Goal: Transaction & Acquisition: Subscribe to service/newsletter

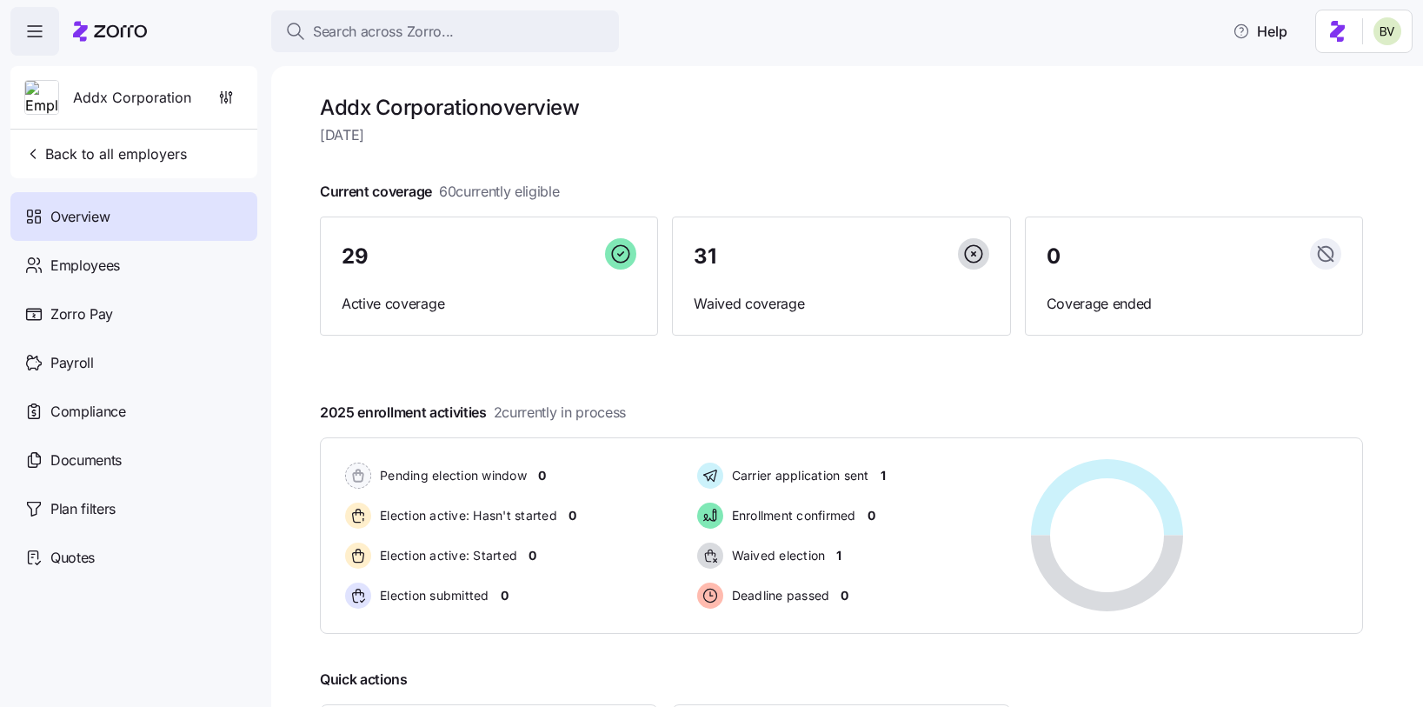
click at [393, 40] on span "Search across Zorro..." at bounding box center [383, 32] width 141 height 22
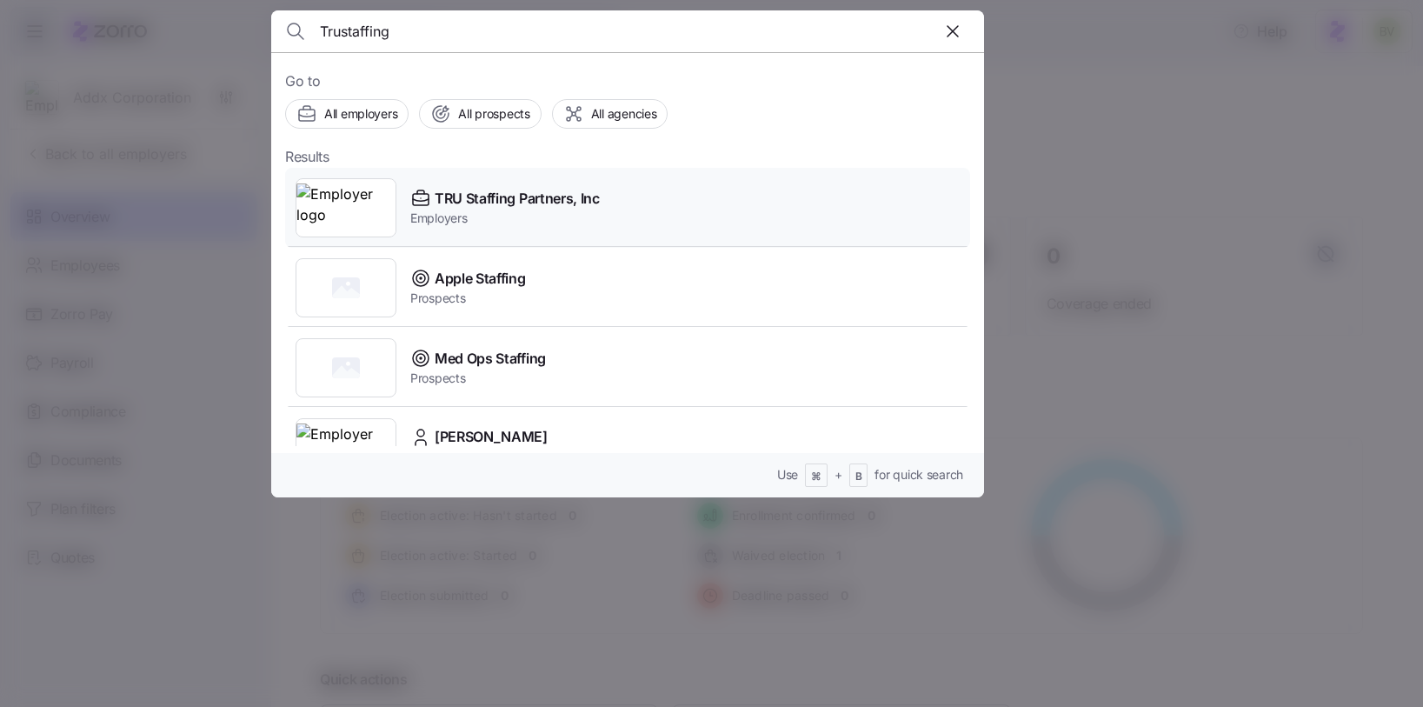
type input "Trustaffing"
click at [370, 217] on img at bounding box center [346, 207] width 99 height 49
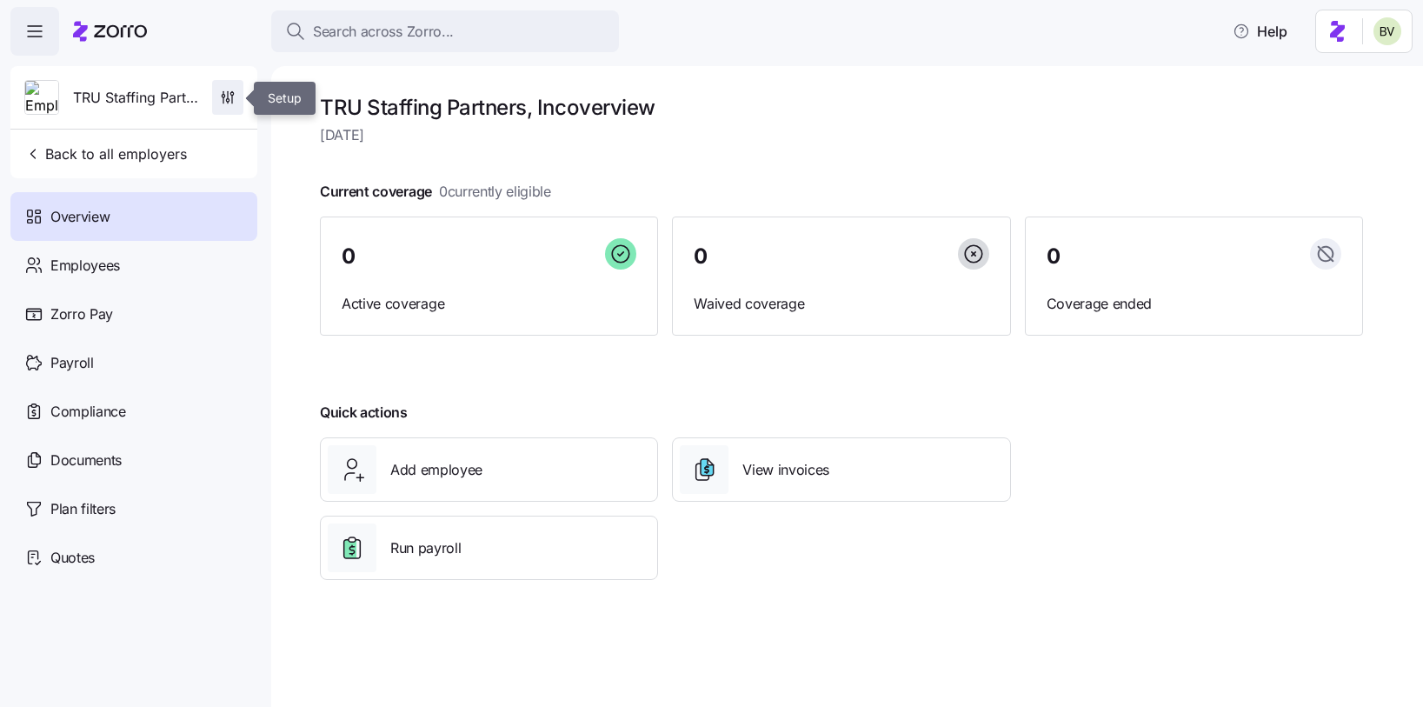
click at [219, 100] on icon "button" at bounding box center [227, 97] width 17 height 17
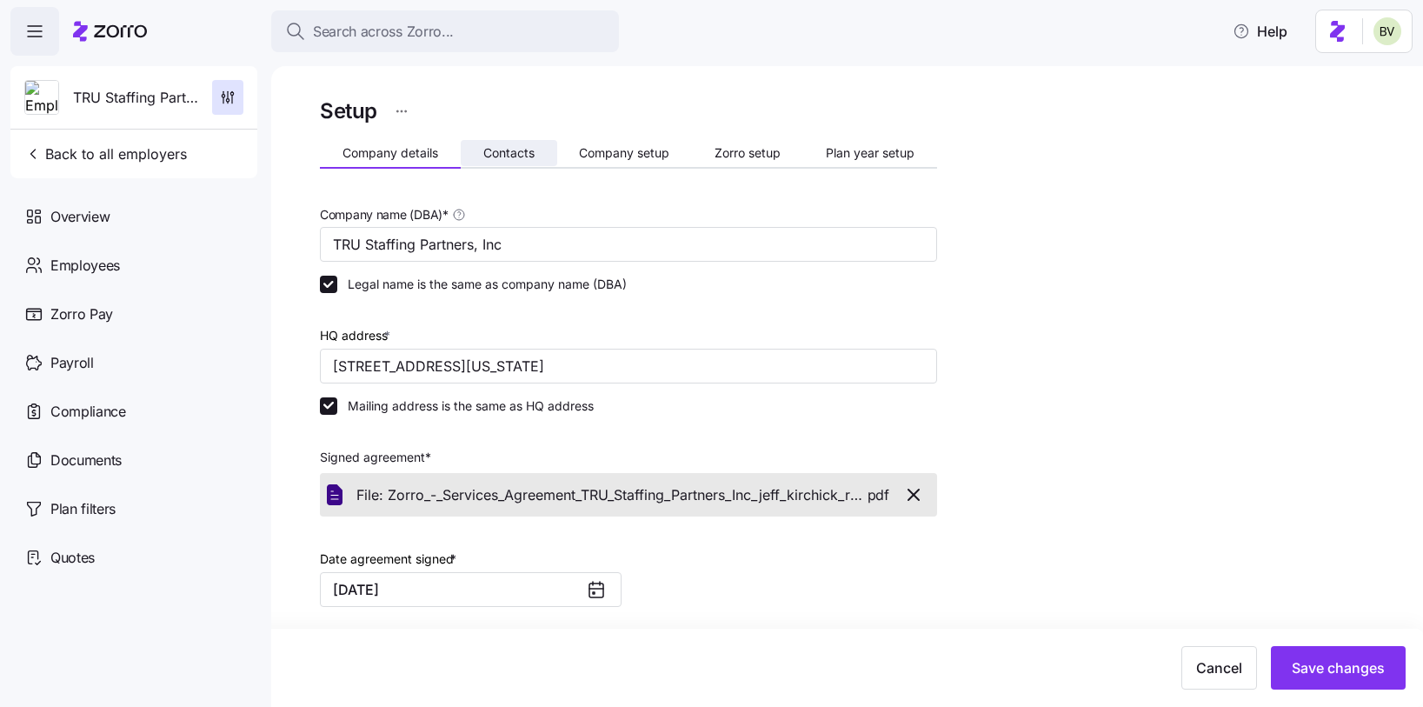
click at [526, 162] on button "Contacts" at bounding box center [509, 153] width 97 height 26
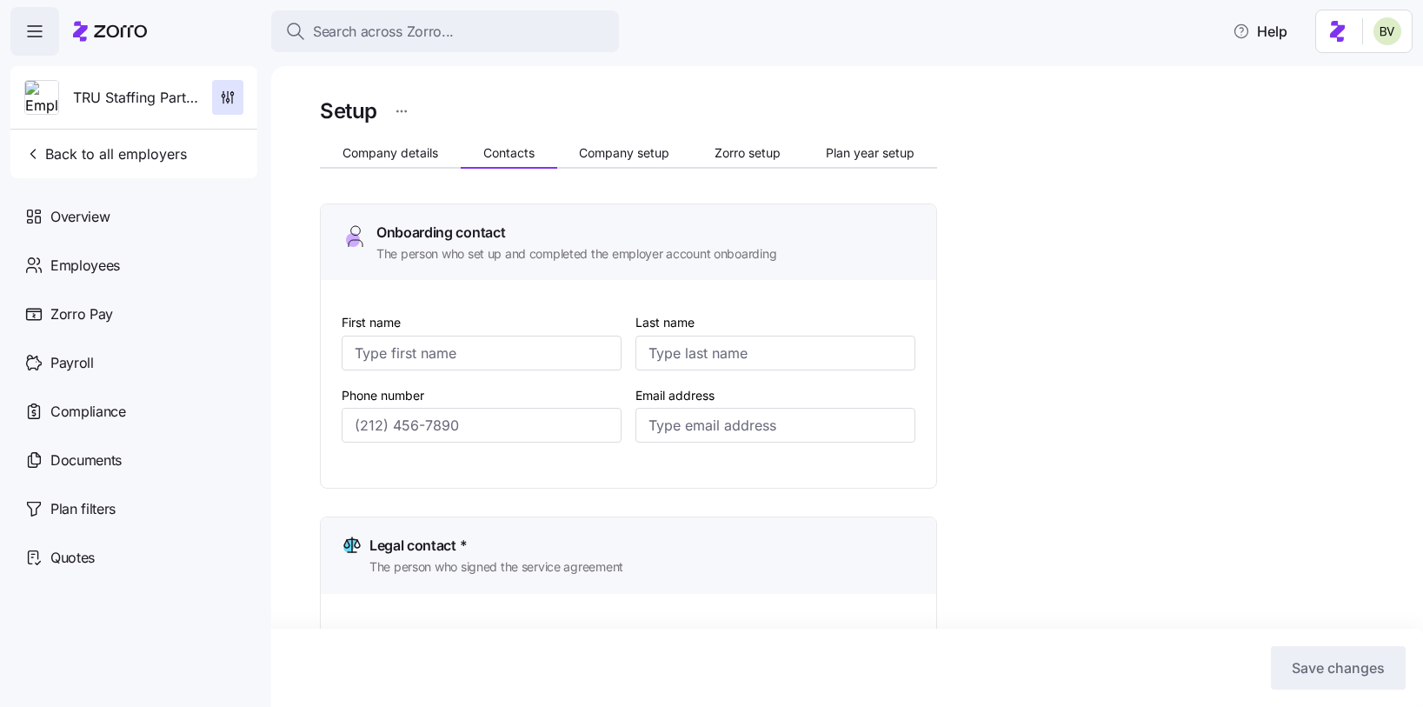
type input "Rachael"
type input "Haher"
type input "[EMAIL_ADDRESS][DOMAIN_NAME]"
type input "Rachael"
type input "Haher"
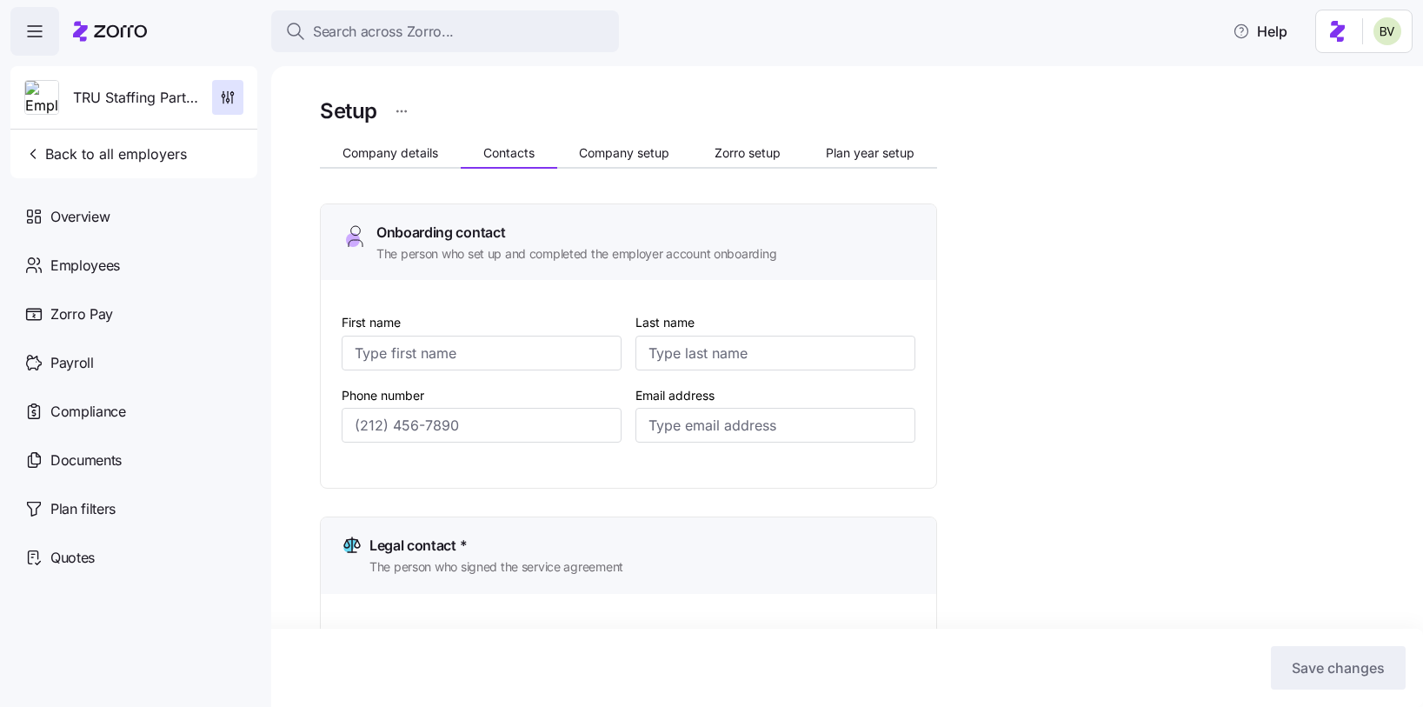
type input "[EMAIL_ADDRESS][DOMAIN_NAME]"
type input "Rachael"
type input "Haher"
type input "[EMAIL_ADDRESS][DOMAIN_NAME]"
type input "Rachael"
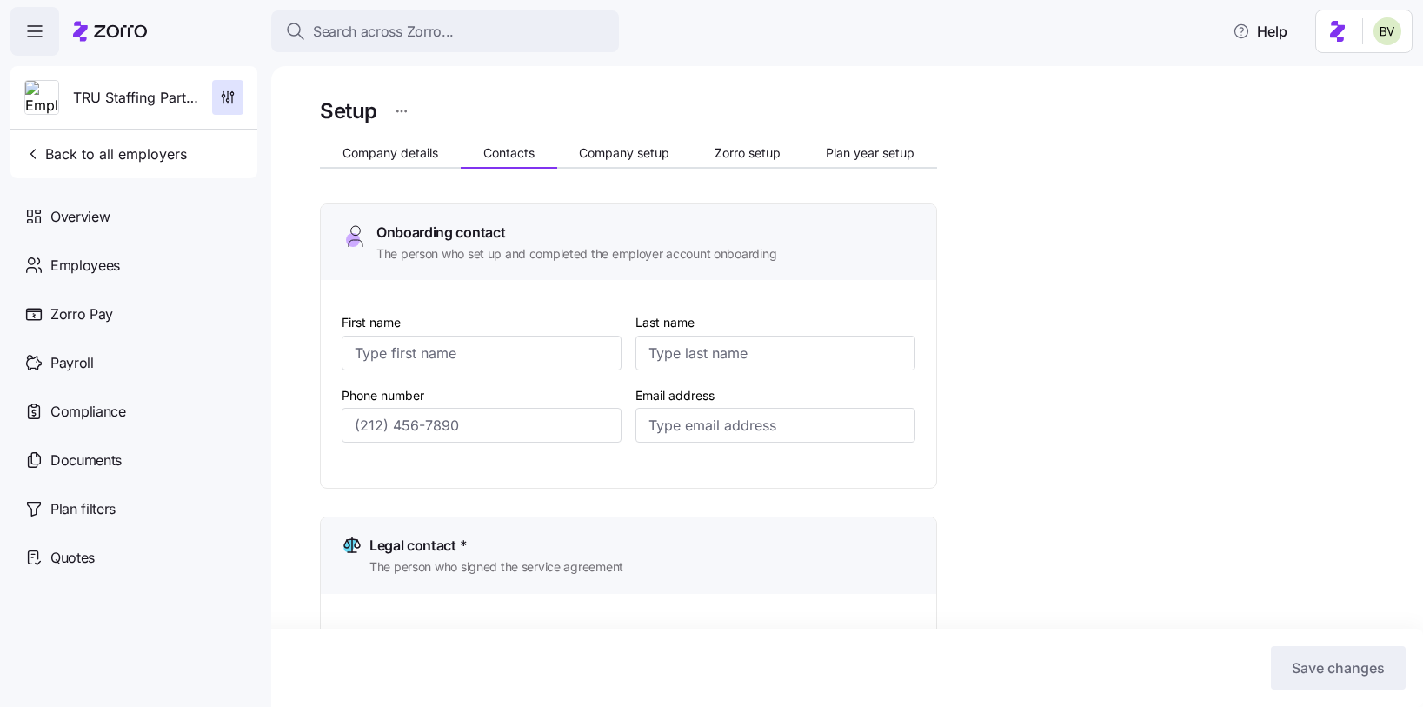
type input "Haher"
type input "[EMAIL_ADDRESS][DOMAIN_NAME]"
type input "[PHONE_NUMBER]"
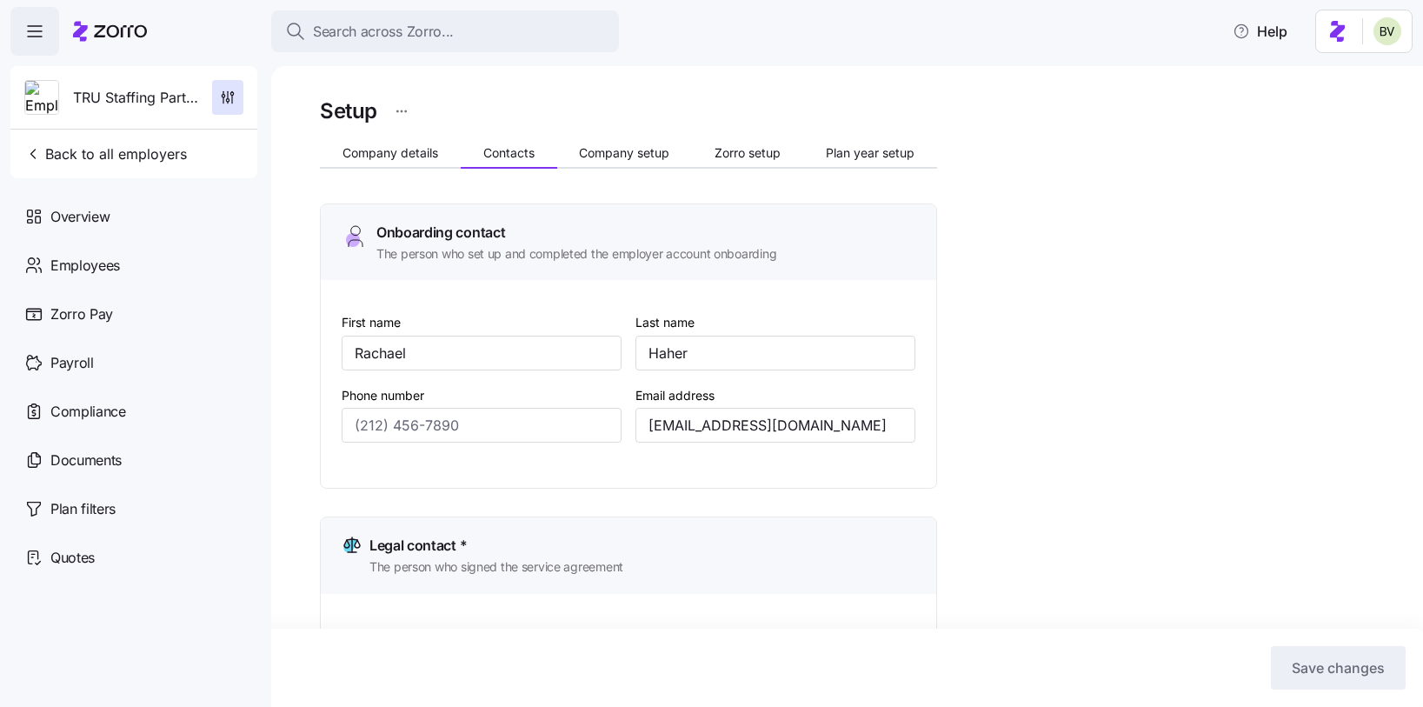
type input "[PHONE_NUMBER]"
click at [617, 163] on button "Company setup" at bounding box center [625, 153] width 136 height 26
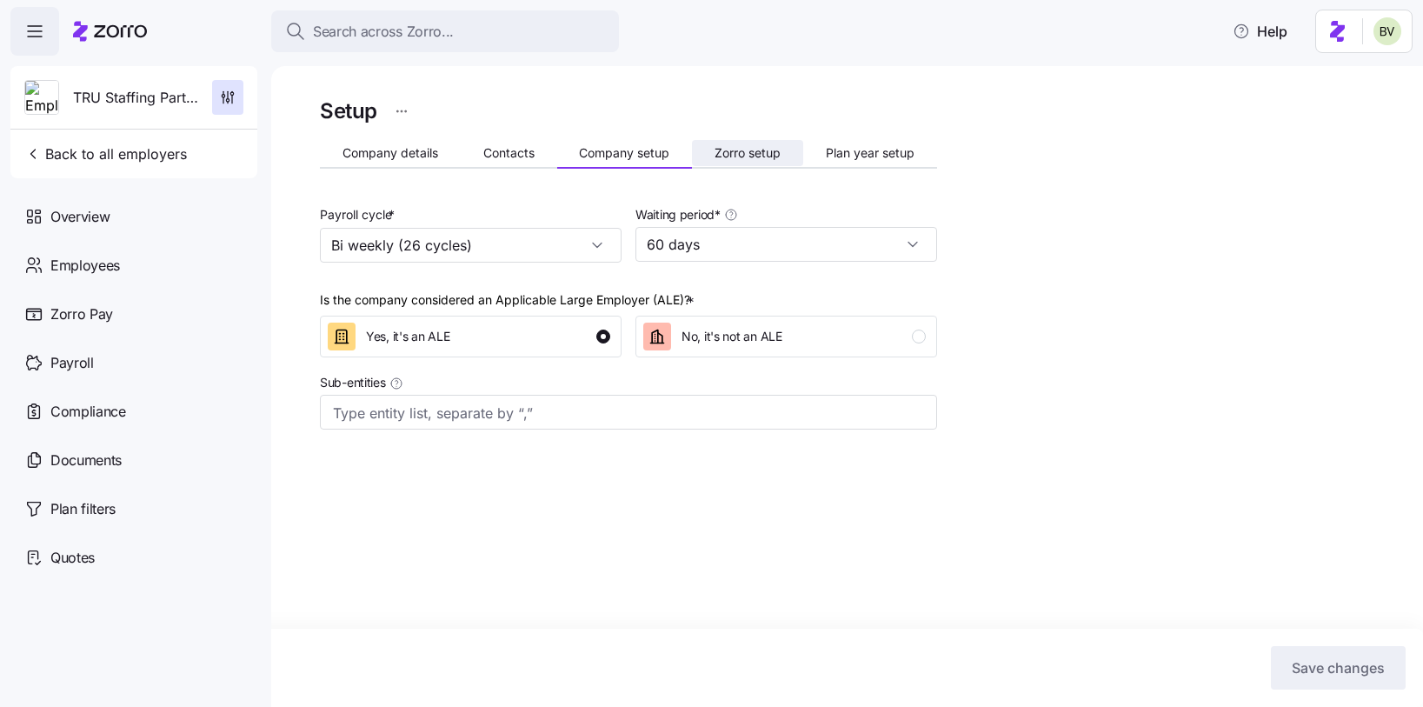
click at [737, 155] on span "Zorro setup" at bounding box center [748, 153] width 66 height 12
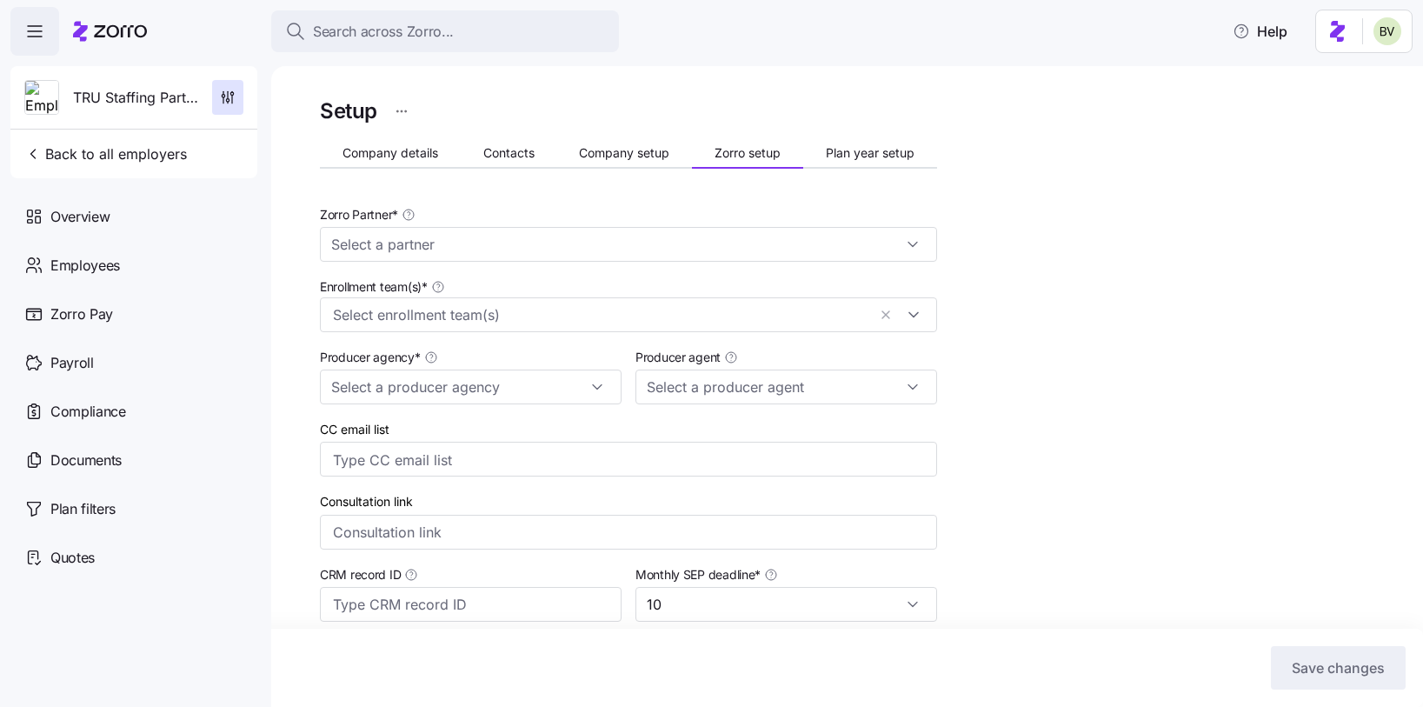
type input "Zorro"
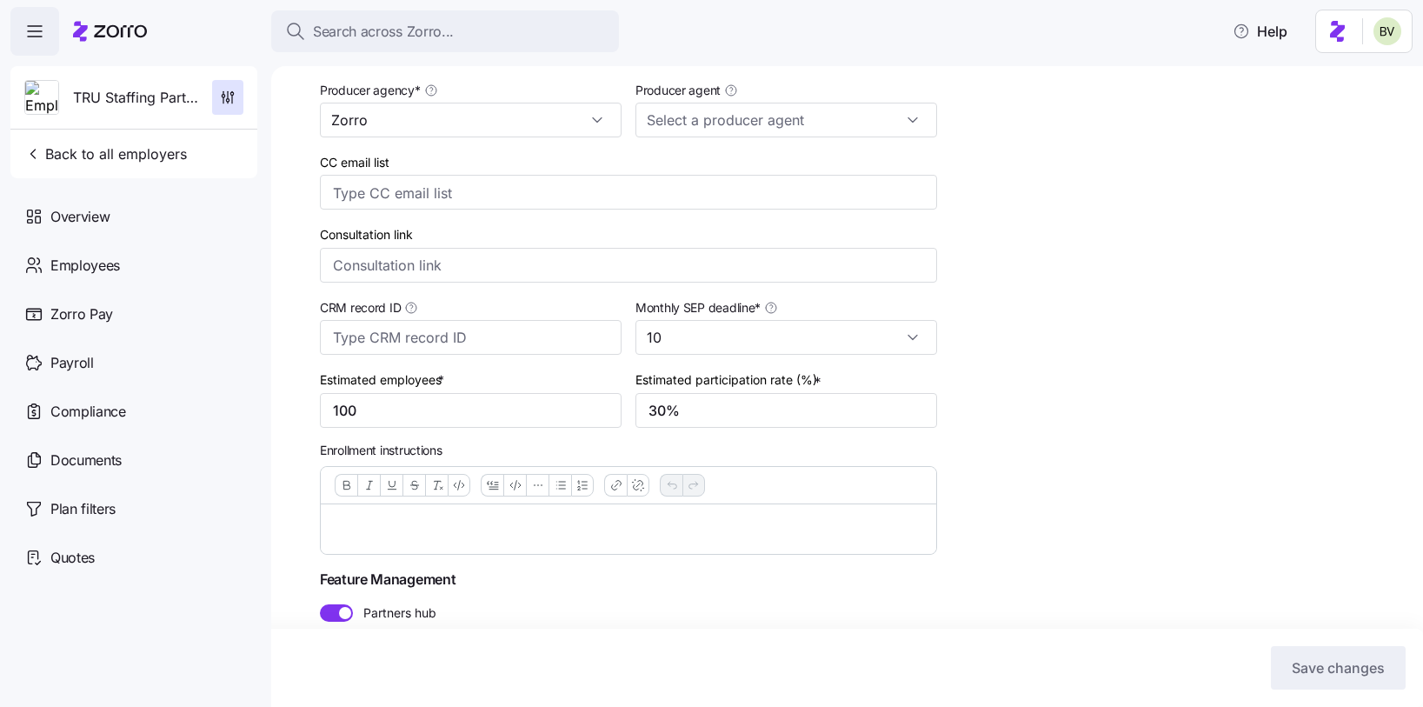
scroll to position [324, 0]
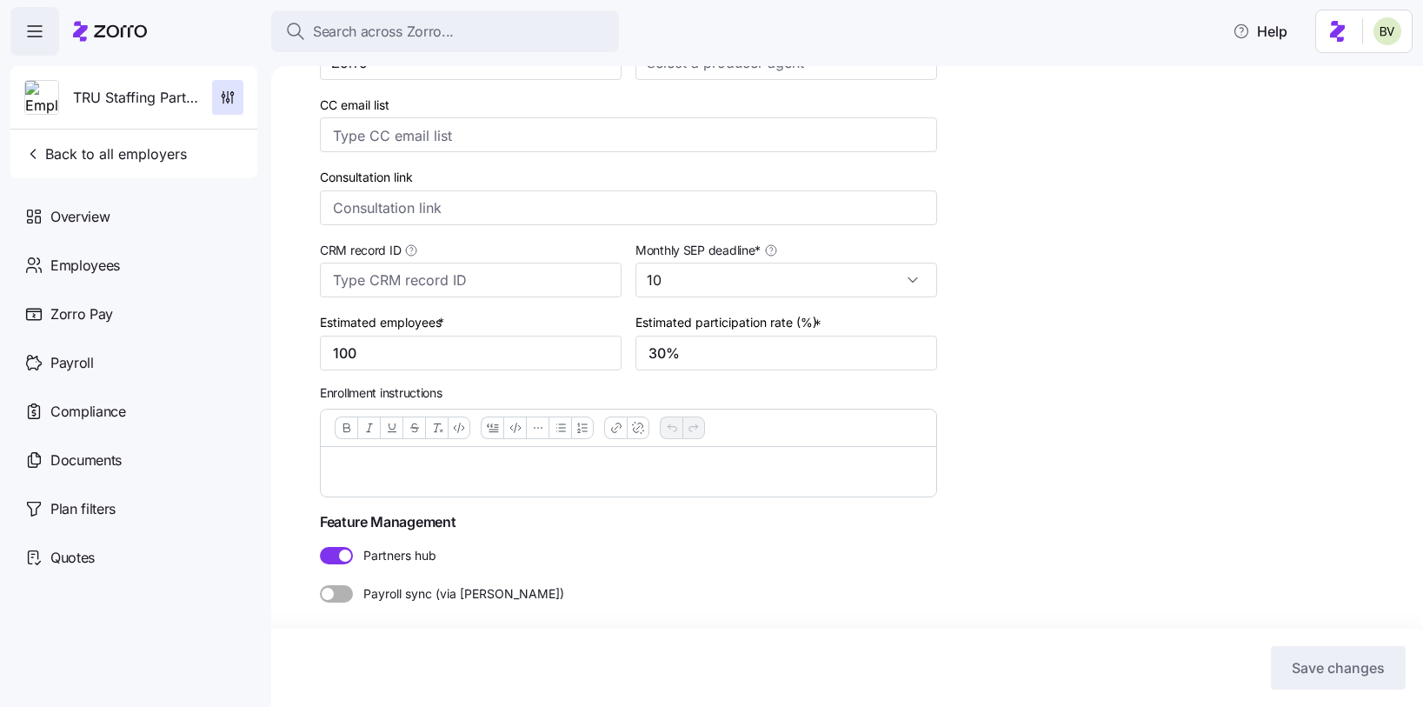
click at [346, 553] on span at bounding box center [345, 556] width 12 height 12
click at [320, 547] on input "Partners hub" at bounding box center [320, 547] width 0 height 0
click at [1330, 658] on span "Save changes" at bounding box center [1338, 667] width 93 height 21
click at [1390, 39] on icon "button" at bounding box center [1390, 40] width 8 height 8
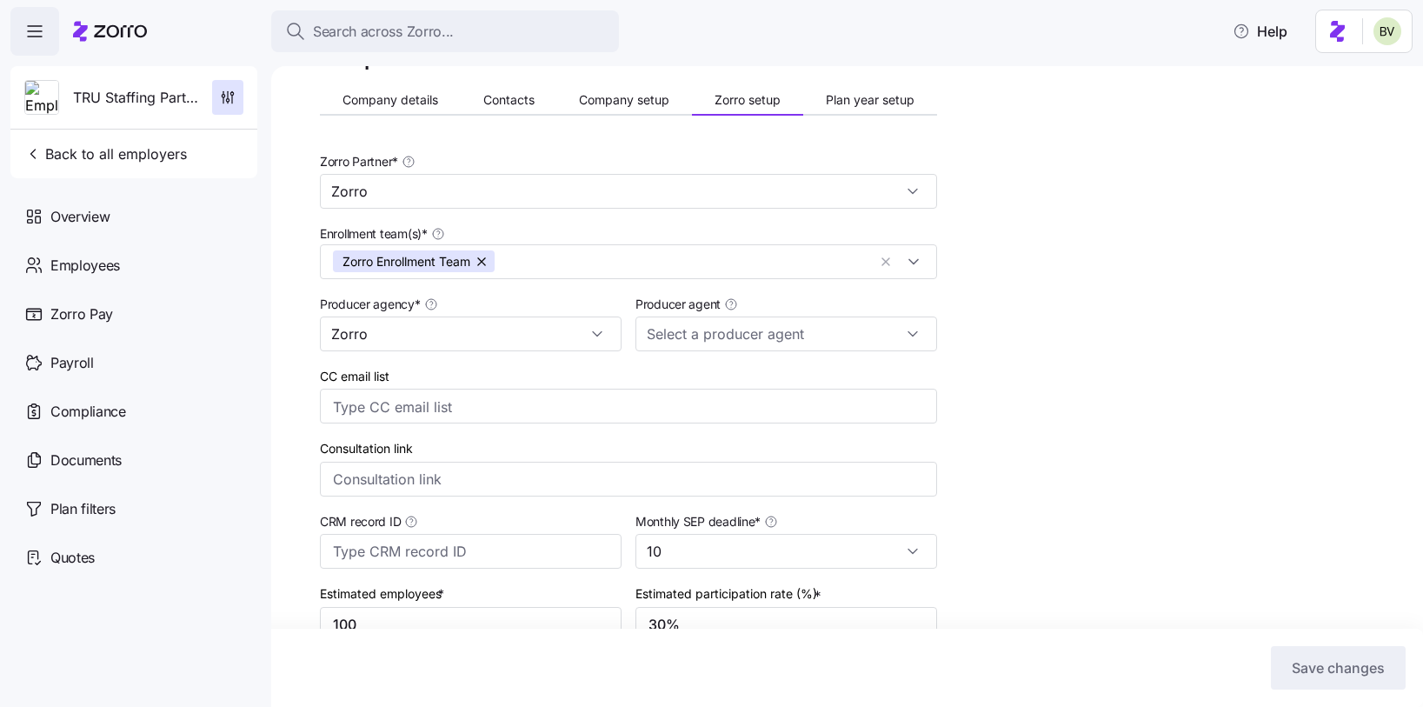
scroll to position [0, 0]
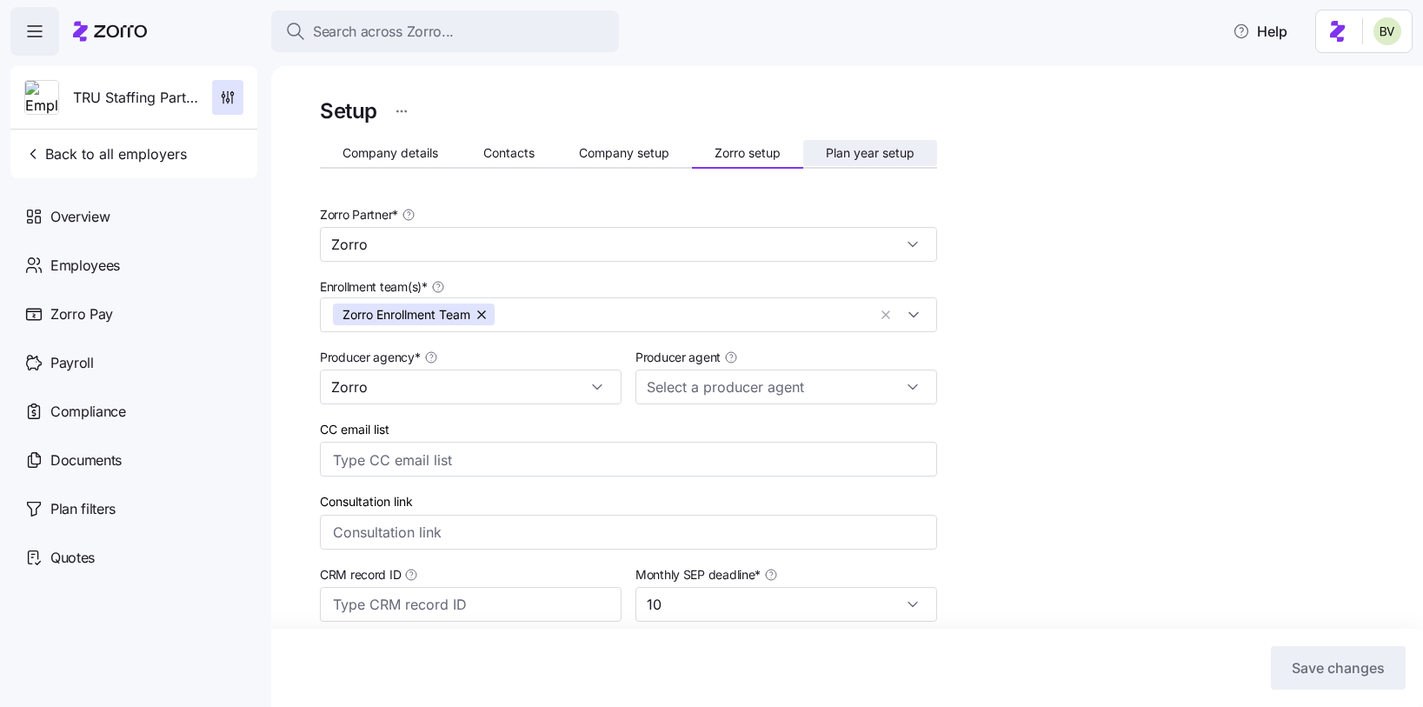
click at [854, 162] on button "Plan year setup" at bounding box center [870, 153] width 134 height 26
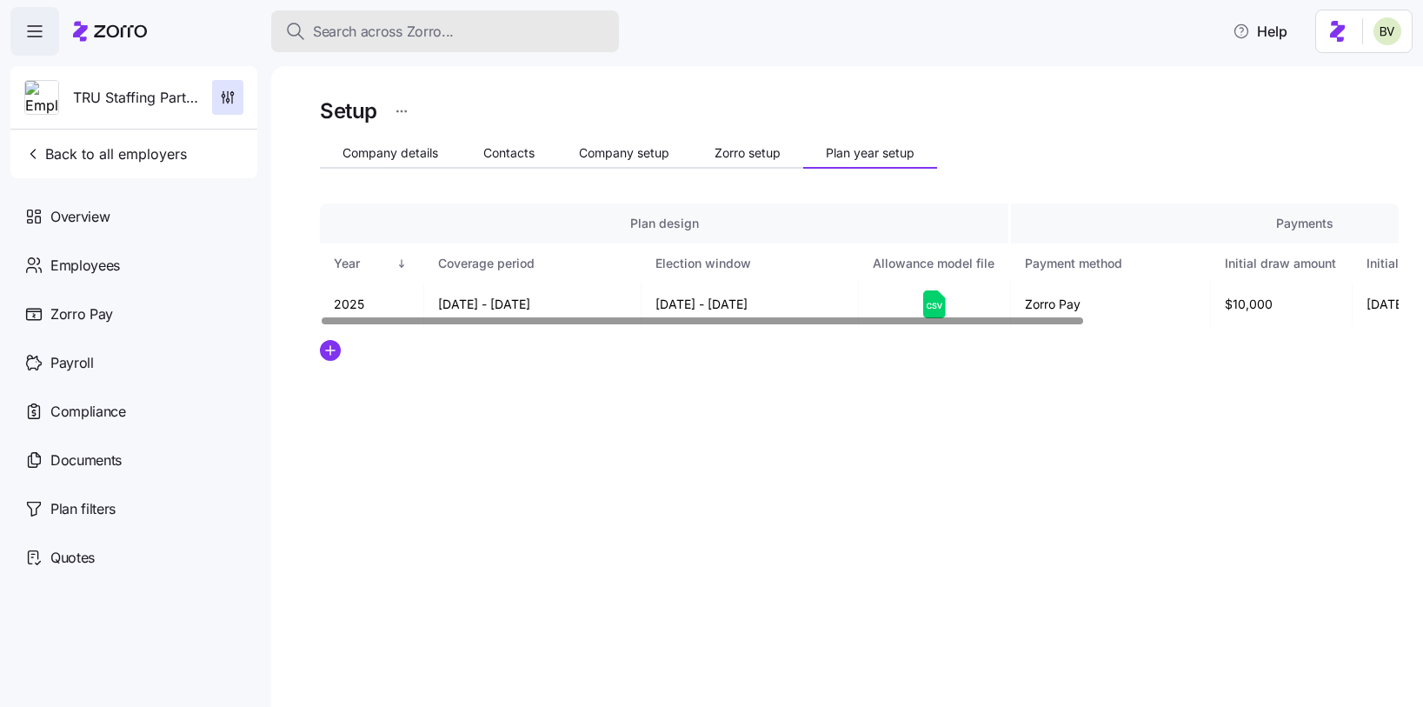
click at [411, 24] on span "Search across Zorro..." at bounding box center [383, 32] width 141 height 22
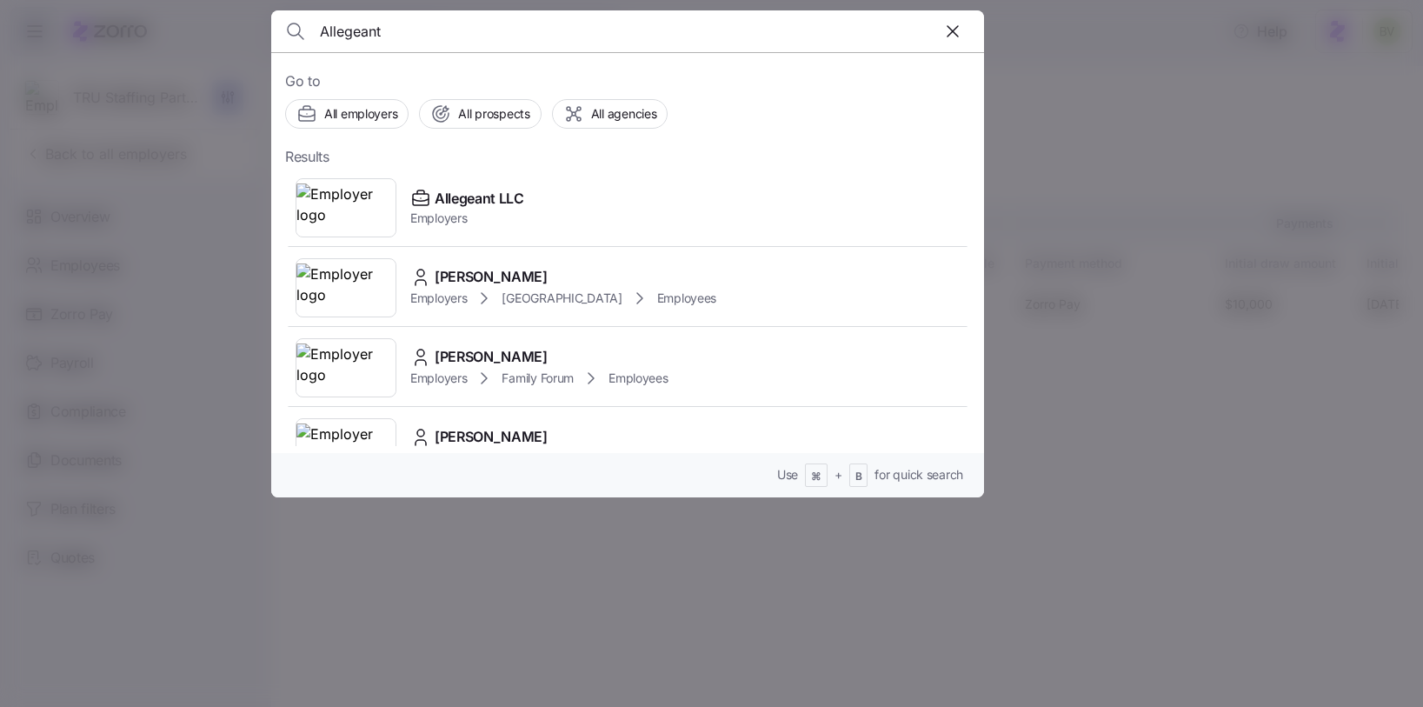
type input "Allegeant"
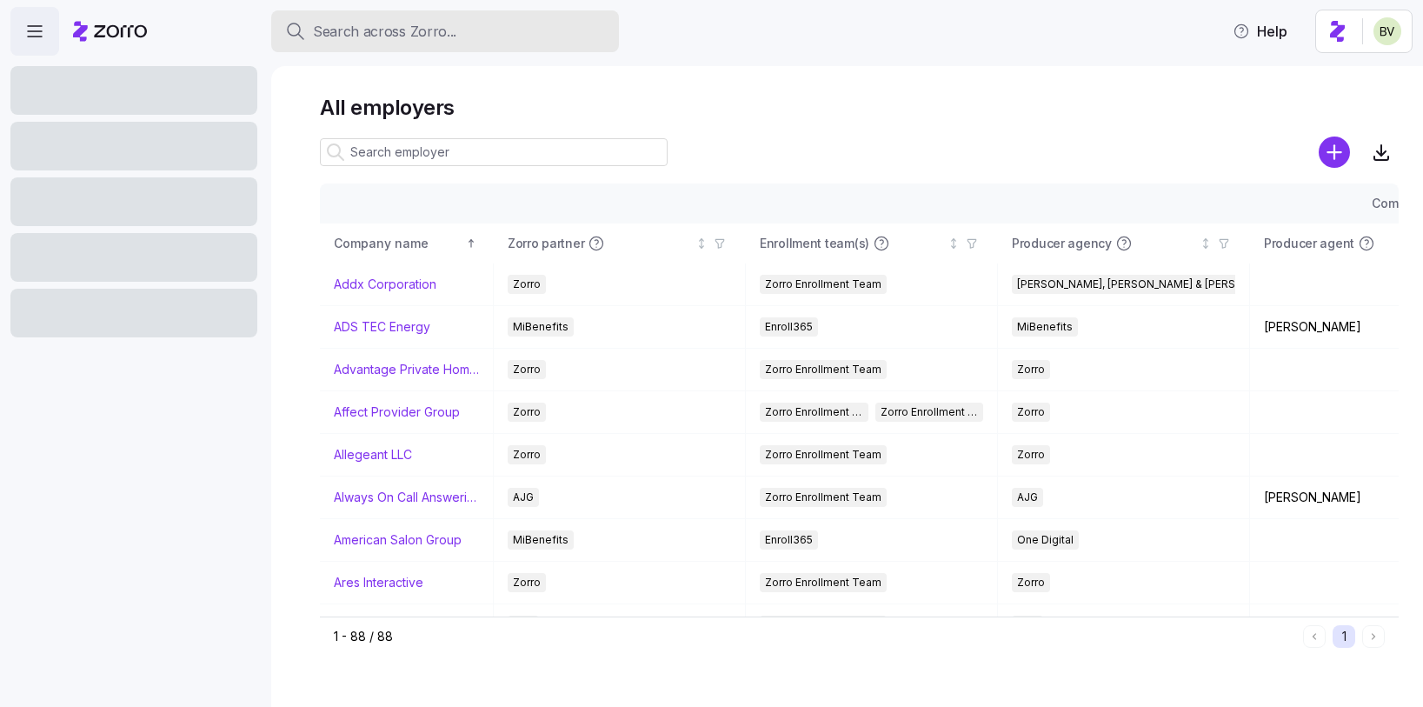
click at [370, 41] on button "Search across Zorro..." at bounding box center [445, 31] width 348 height 42
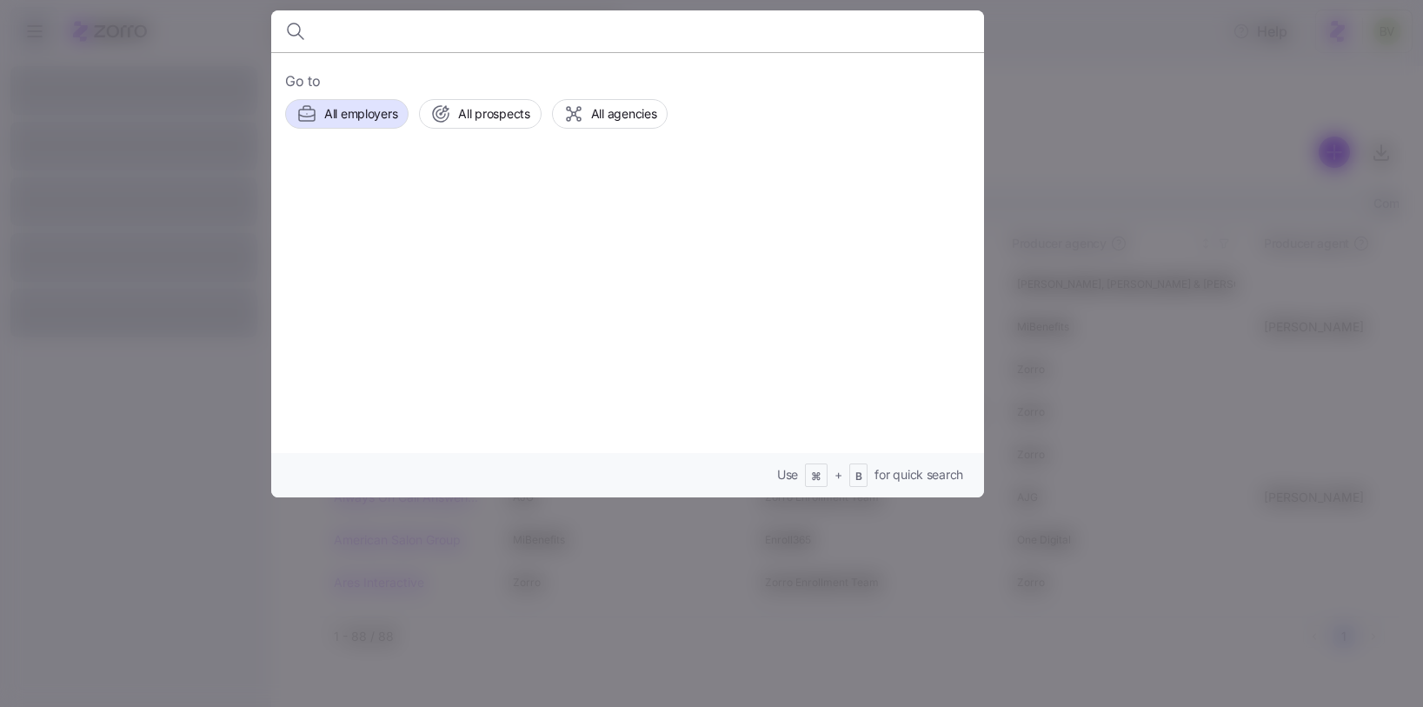
paste input "Edalberto"
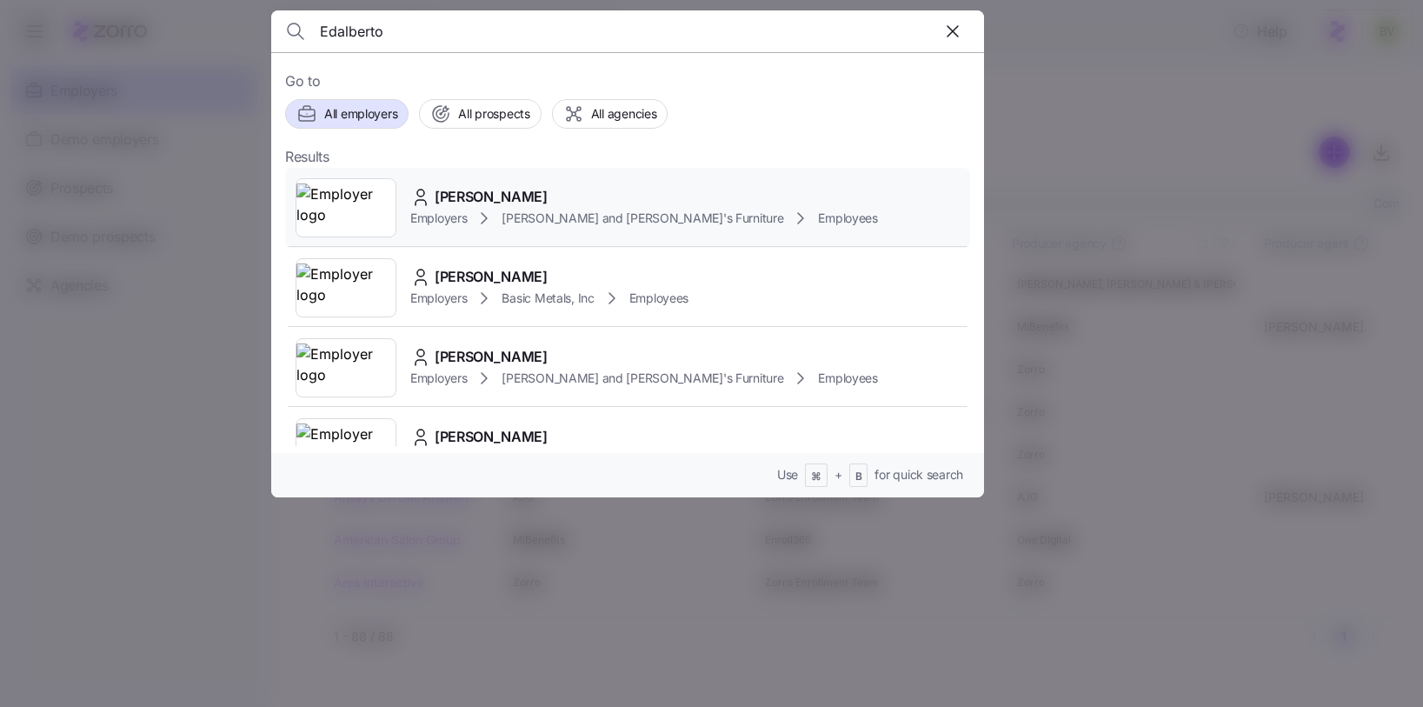
type input "Edalberto"
click at [353, 203] on img at bounding box center [346, 207] width 99 height 49
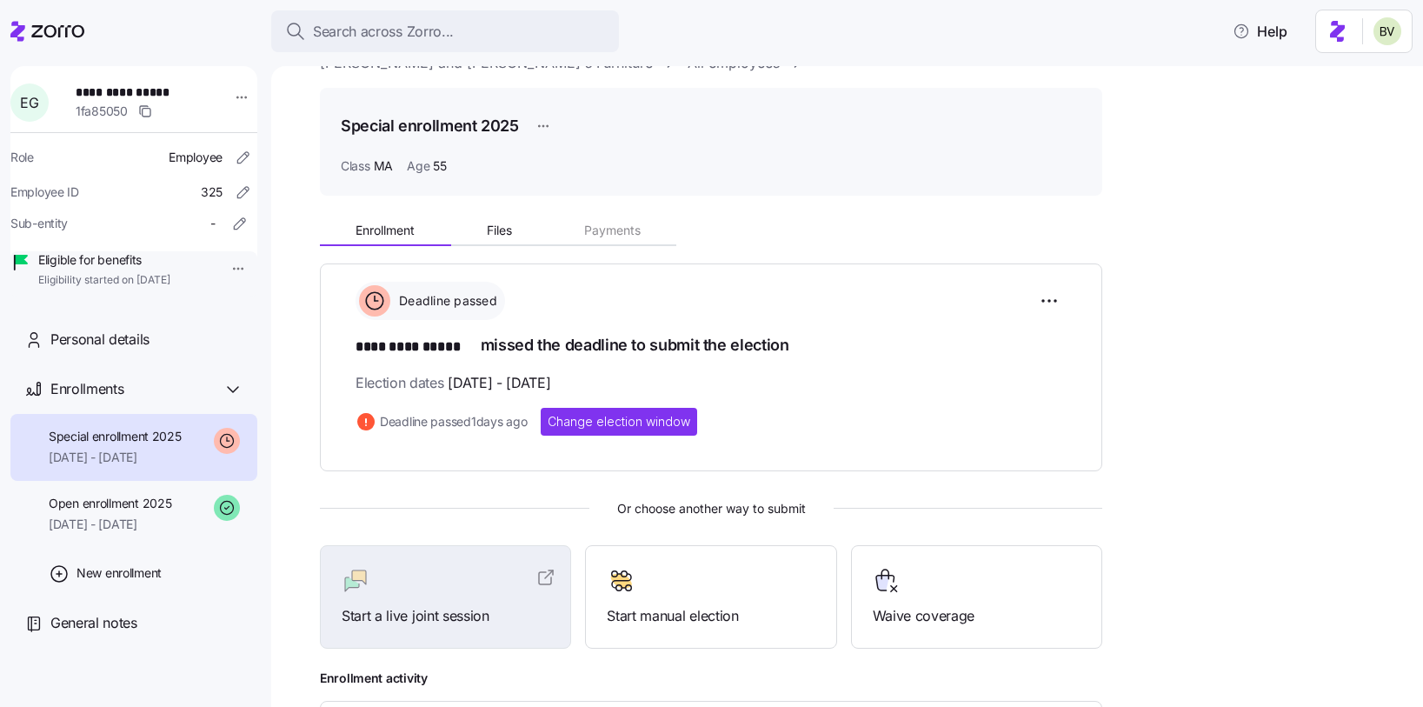
scroll to position [50, 0]
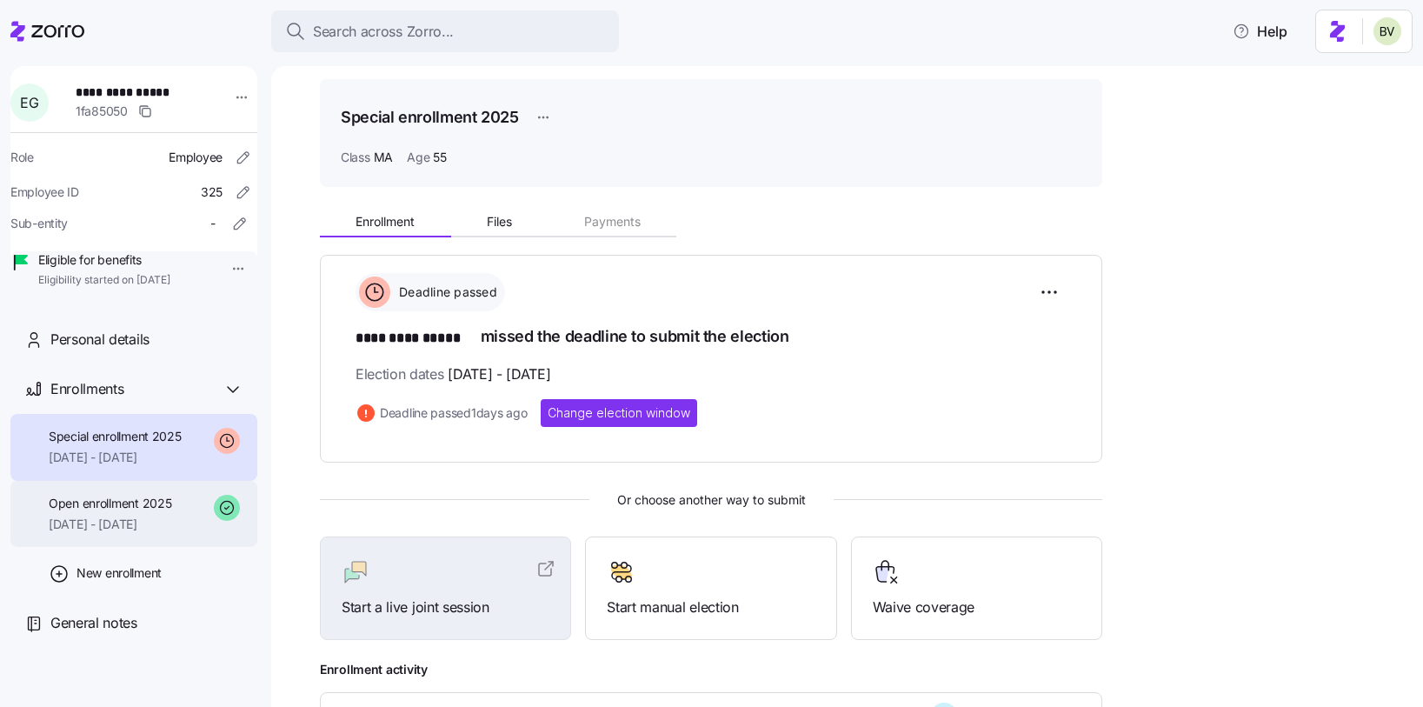
click at [168, 533] on span "08/01/2025 - 12/31/2025" at bounding box center [110, 524] width 123 height 17
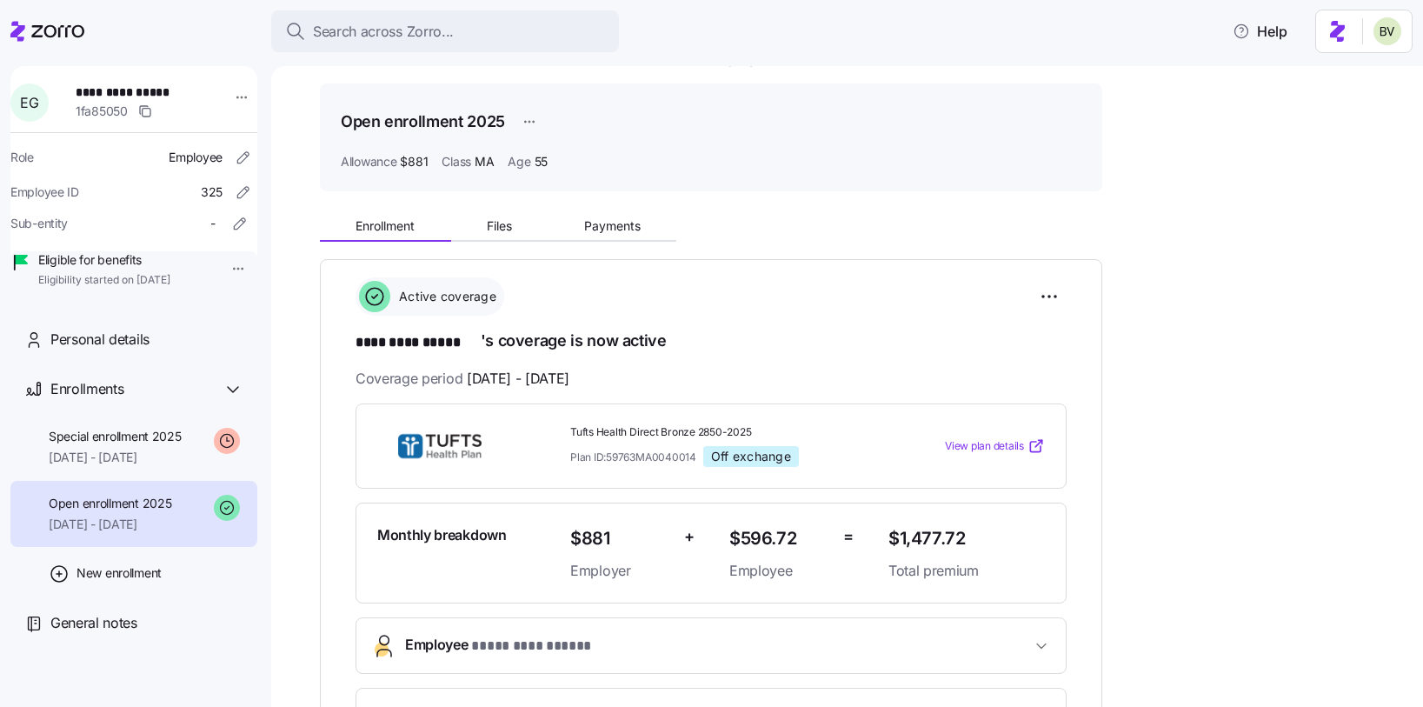
scroll to position [45, 0]
click at [147, 466] on span "09/01/2025 - 12/31/2025" at bounding box center [115, 457] width 133 height 17
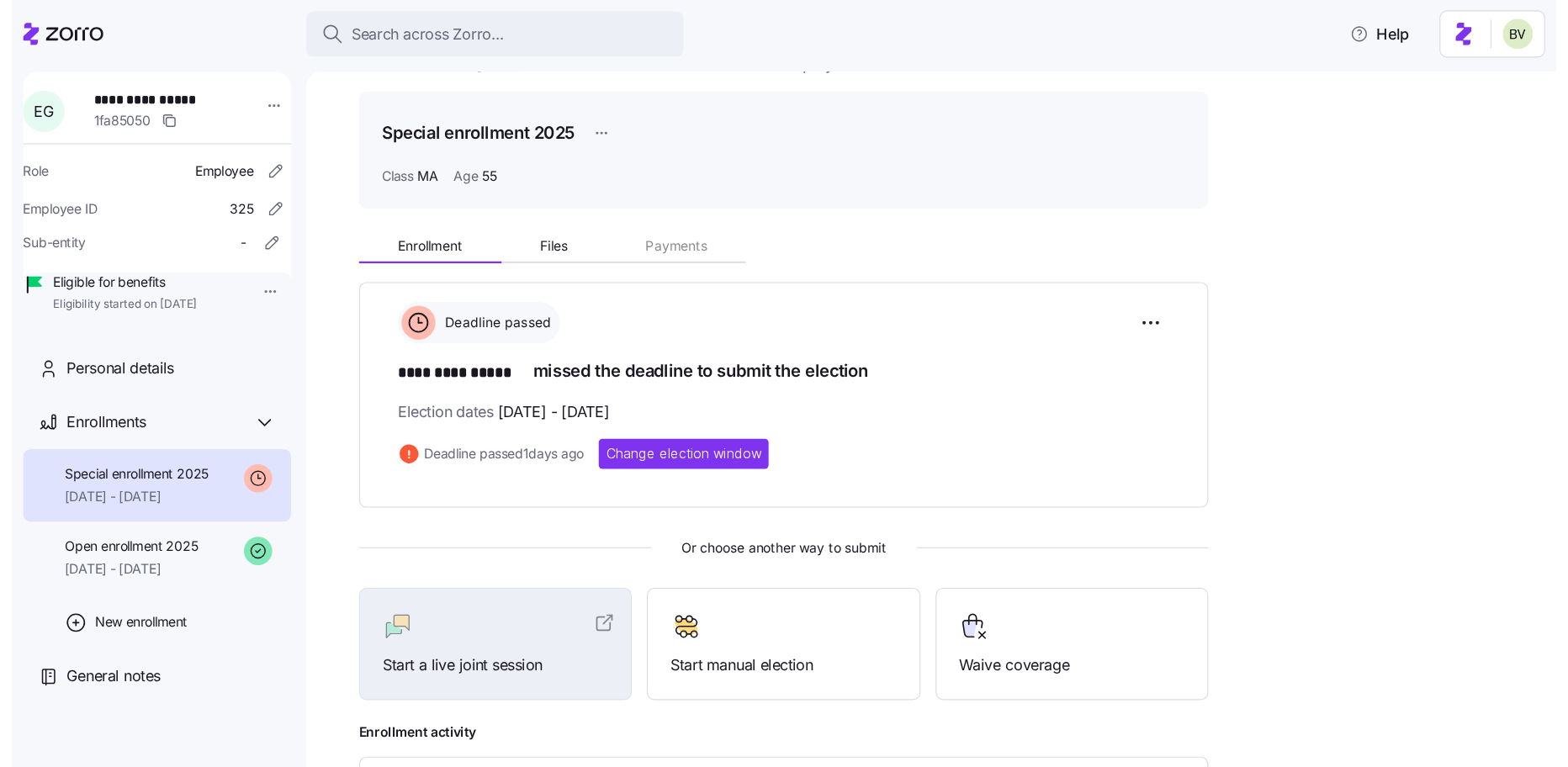
scroll to position [44, 0]
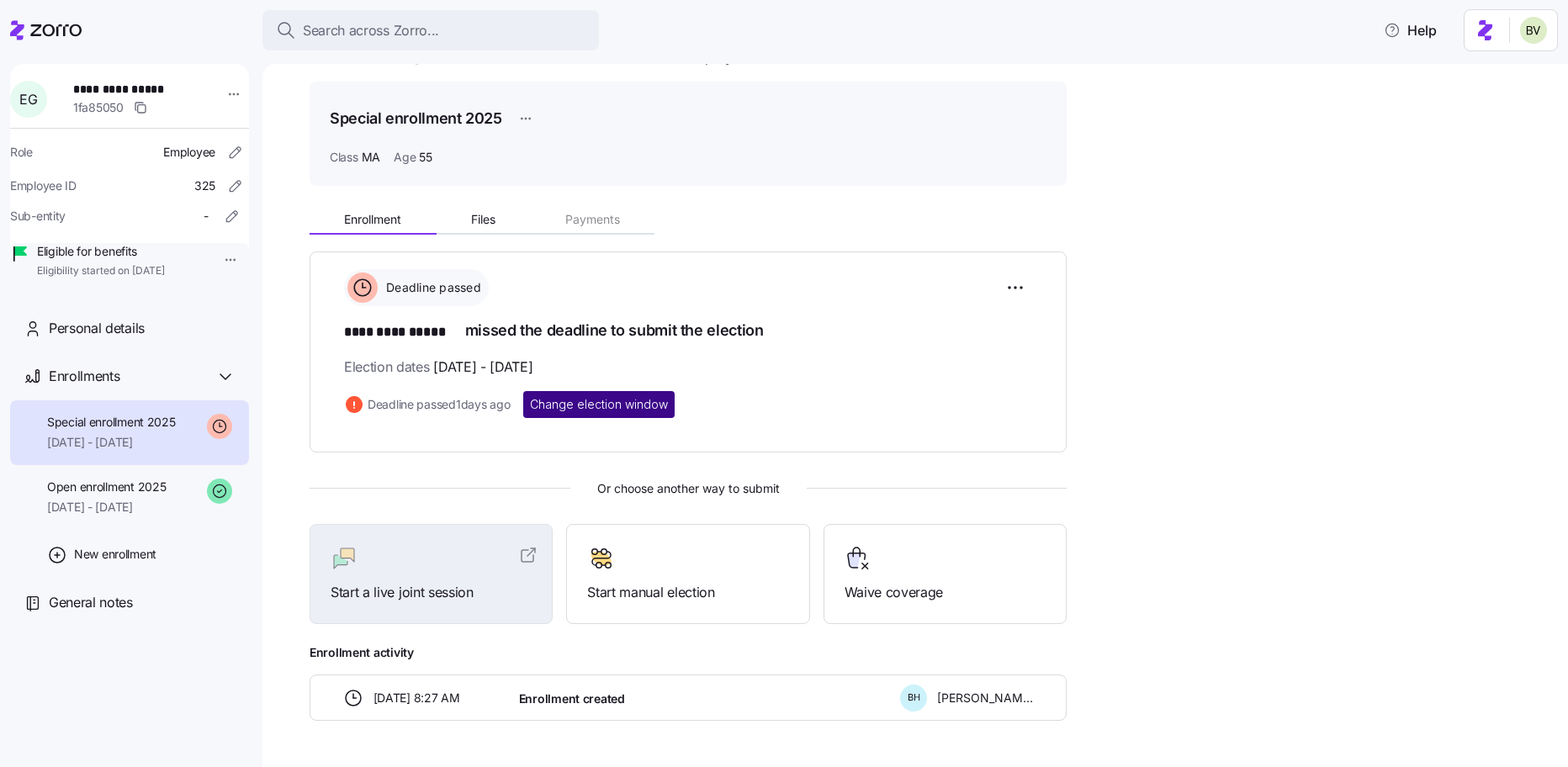
click at [649, 411] on button "Change election window" at bounding box center [599, 404] width 152 height 27
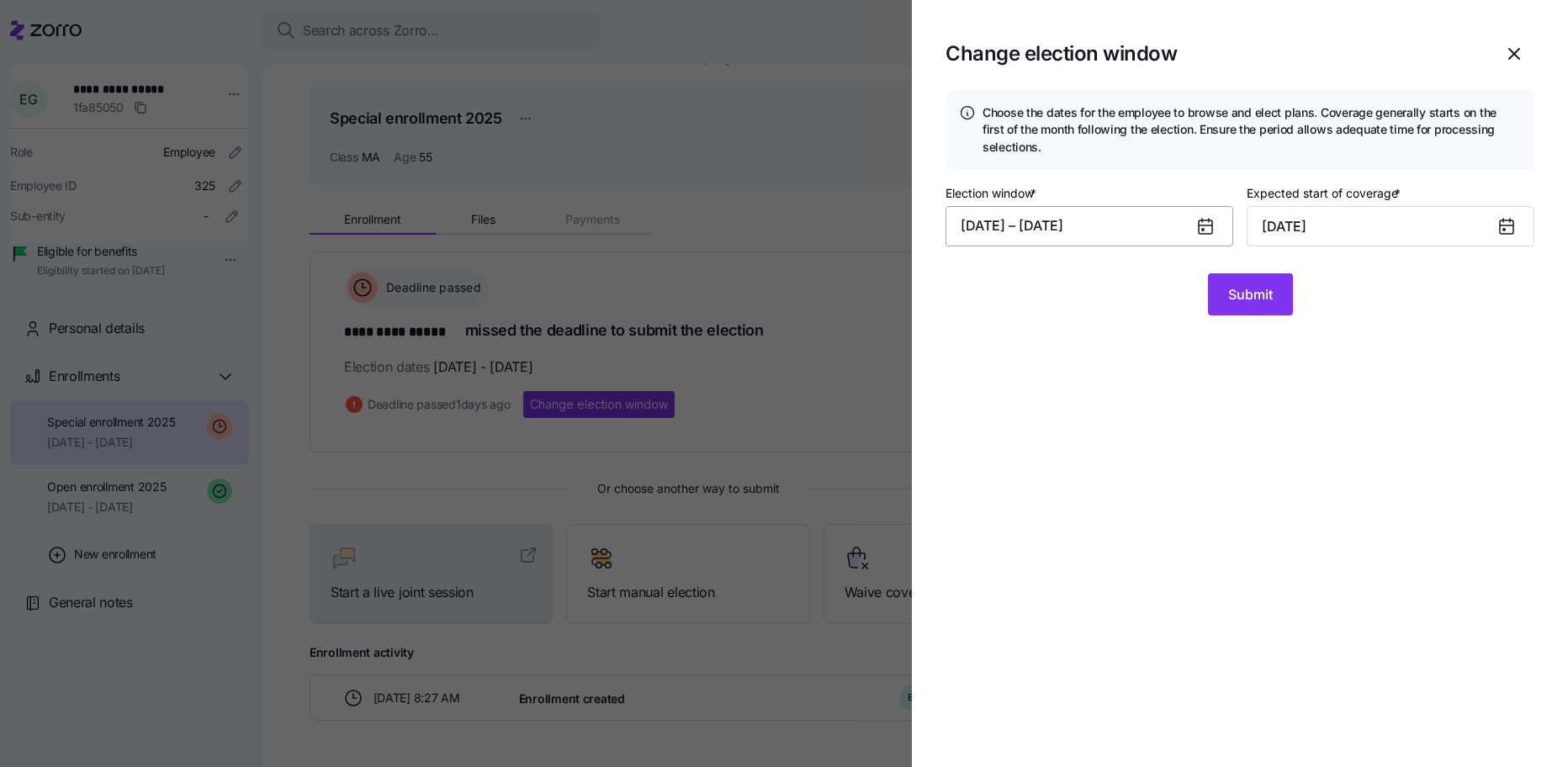
click at [1131, 222] on button "08/20/2025 – 08/21/2025" at bounding box center [1088, 226] width 287 height 41
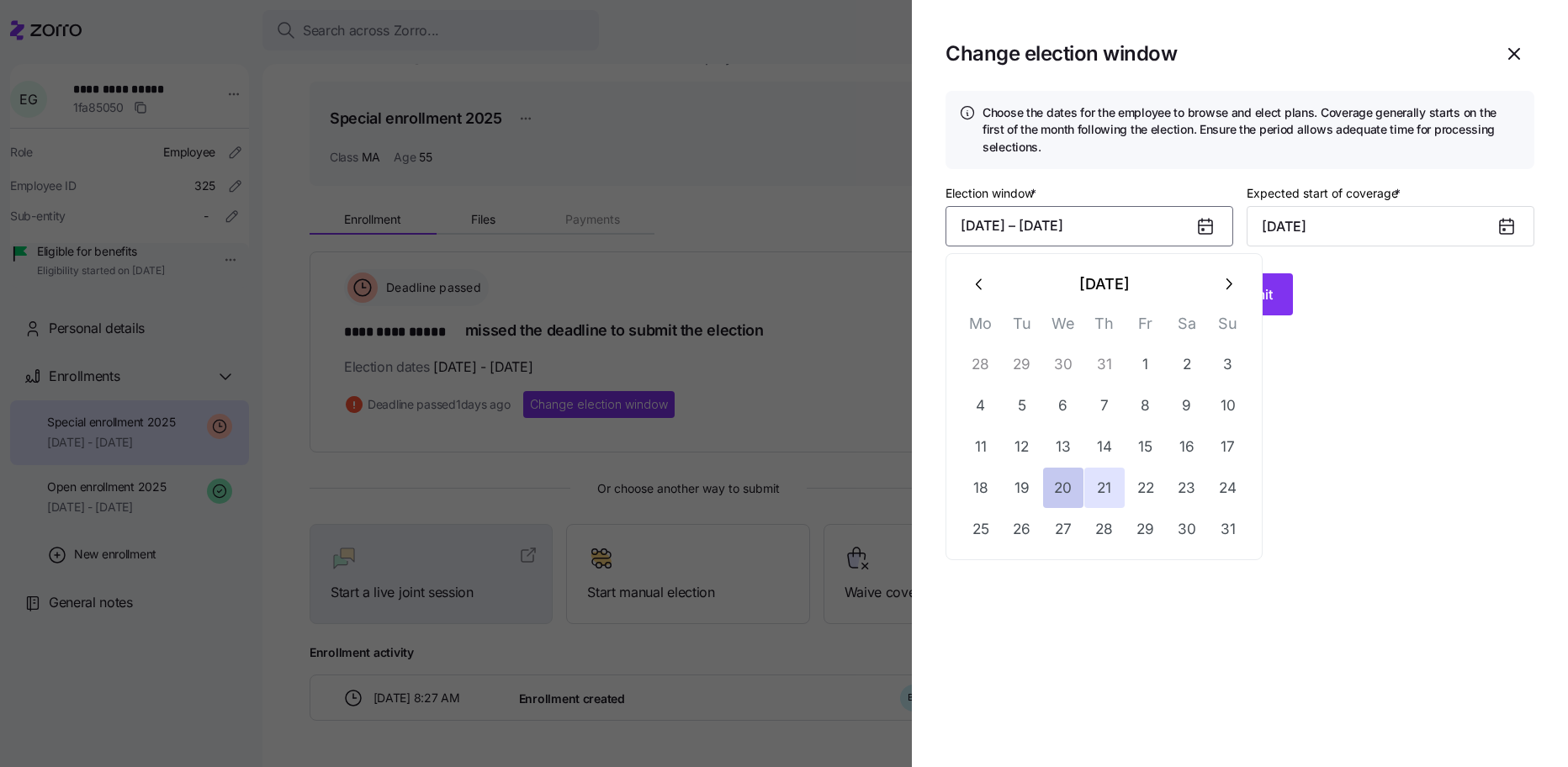
click at [1066, 487] on button "20" at bounding box center [1063, 487] width 41 height 41
click at [1144, 497] on button "22" at bounding box center [1145, 487] width 41 height 41
type input "October 1, 2025"
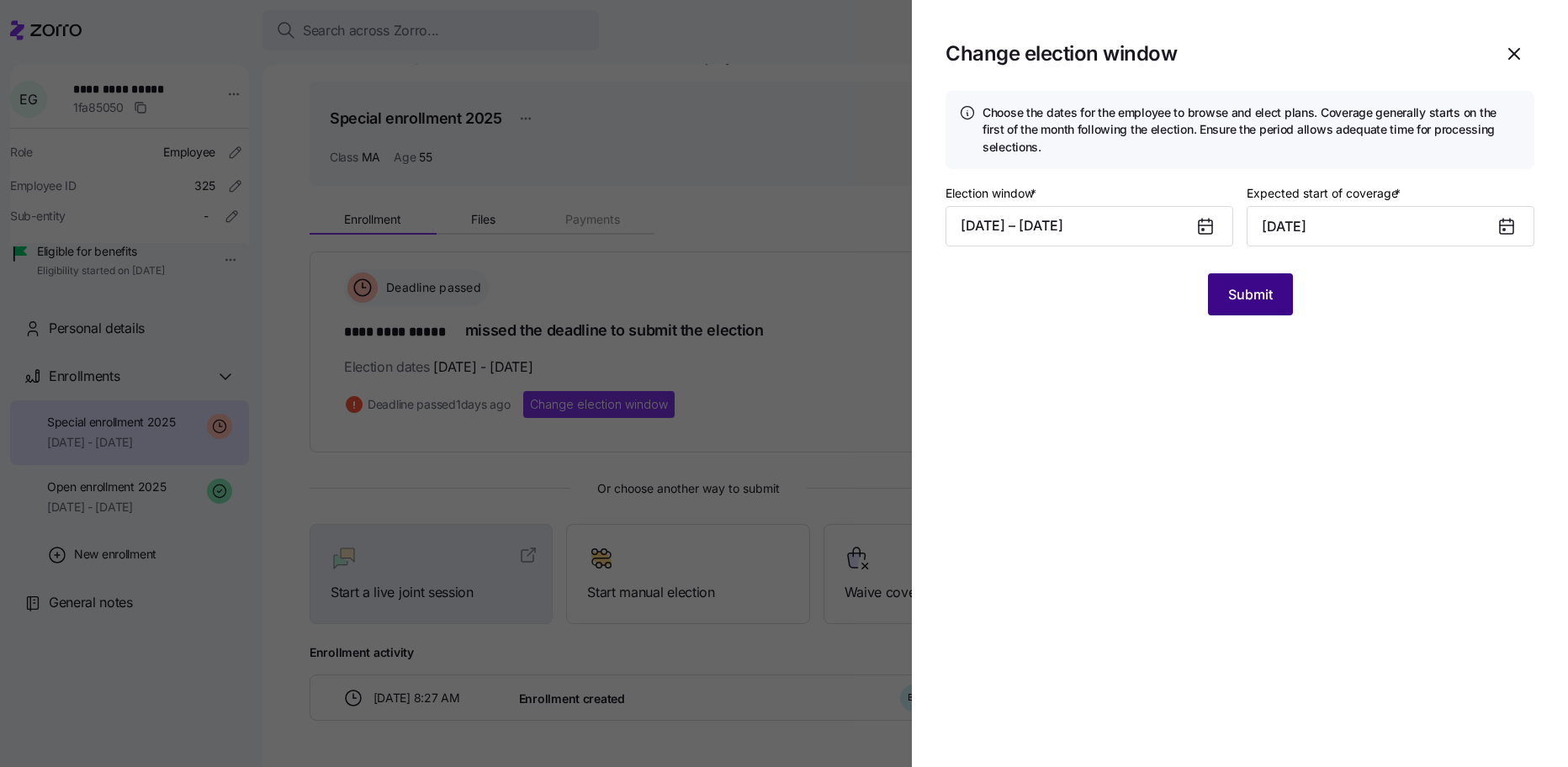
click at [1241, 300] on span "Submit" at bounding box center [1251, 294] width 44 height 20
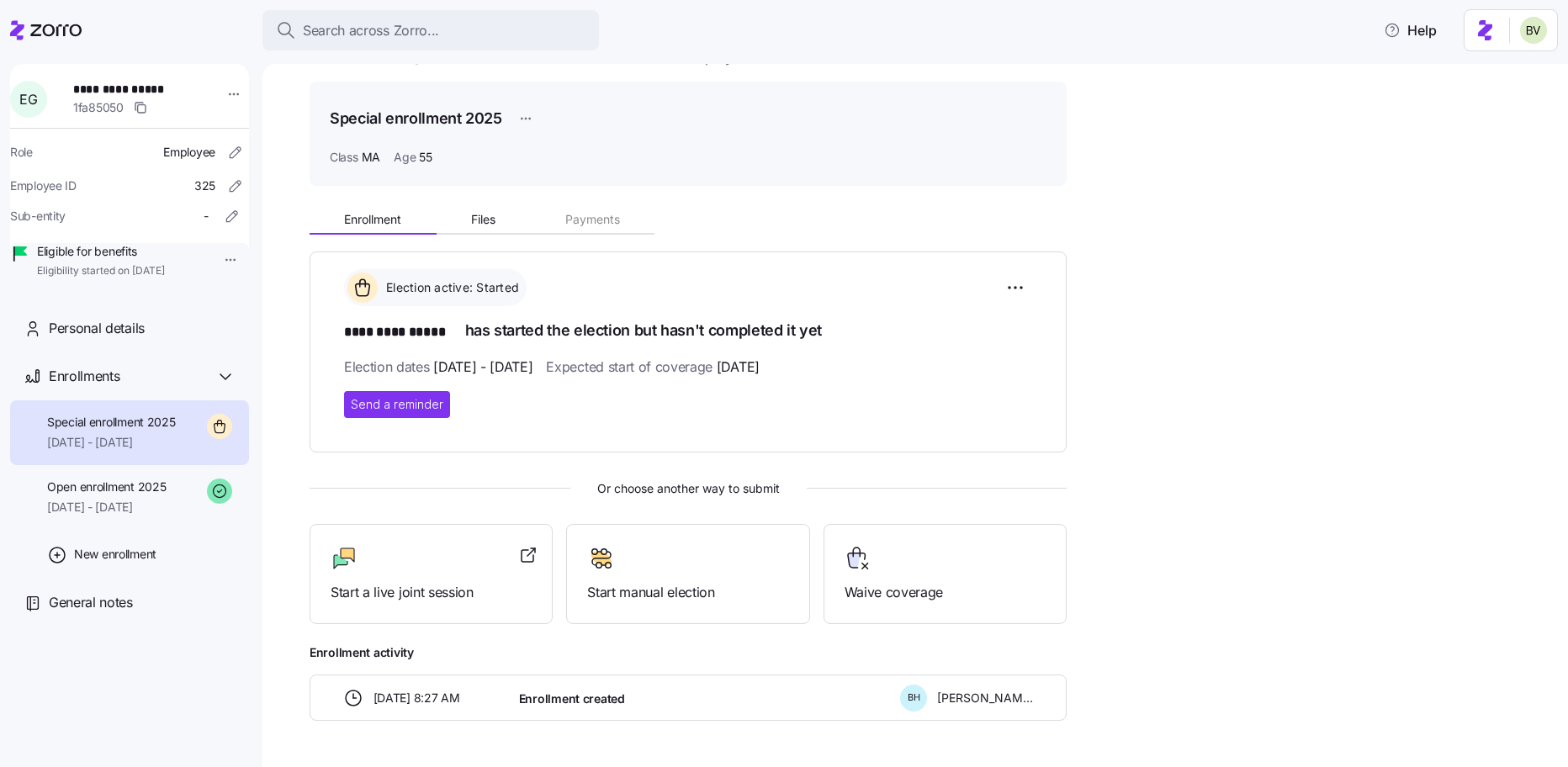
scroll to position [97, 0]
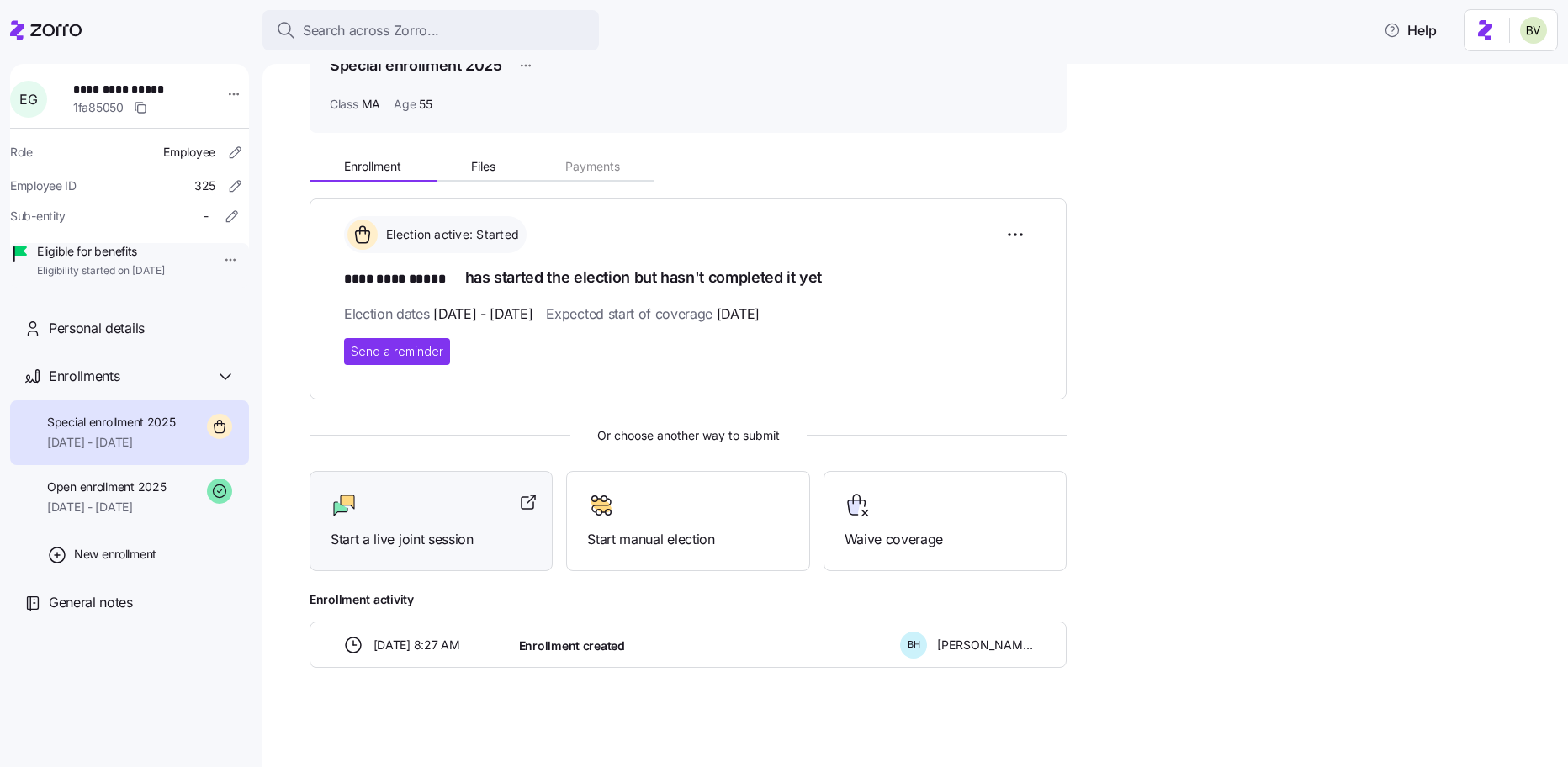
click at [488, 525] on div "Start a live joint session" at bounding box center [431, 521] width 201 height 58
click at [1020, 242] on html "**********" at bounding box center [784, 378] width 1568 height 757
click at [942, 275] on span "Change election window" at bounding box center [896, 276] width 130 height 16
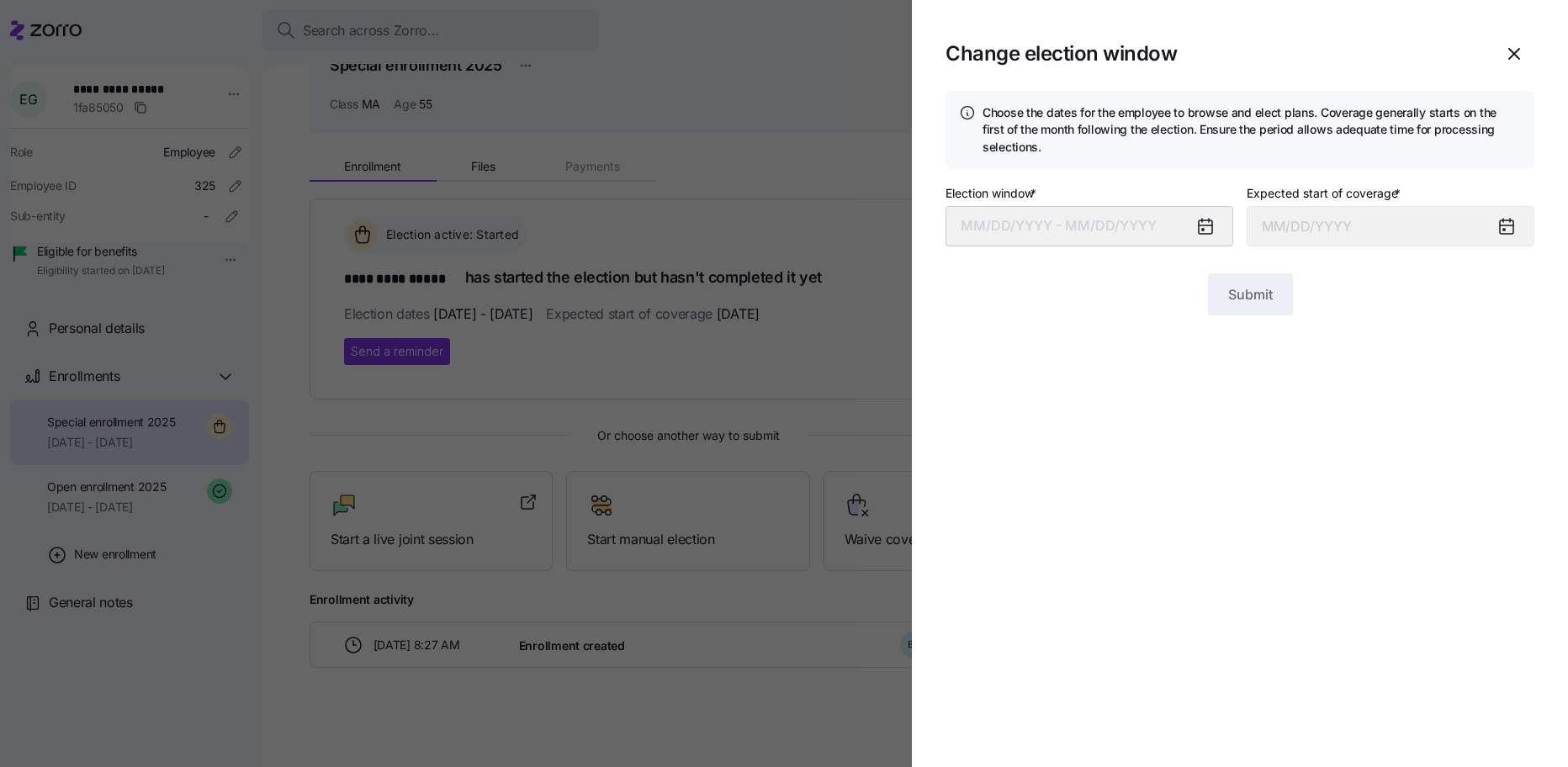
type input "October 1, 2025"
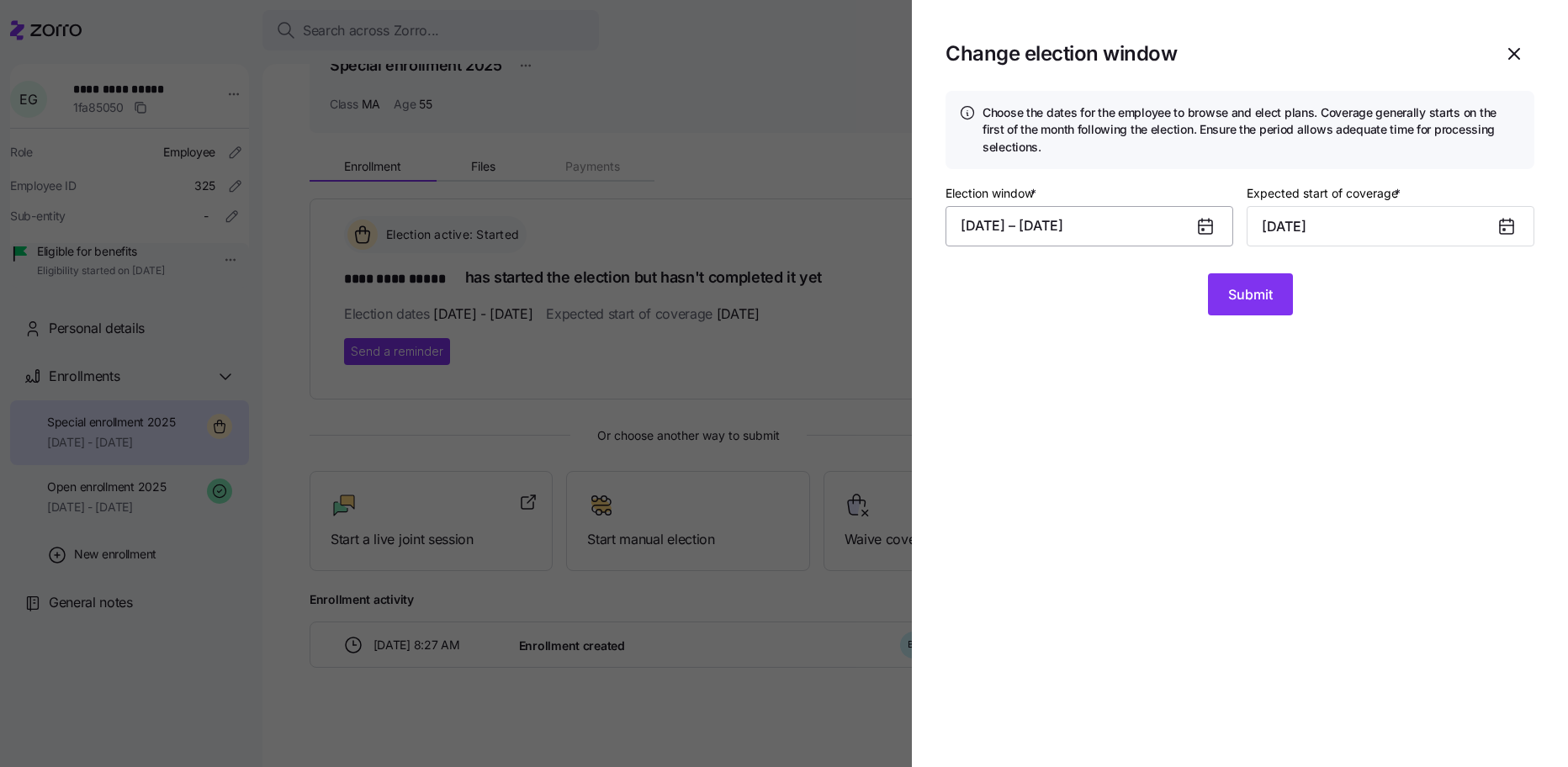
click at [1183, 229] on button "08/20/2025 – 08/22/2025" at bounding box center [1088, 226] width 287 height 41
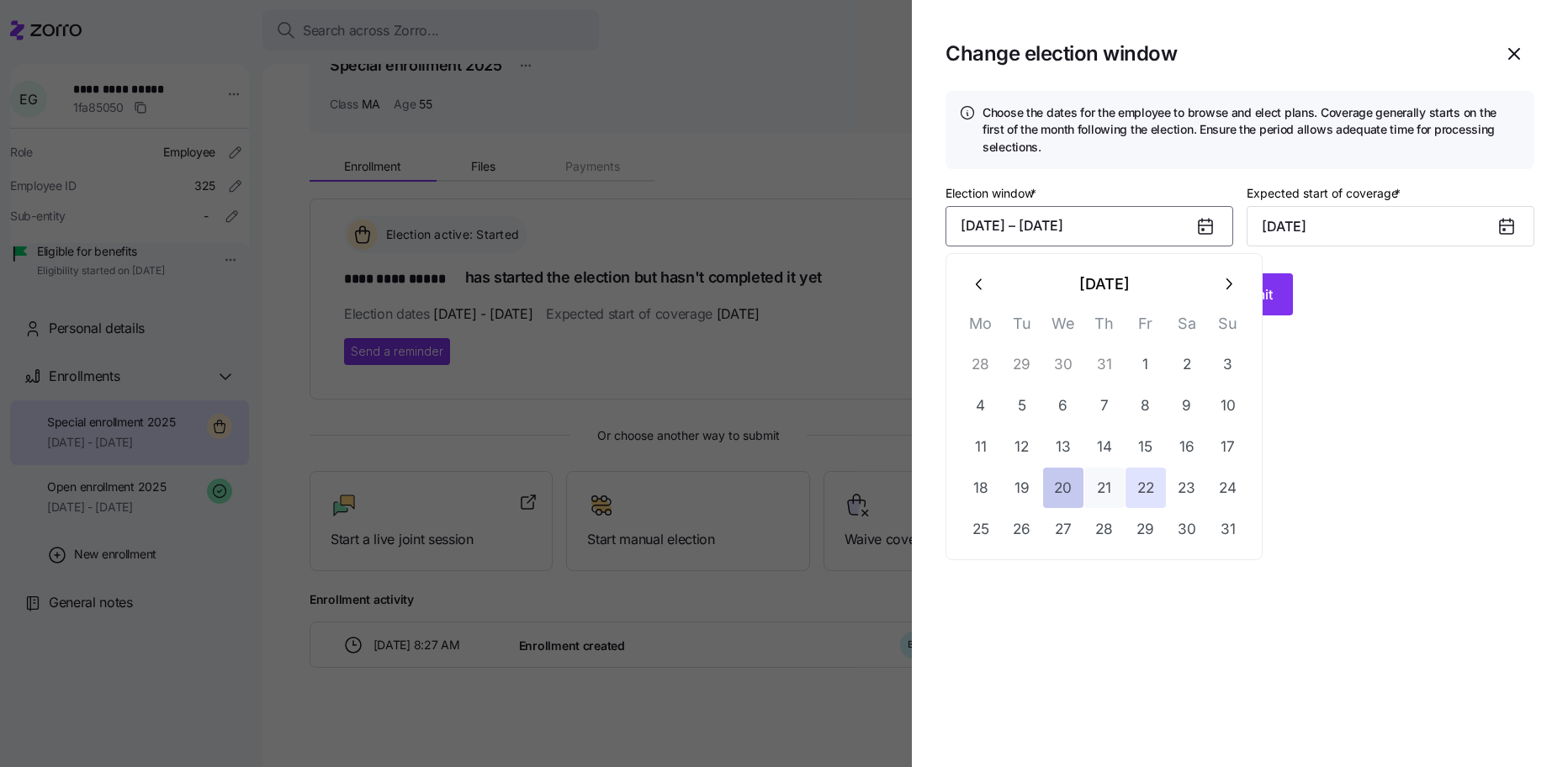
click at [1078, 484] on button "20" at bounding box center [1063, 487] width 41 height 41
click at [1008, 528] on button "26" at bounding box center [1022, 529] width 41 height 41
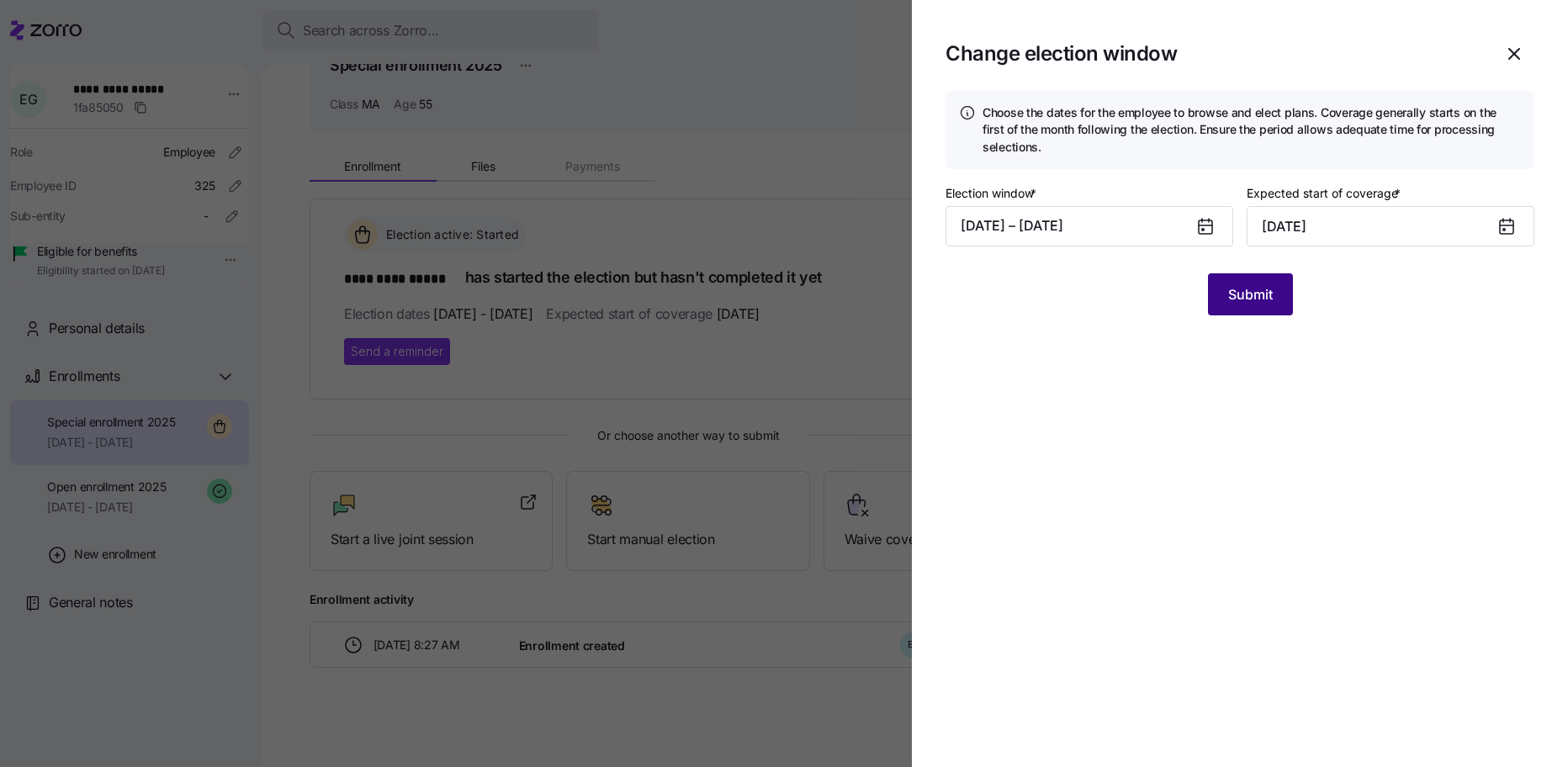
click at [1253, 303] on span "Submit" at bounding box center [1251, 294] width 44 height 20
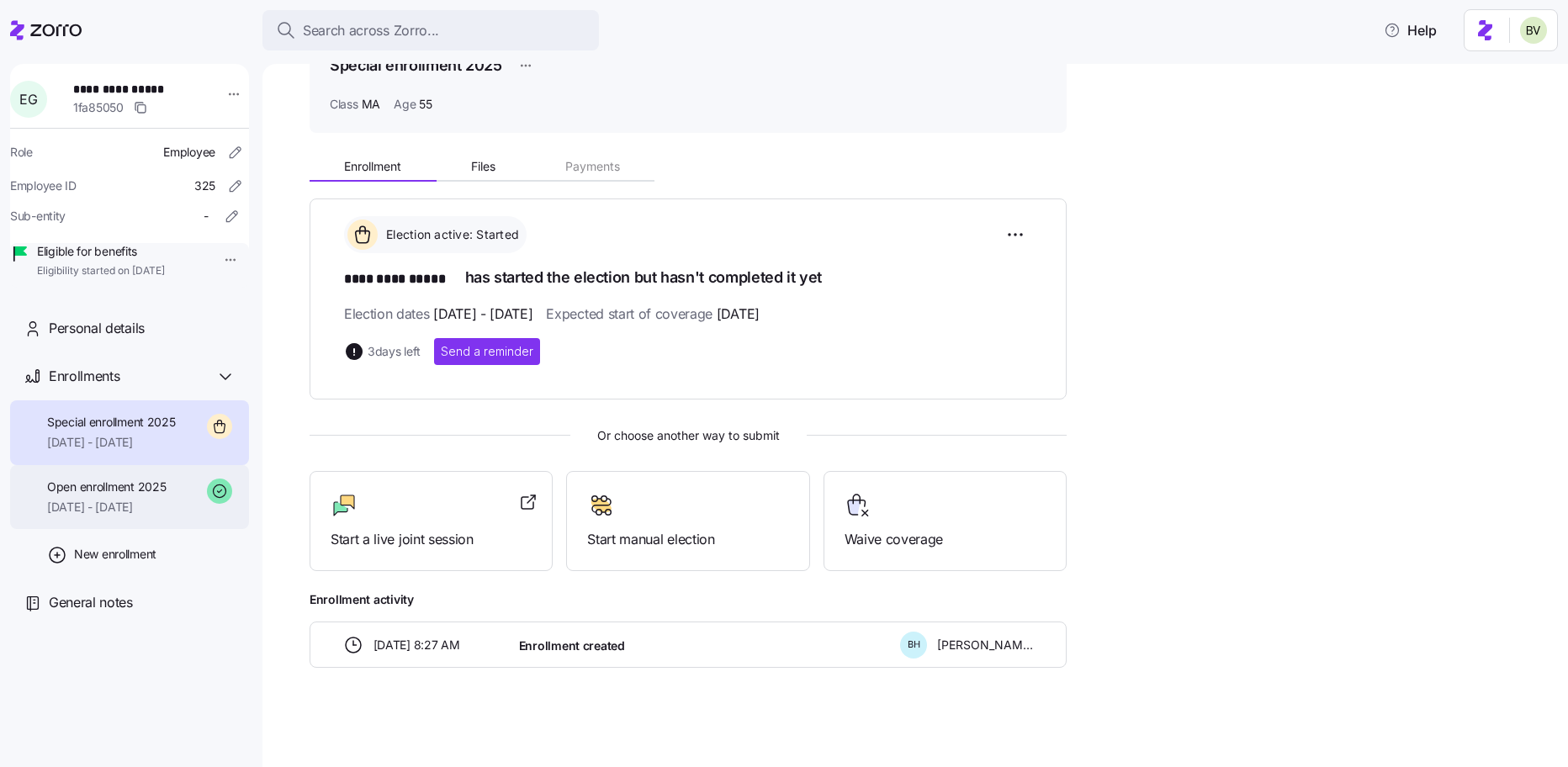
click at [165, 495] on span "Open enrollment 2025" at bounding box center [106, 487] width 119 height 16
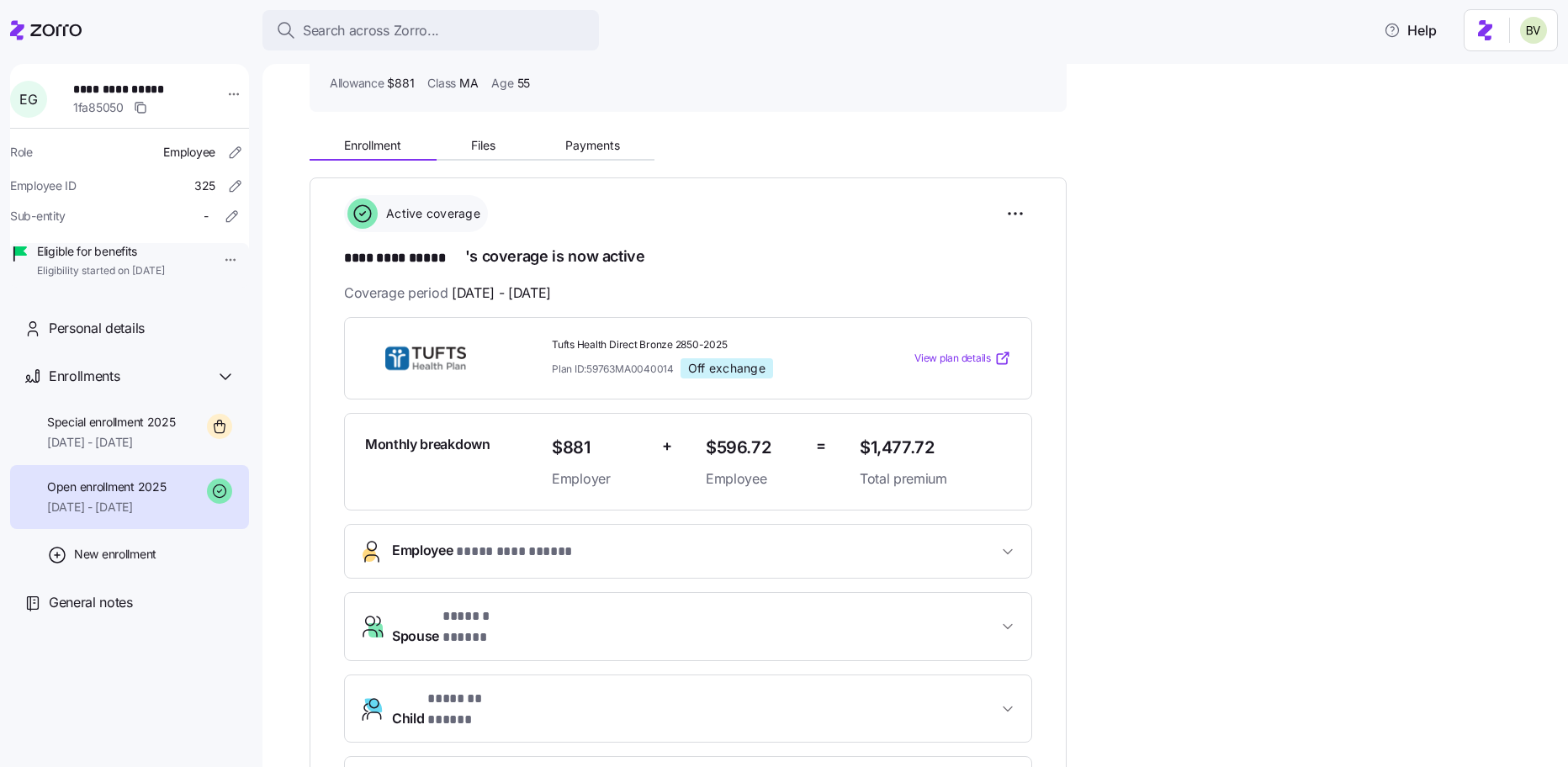
scroll to position [146, 0]
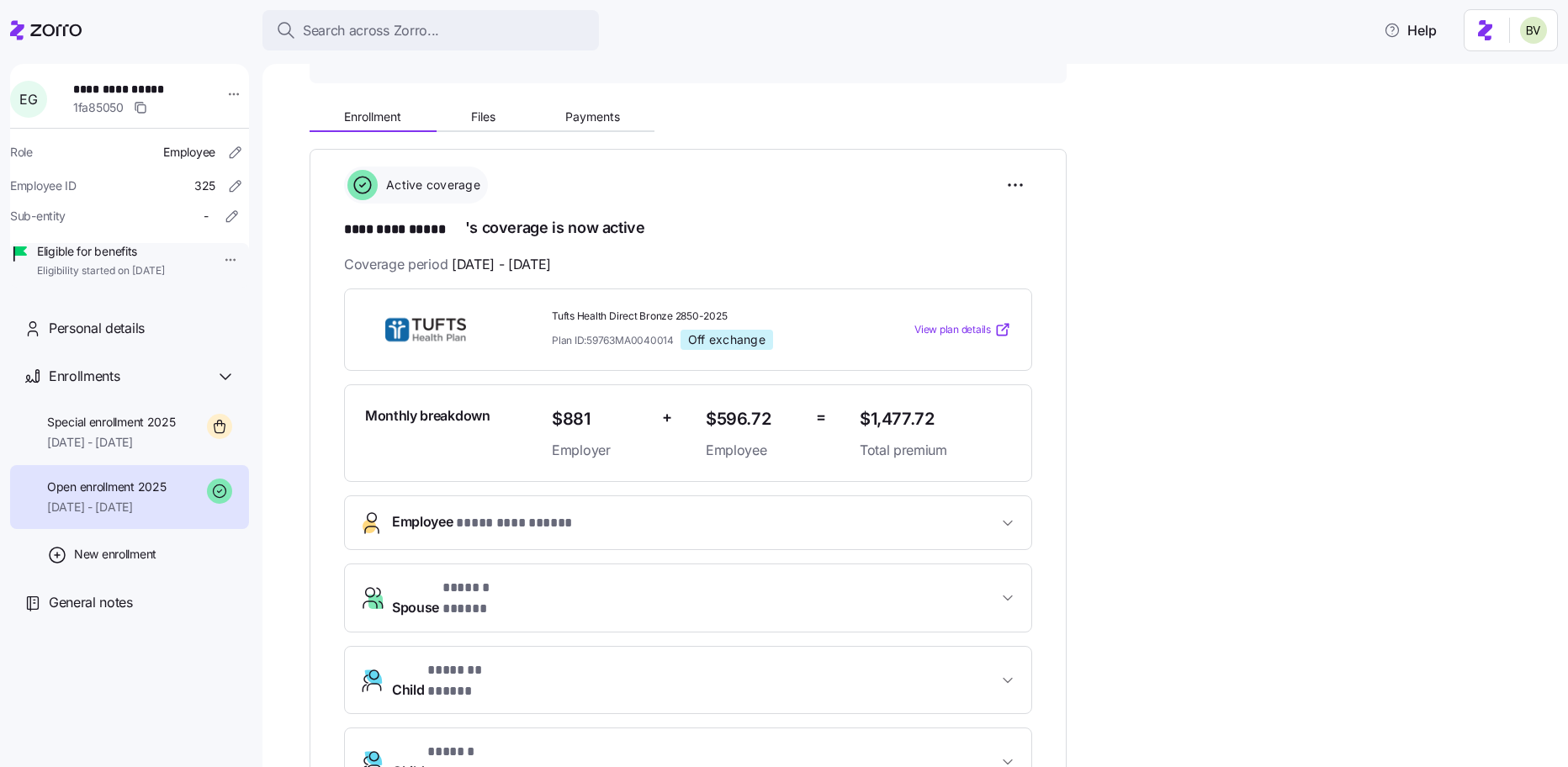
click at [948, 336] on link "View plan details" at bounding box center [962, 329] width 97 height 16
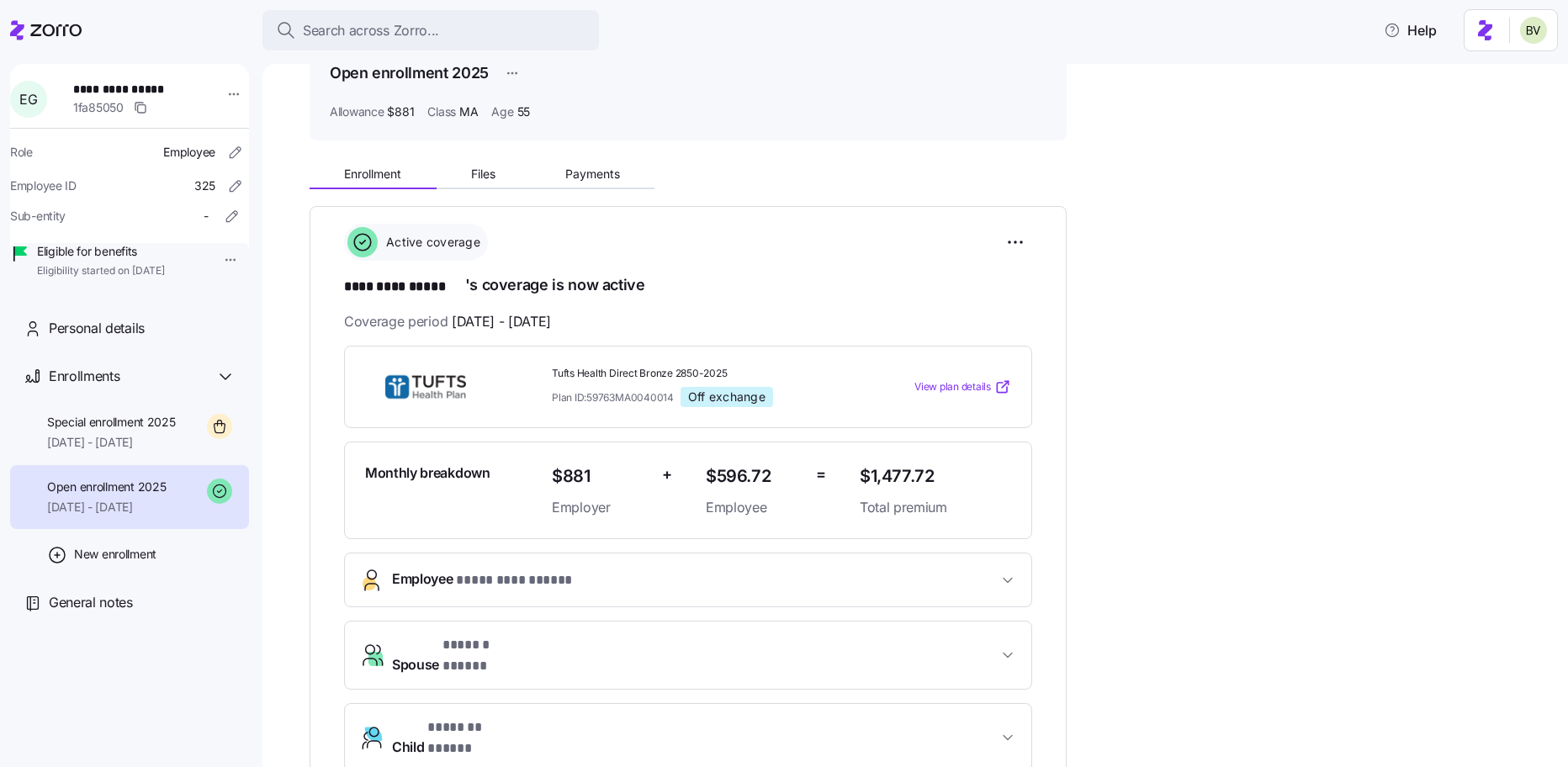
scroll to position [74, 0]
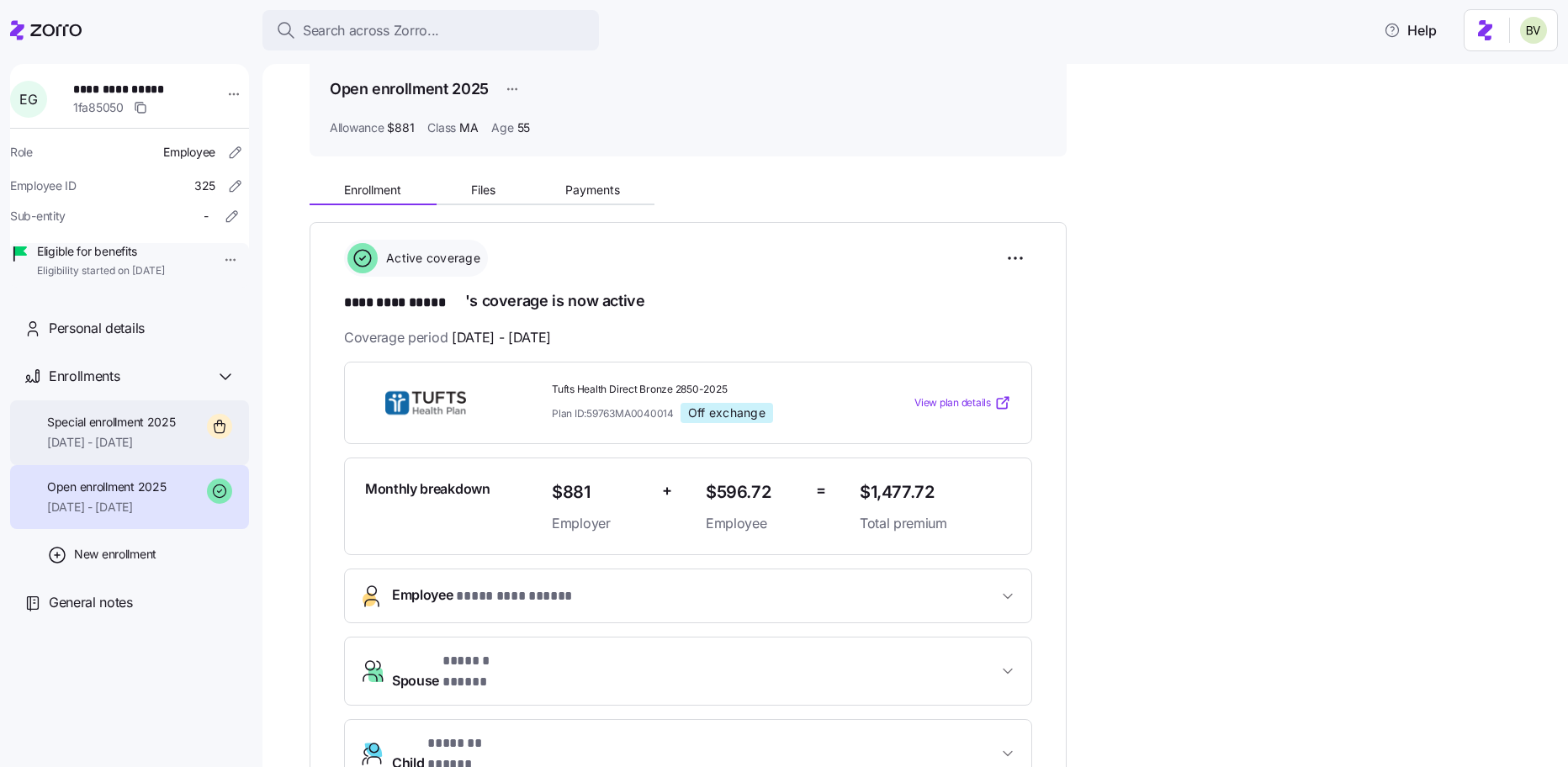
click at [152, 451] on span "[DATE] - [DATE]" at bounding box center [111, 442] width 129 height 16
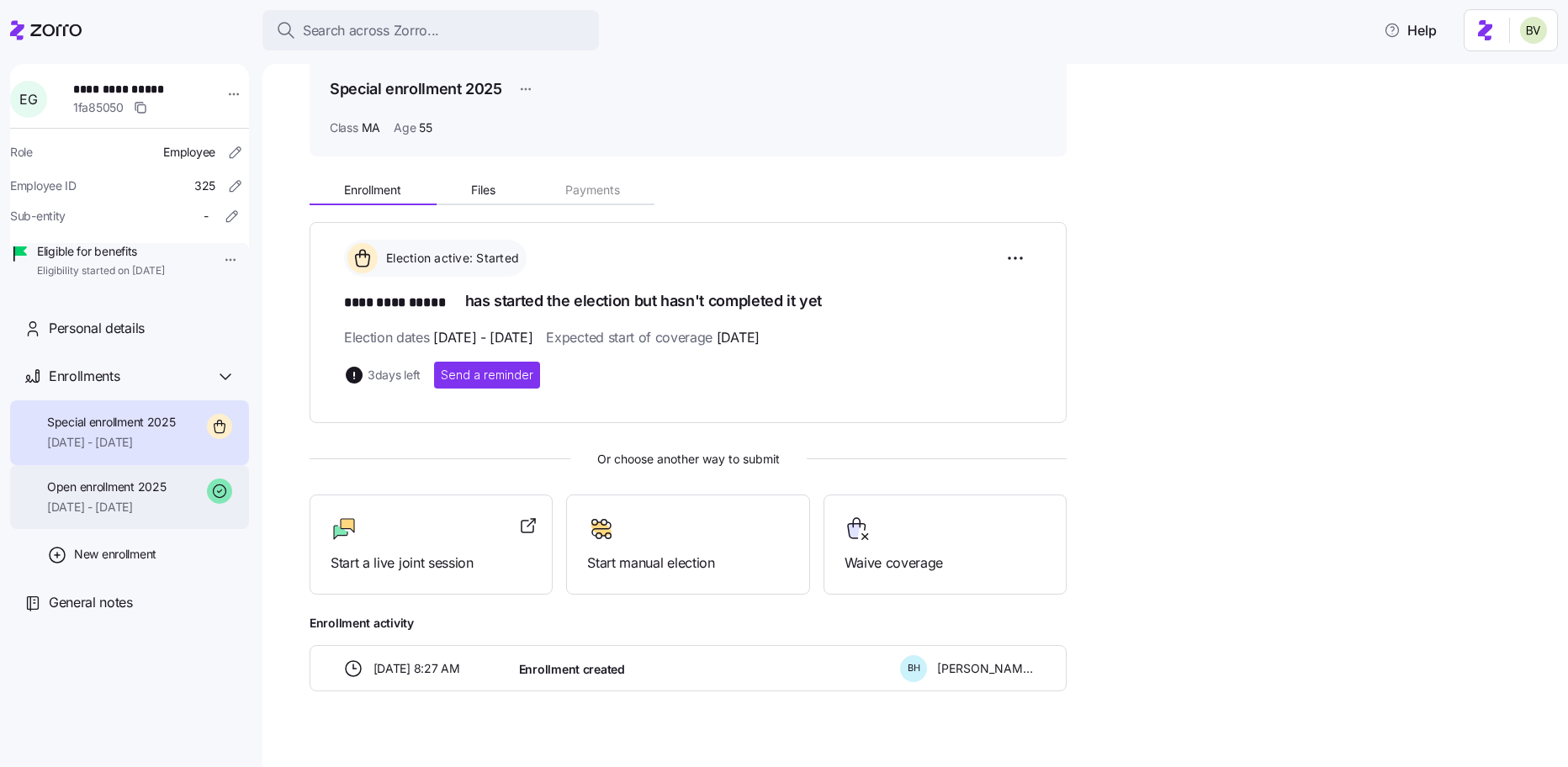
click at [122, 516] on span "08/01/2025 - 12/31/2025" at bounding box center [106, 507] width 119 height 16
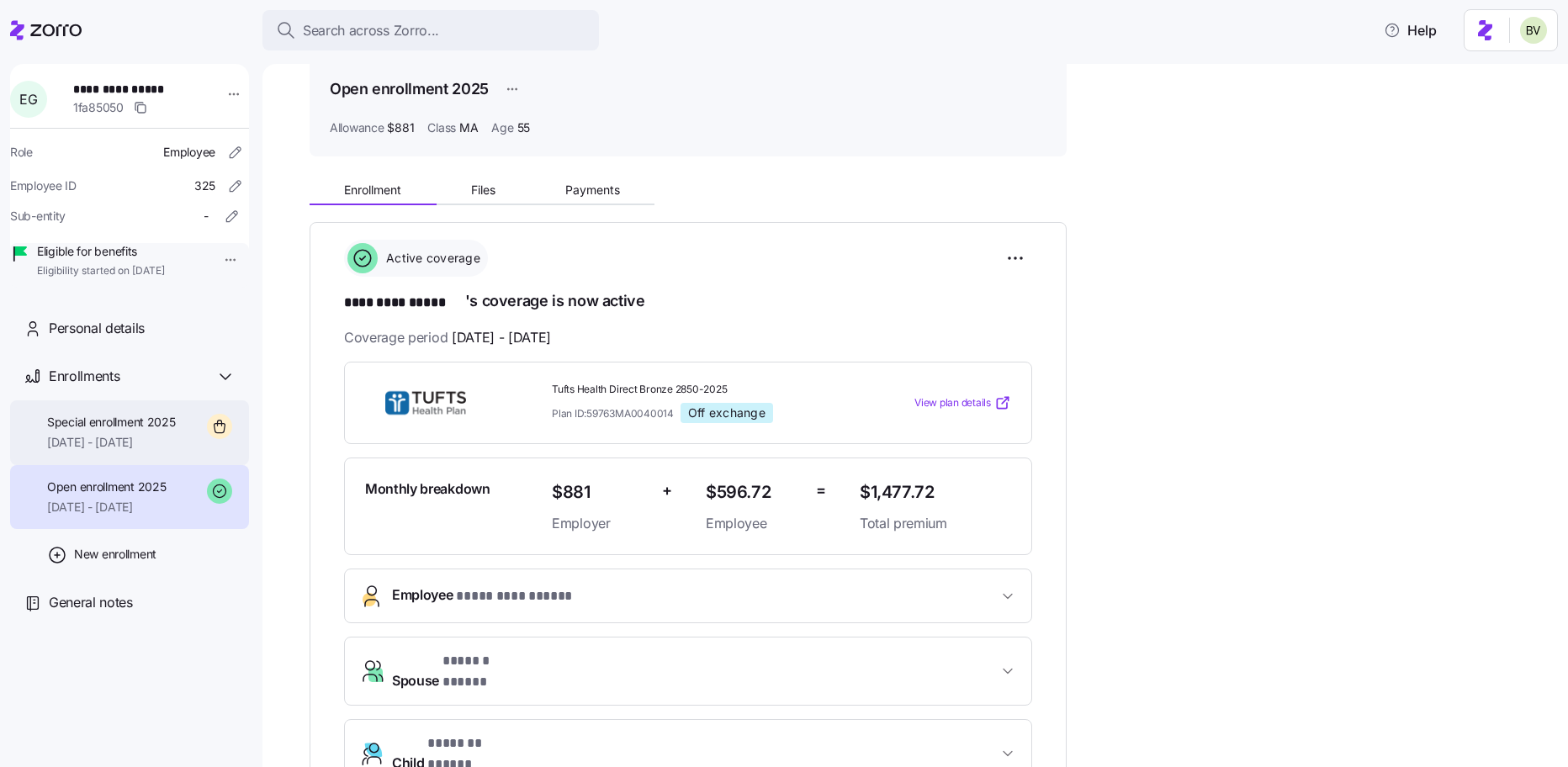
click at [152, 451] on span "[DATE] - [DATE]" at bounding box center [111, 442] width 129 height 16
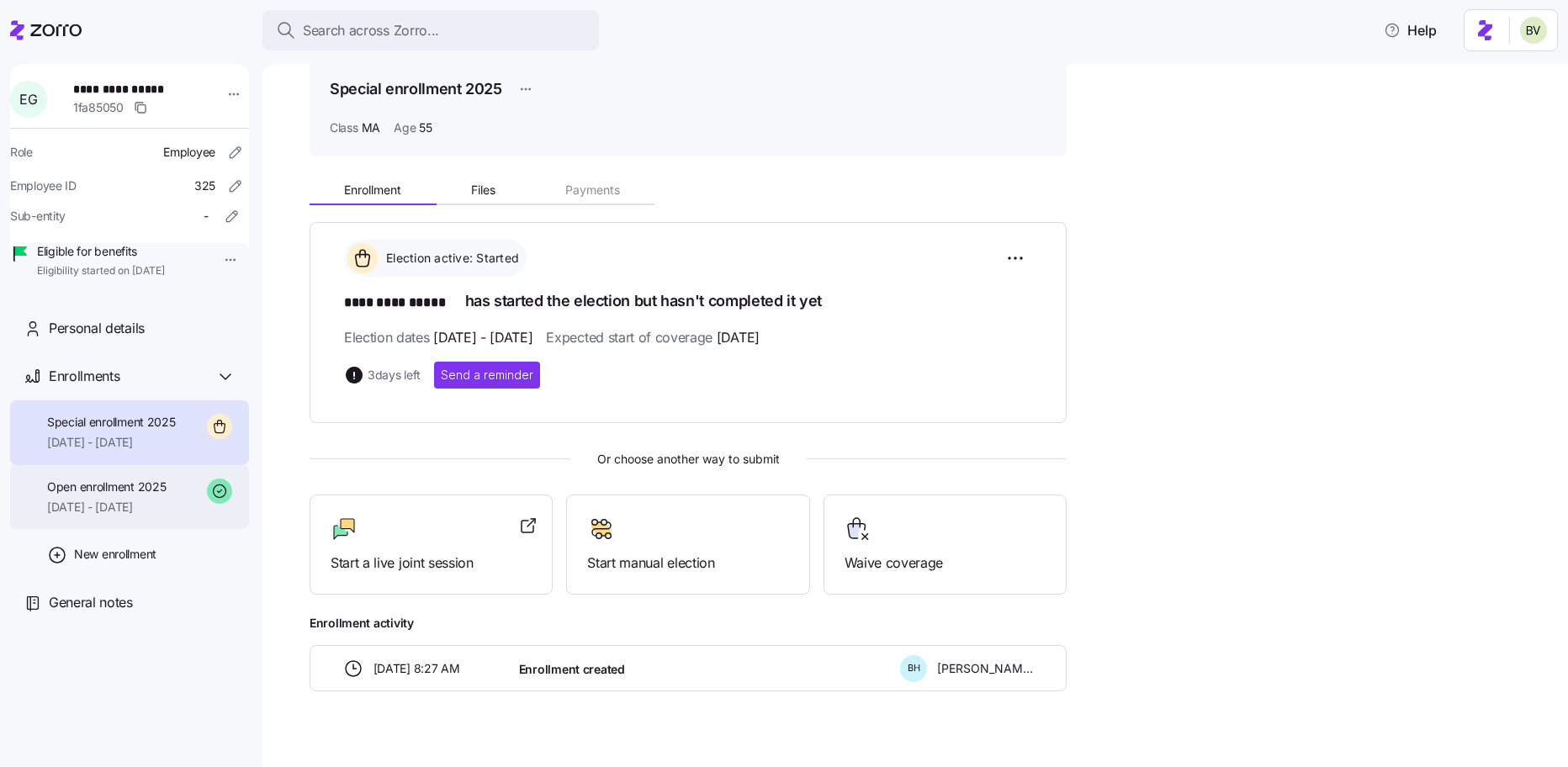
click at [151, 516] on span "08/01/2025 - 12/31/2025" at bounding box center [106, 507] width 119 height 16
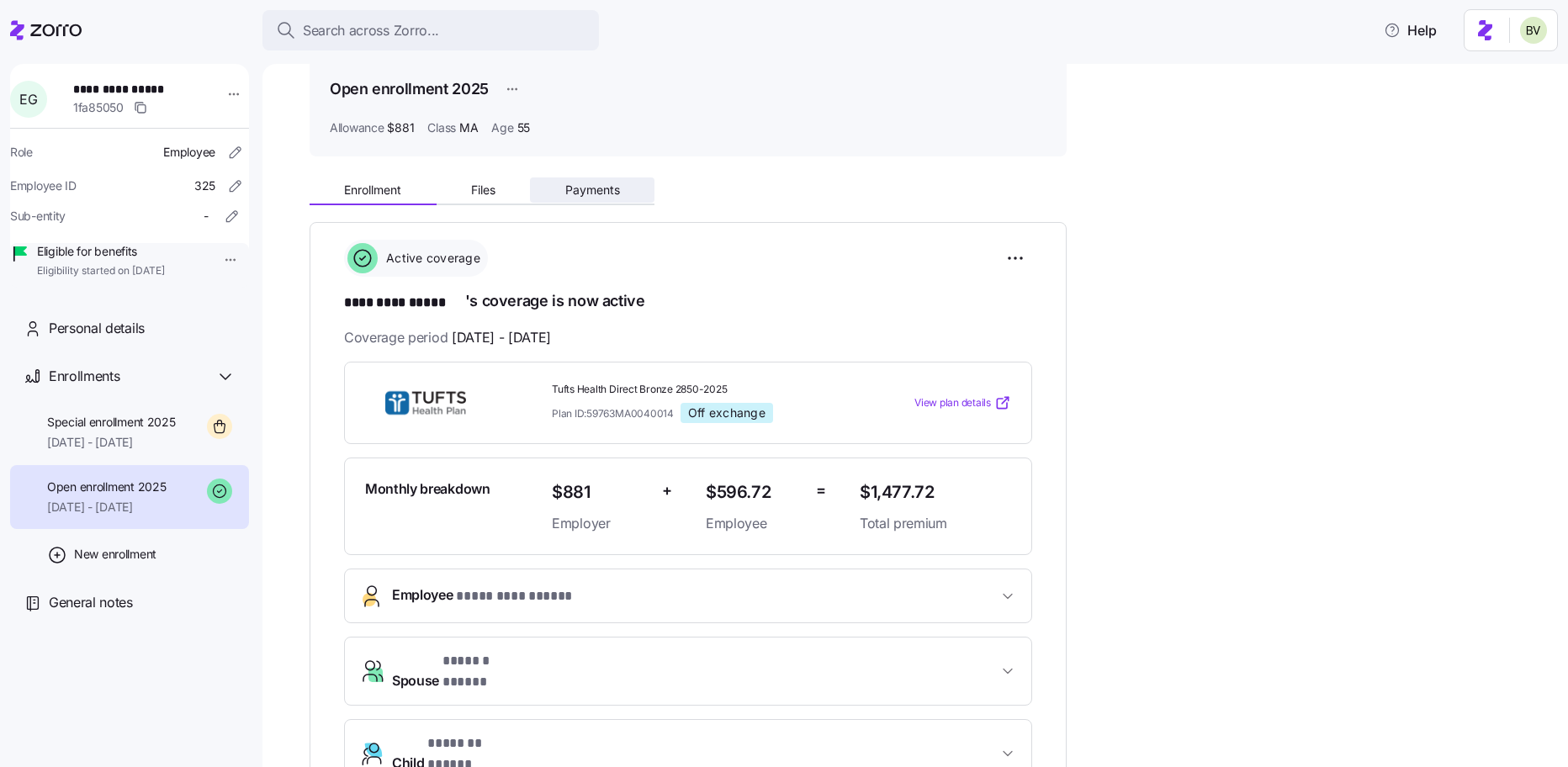
click at [590, 197] on button "Payments" at bounding box center [592, 190] width 125 height 25
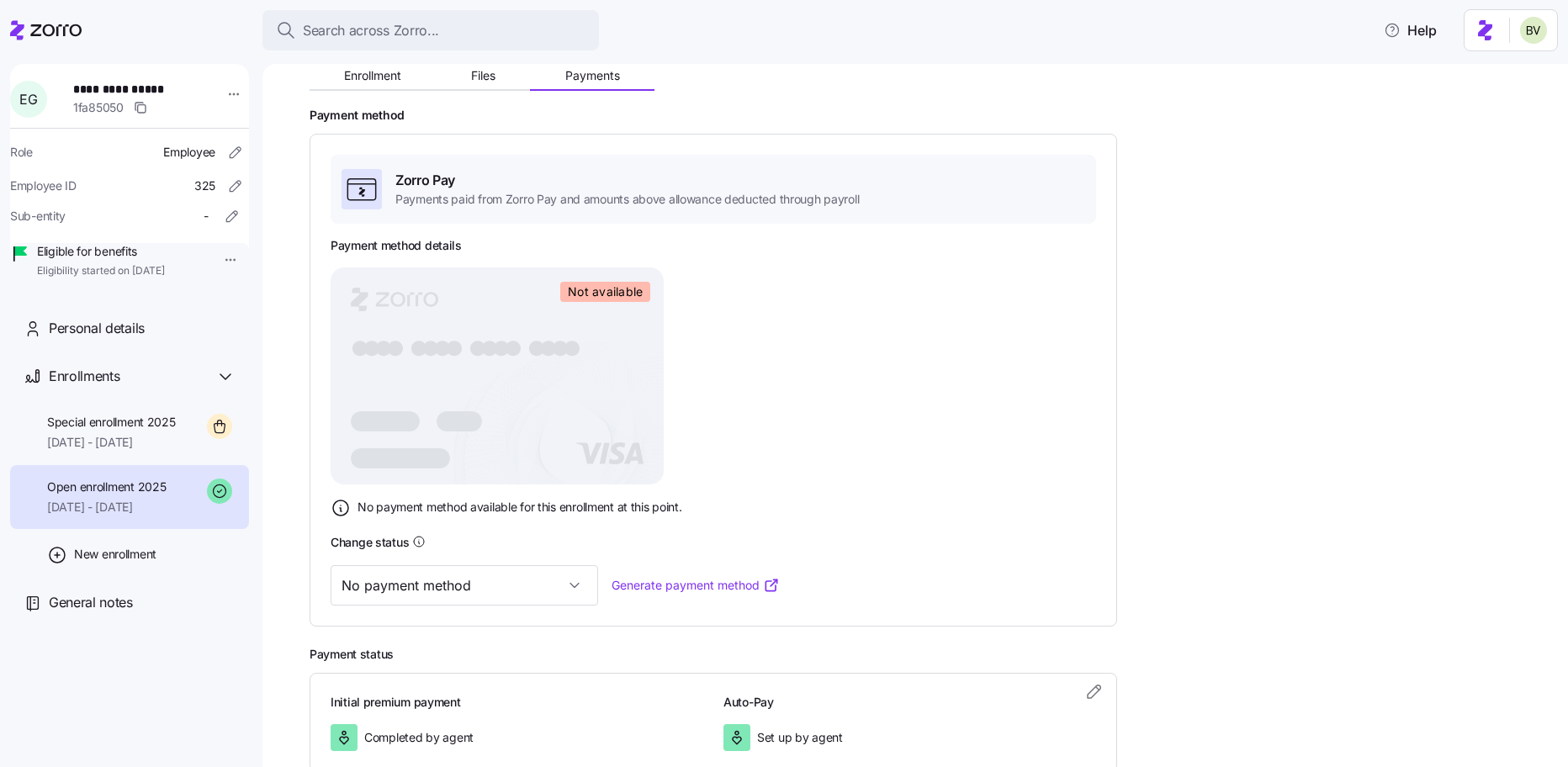
scroll to position [250, 0]
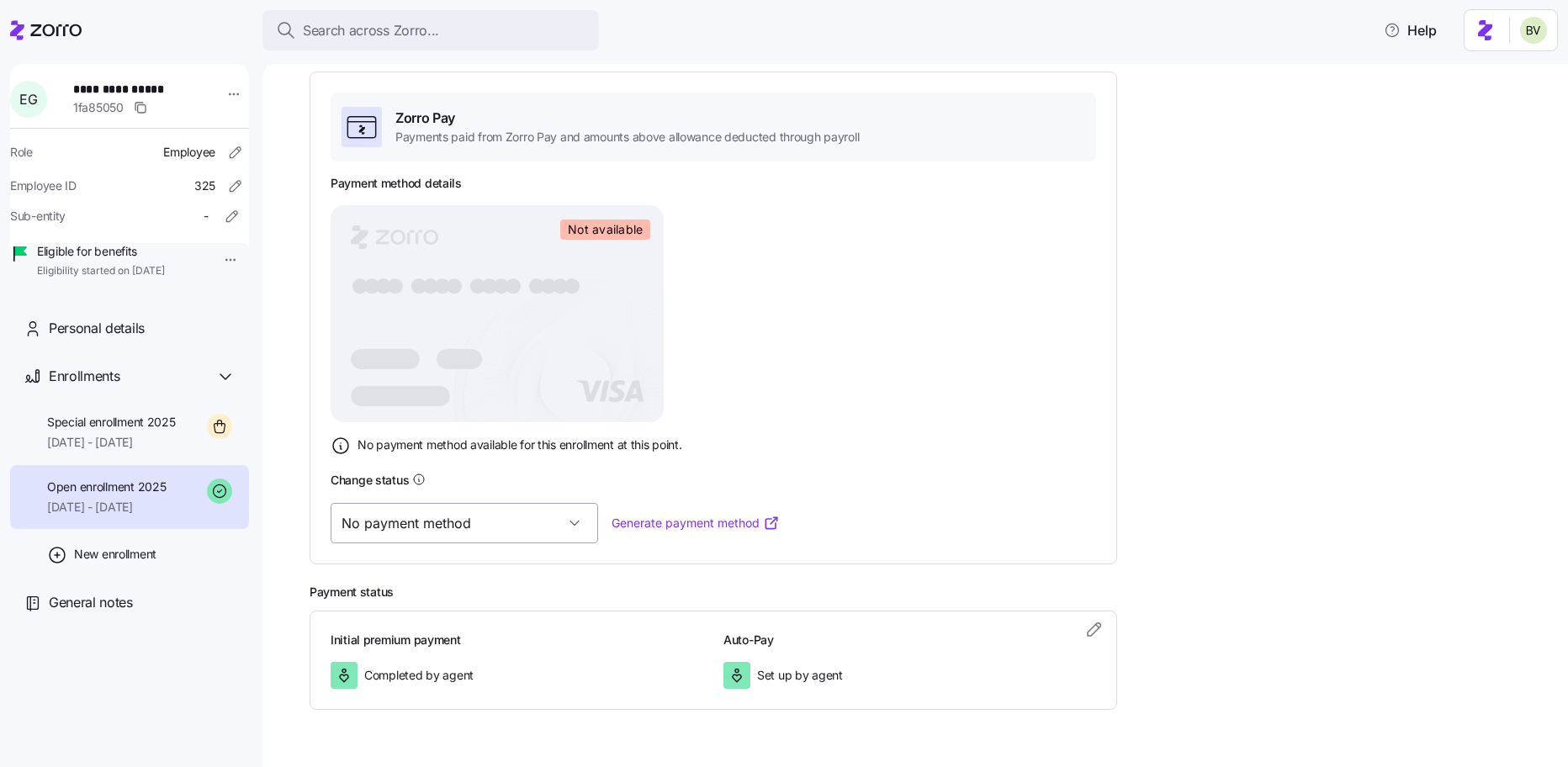
click at [517, 536] on input "No payment method" at bounding box center [464, 523] width 268 height 41
click at [467, 601] on div "Valid" at bounding box center [438, 609] width 201 height 36
type input "Valid"
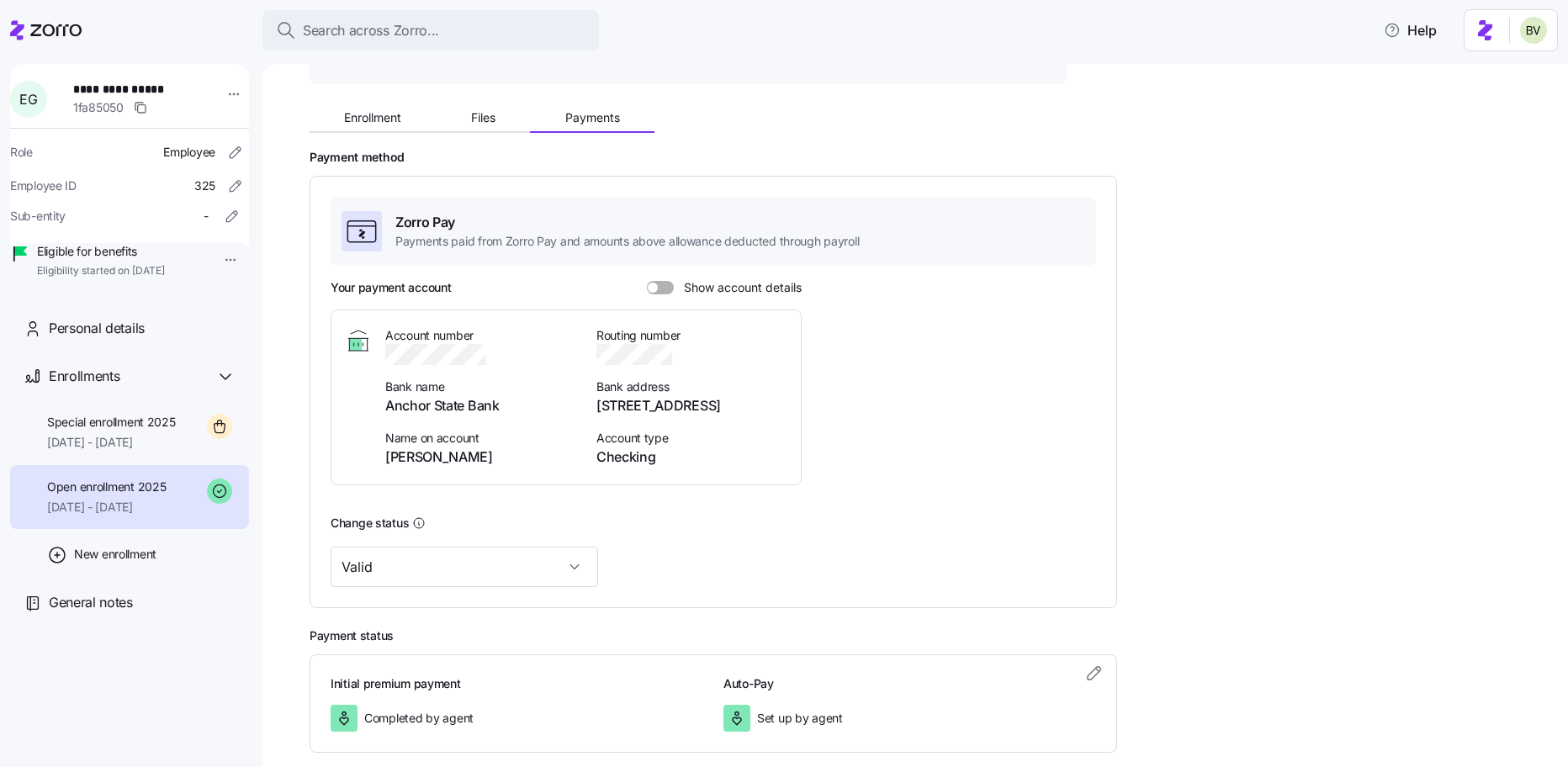
scroll to position [137, 0]
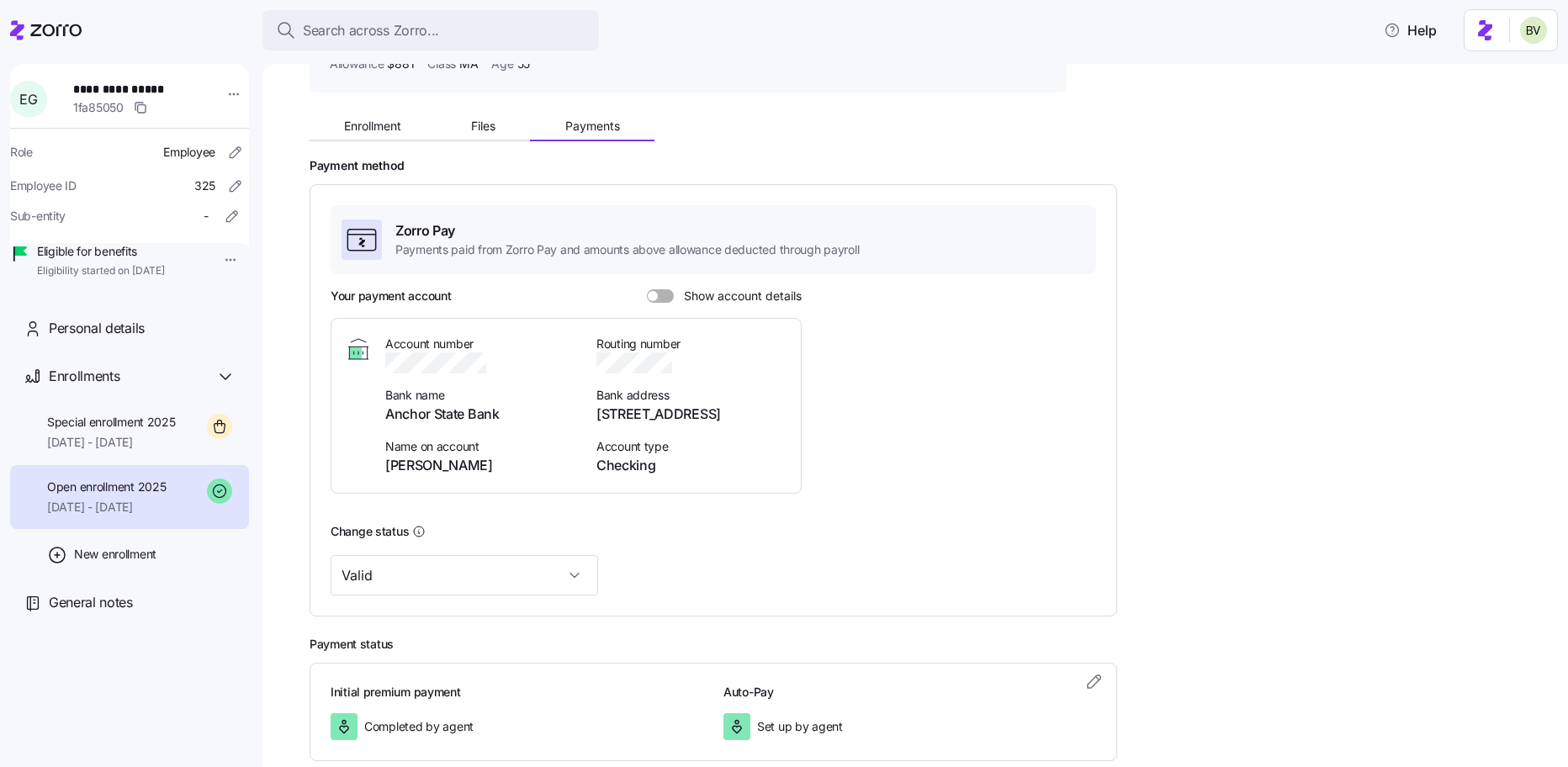
click at [654, 298] on span at bounding box center [653, 296] width 10 height 10
click at [647, 289] on input "Show account details" at bounding box center [647, 289] width 0 height 0
click at [138, 451] on span "[DATE] - [DATE]" at bounding box center [111, 442] width 129 height 16
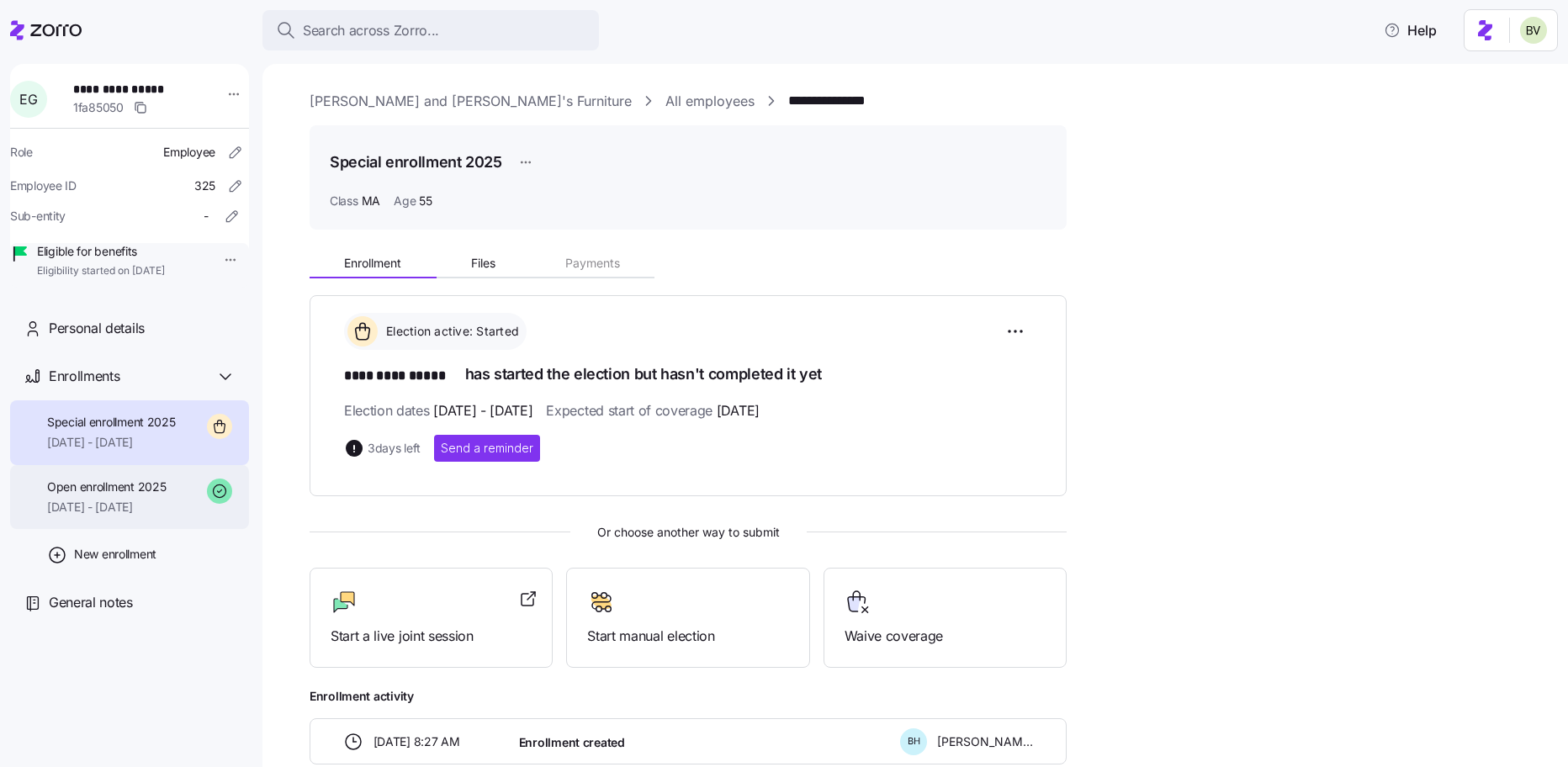
click at [125, 516] on span "08/01/2025 - 12/31/2025" at bounding box center [106, 507] width 119 height 16
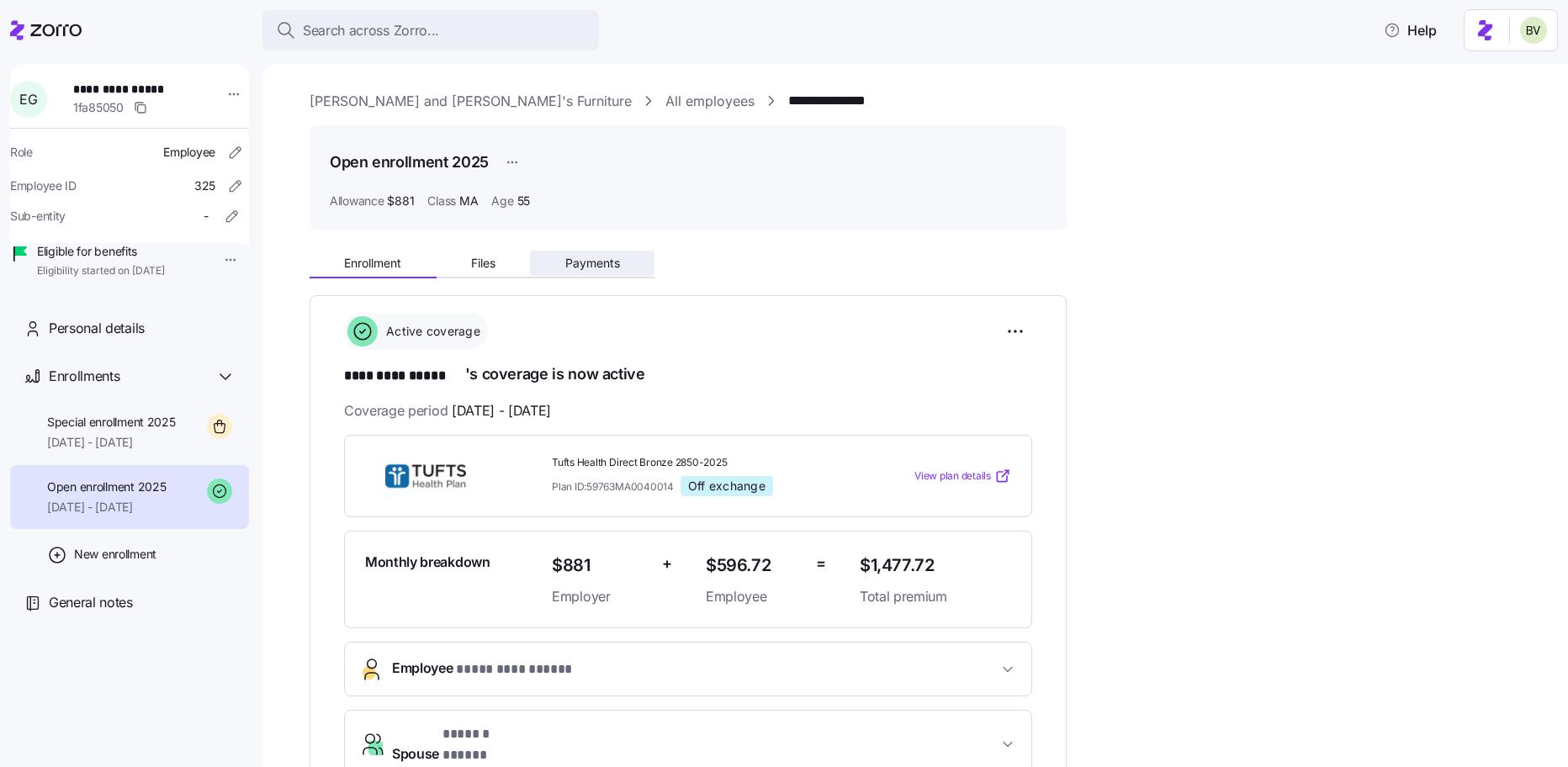
click at [590, 258] on span "Payments" at bounding box center [592, 263] width 55 height 12
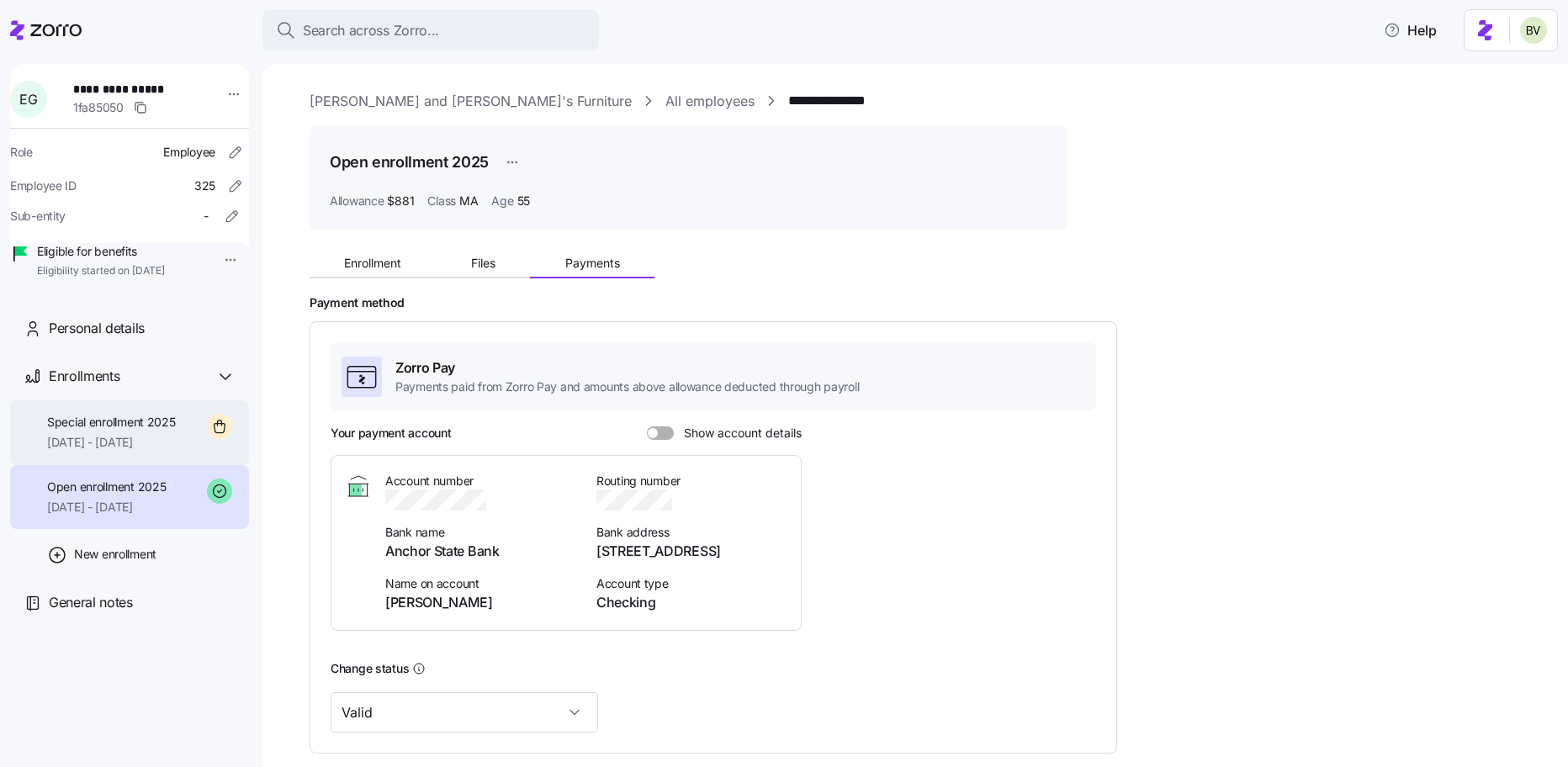
click at [161, 452] on div "Special enrollment 2025 10/01/2025 - 12/31/2025" at bounding box center [111, 432] width 129 height 38
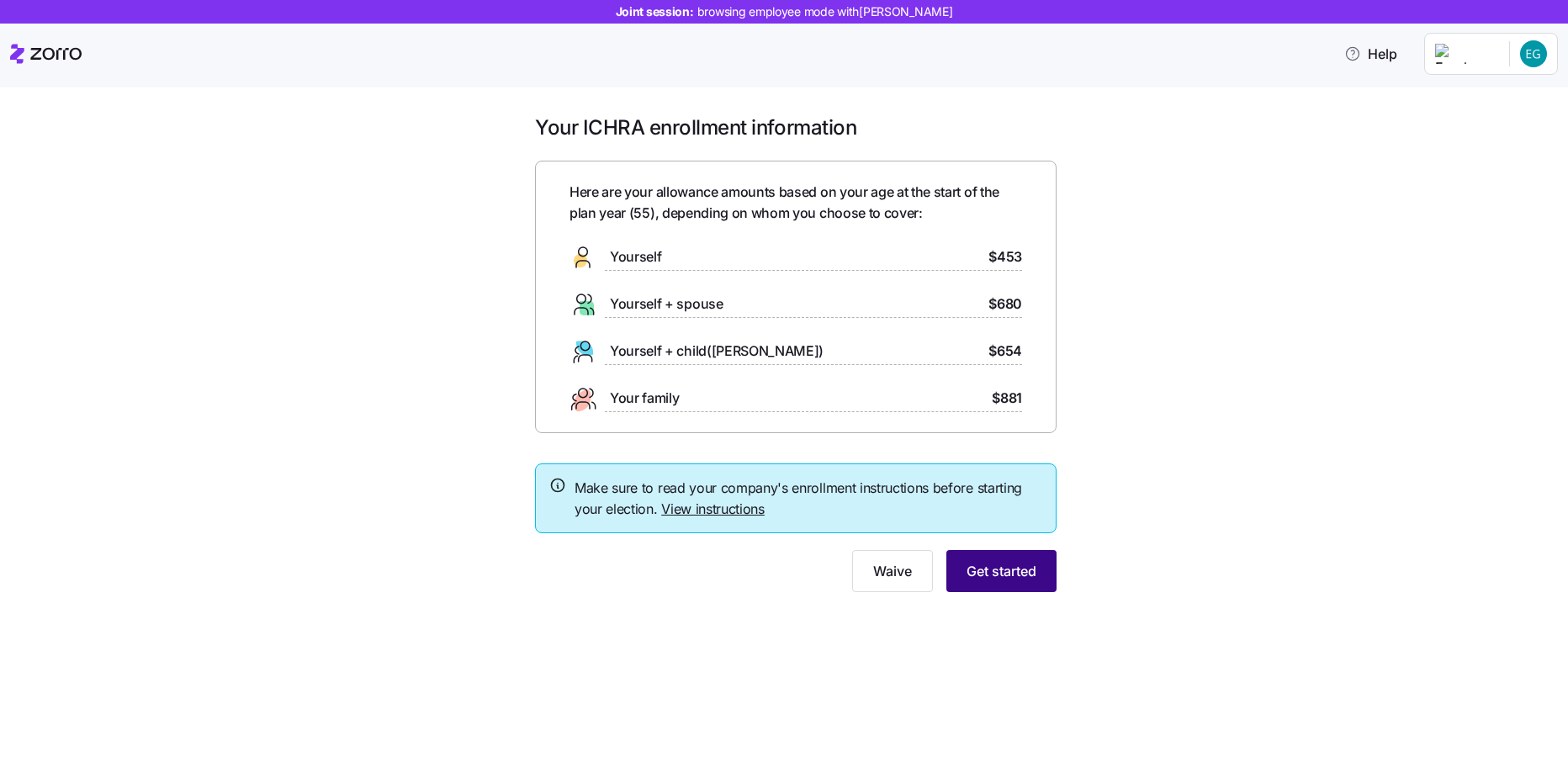
click at [990, 568] on span "Get started" at bounding box center [1001, 571] width 70 height 20
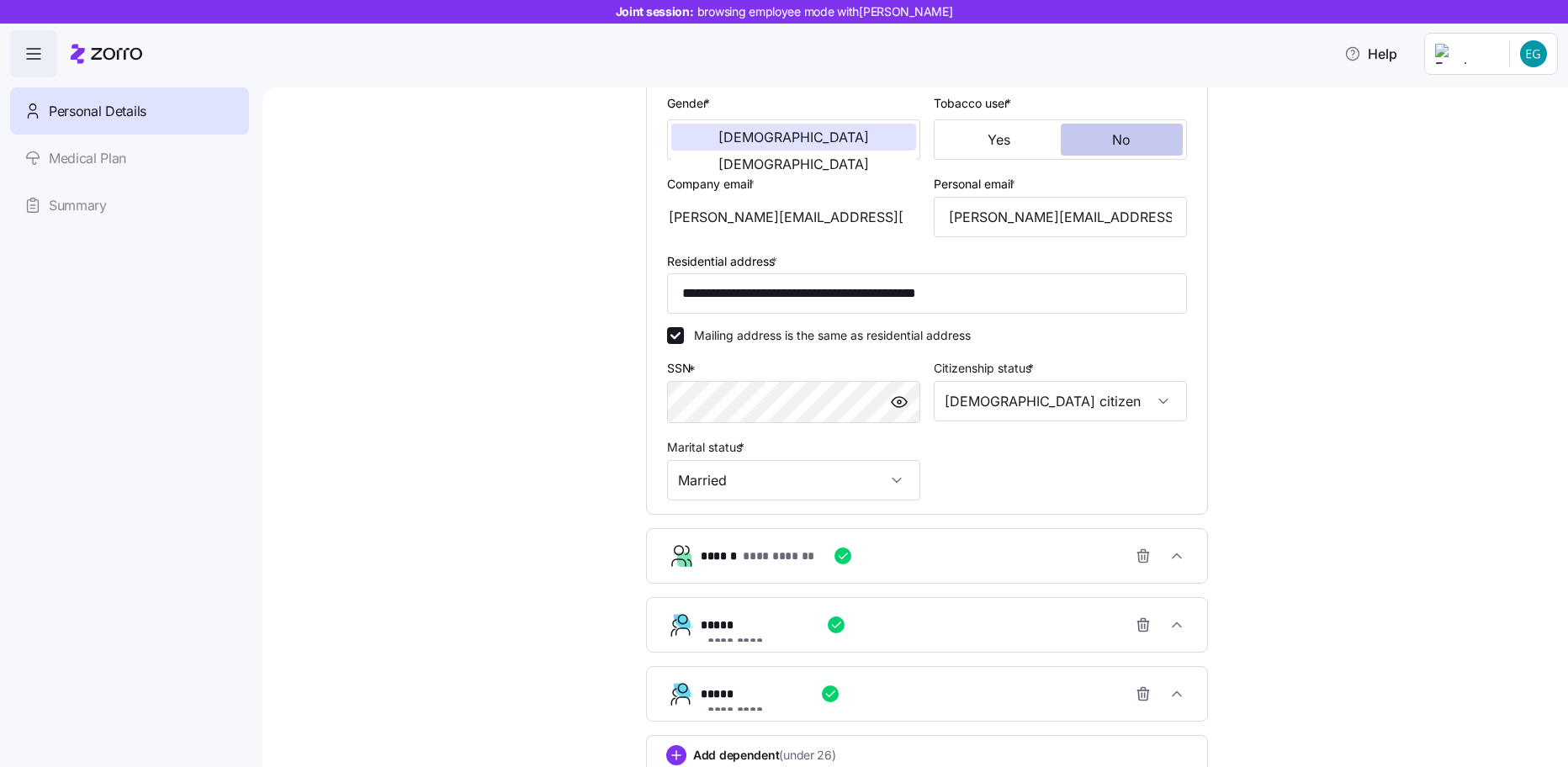
scroll to position [450, 0]
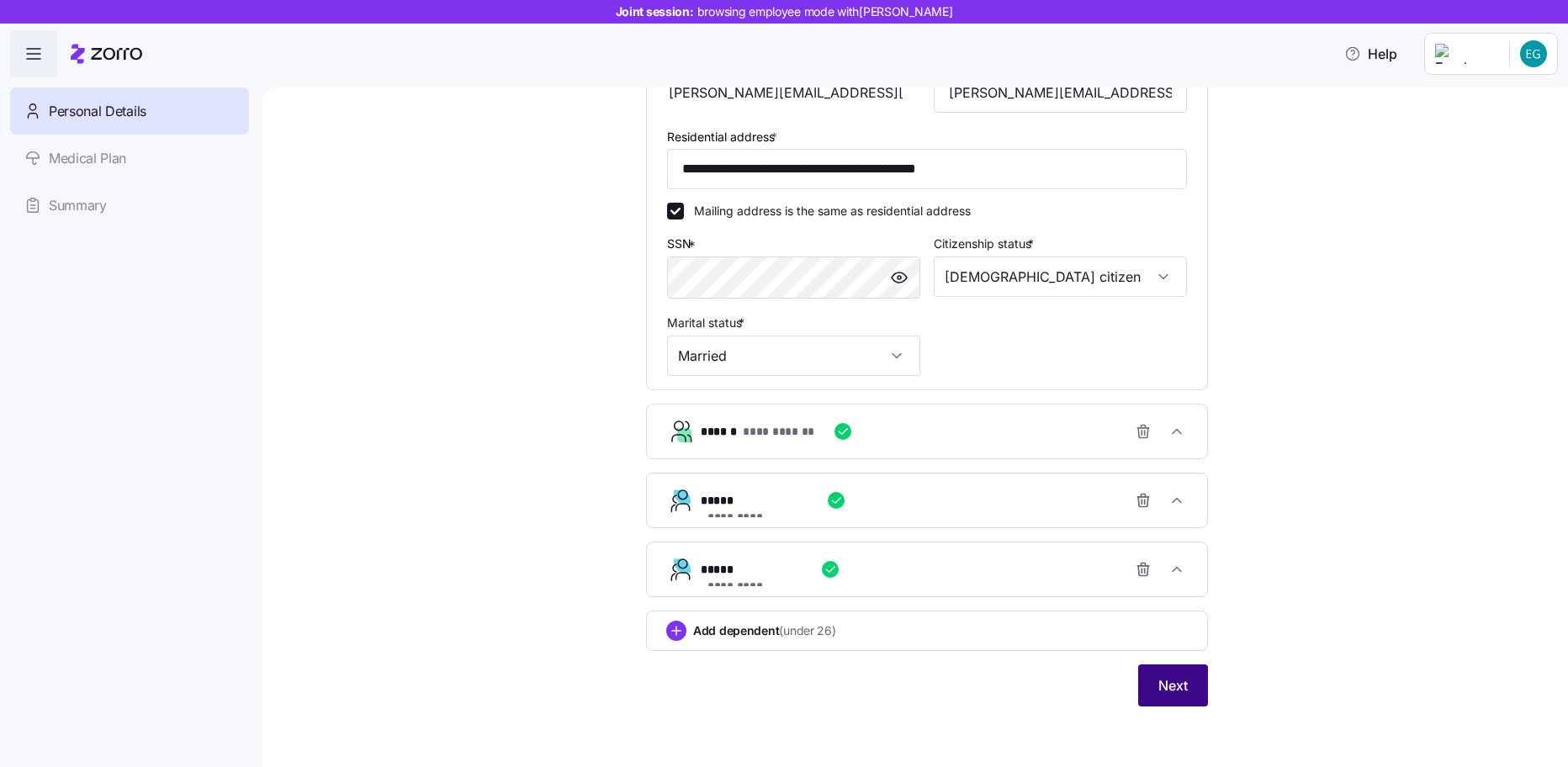
click at [1168, 687] on span "Next" at bounding box center [1172, 685] width 29 height 20
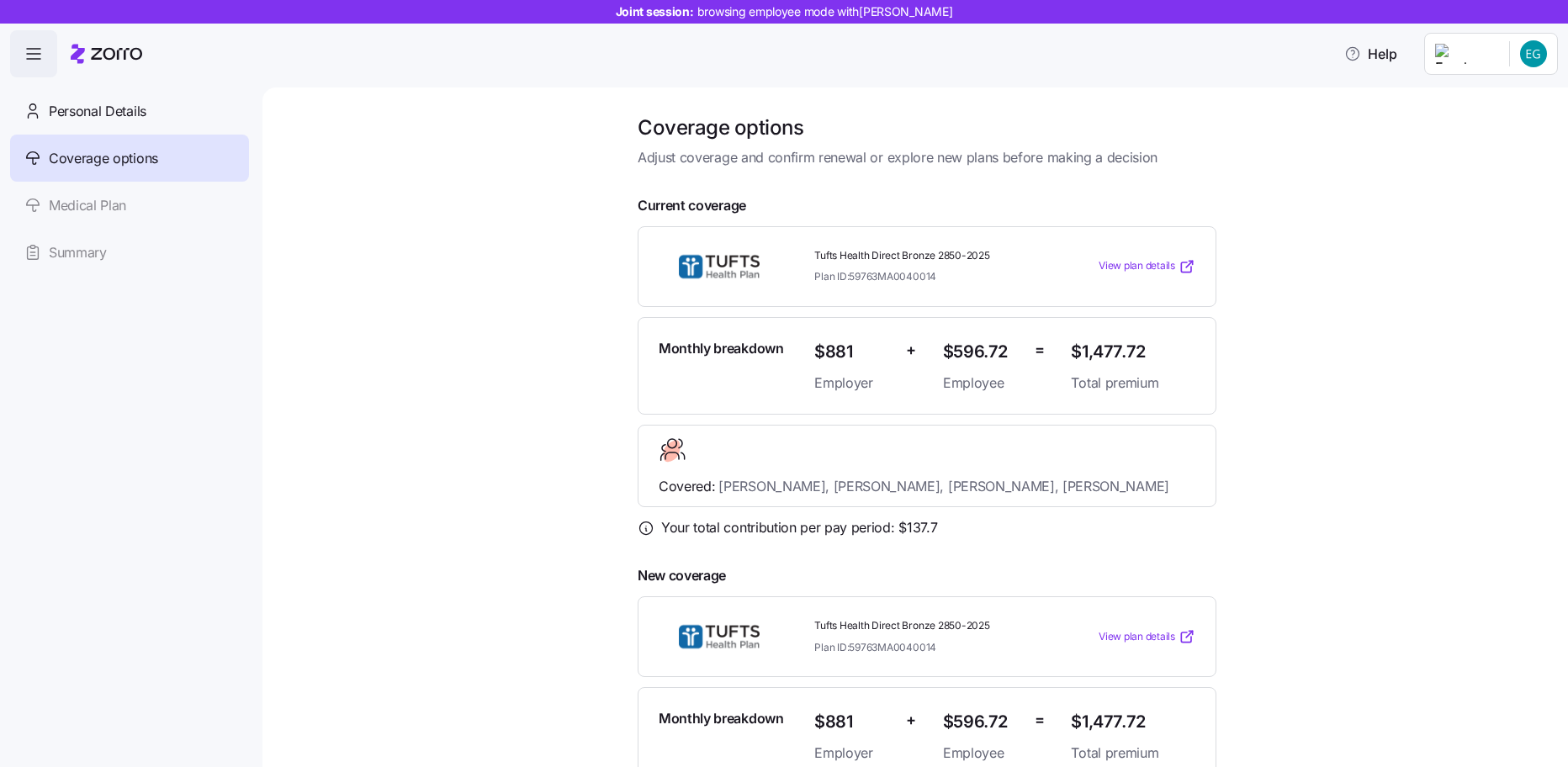
scroll to position [300, 0]
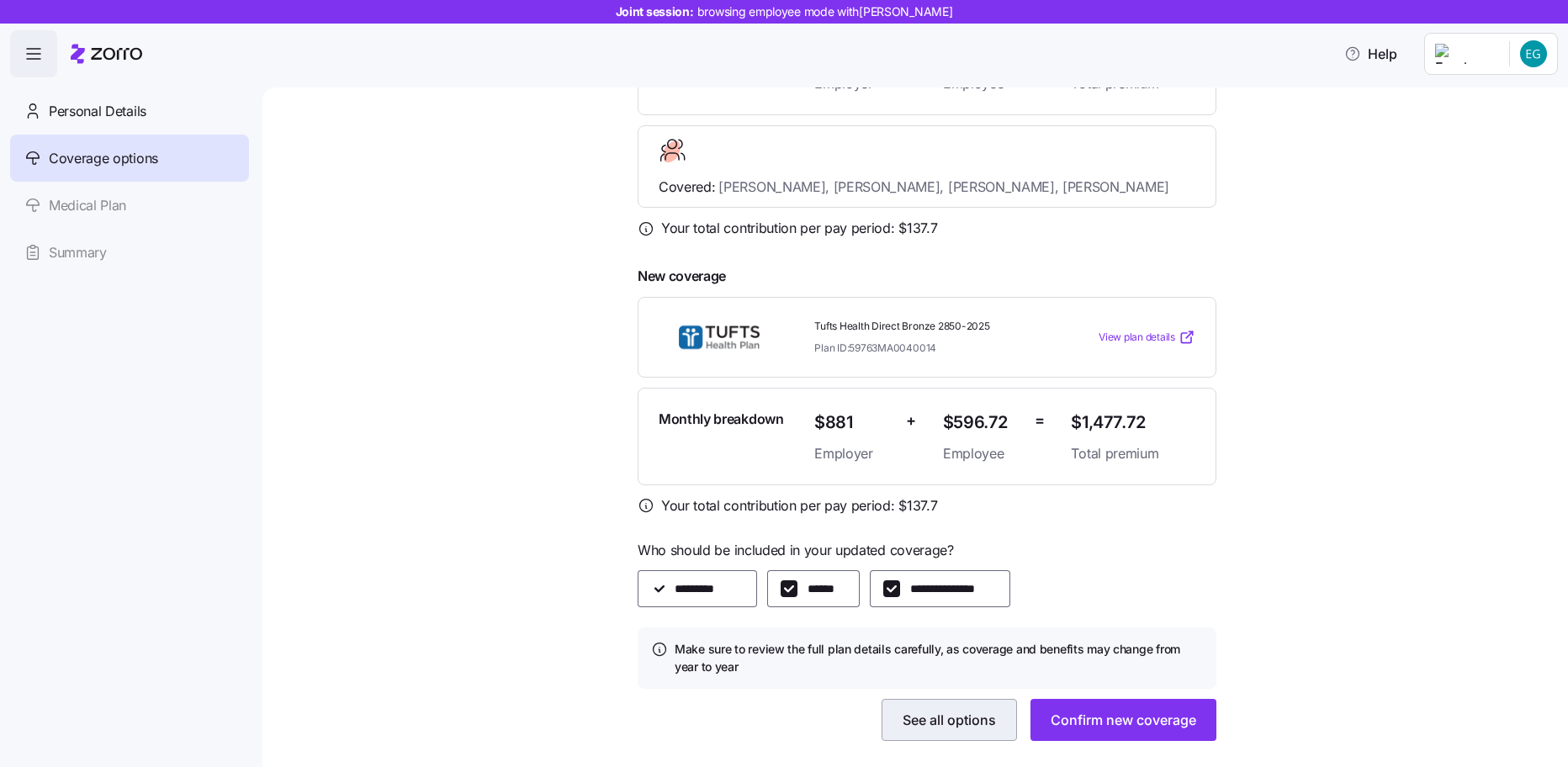
click at [947, 710] on span "See all options" at bounding box center [949, 720] width 94 height 20
click at [962, 710] on span "See all options" at bounding box center [949, 720] width 94 height 20
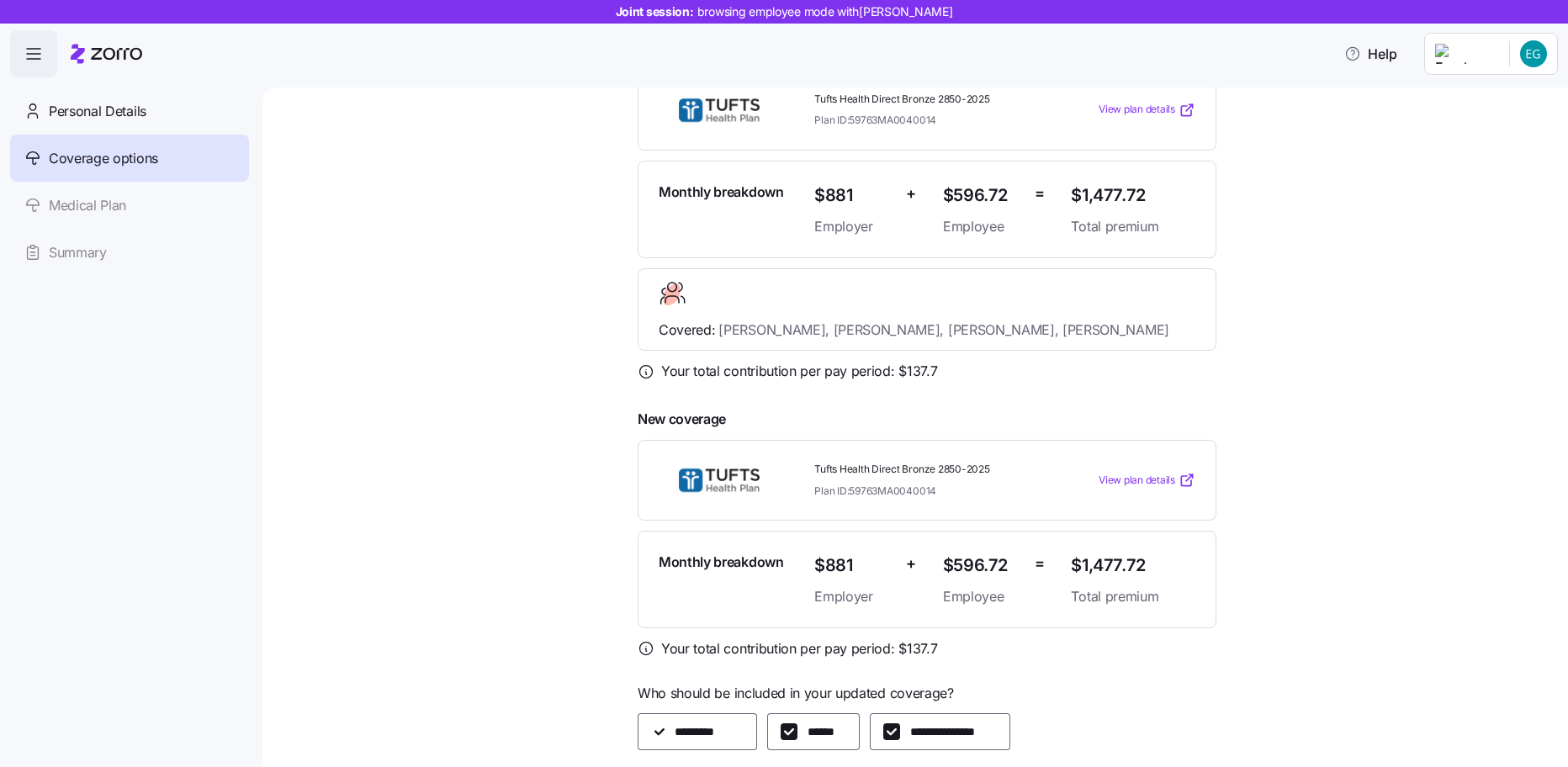
scroll to position [251, 0]
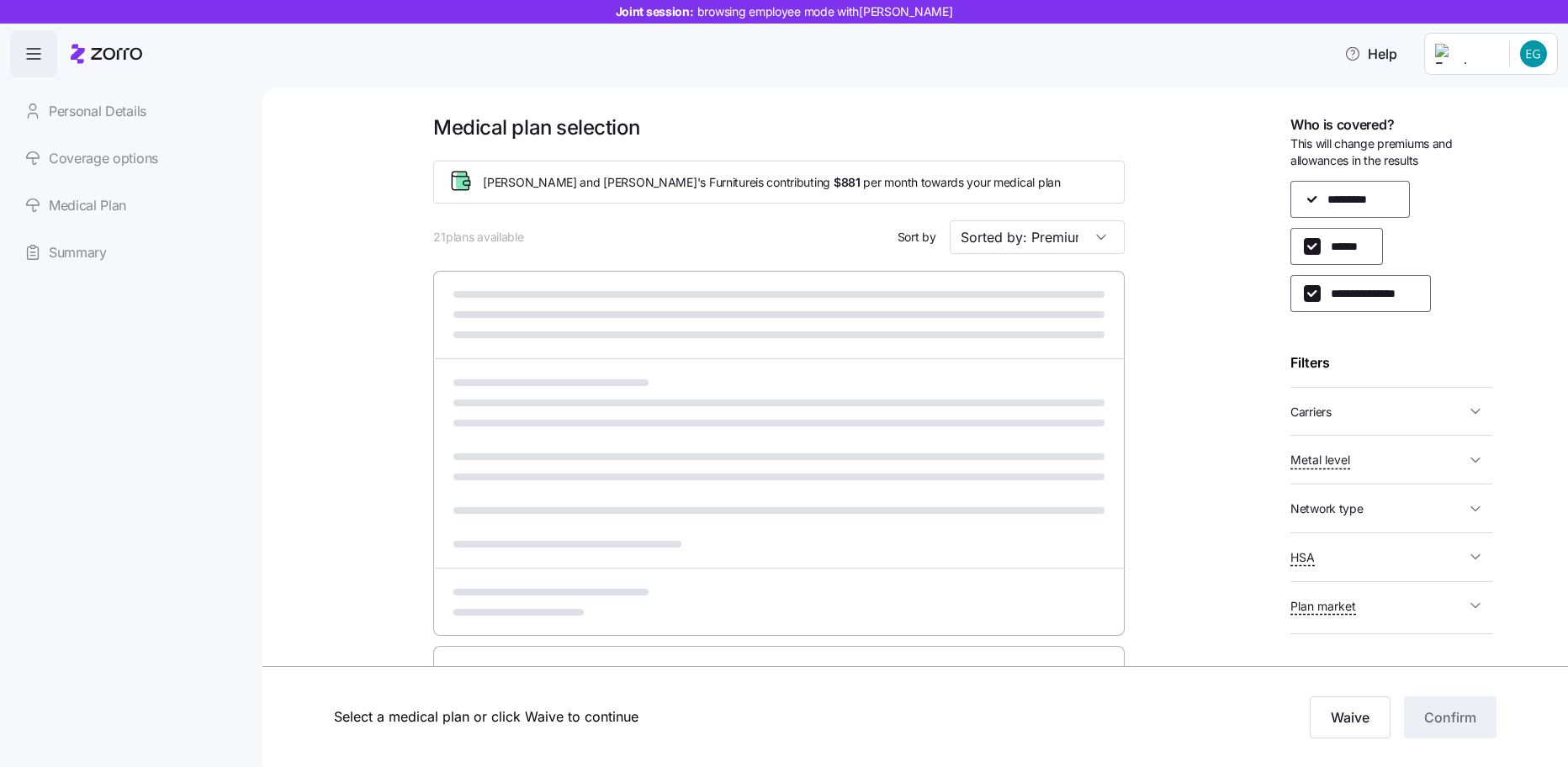
click at [1386, 425] on button "Carriers" at bounding box center [1391, 412] width 202 height 35
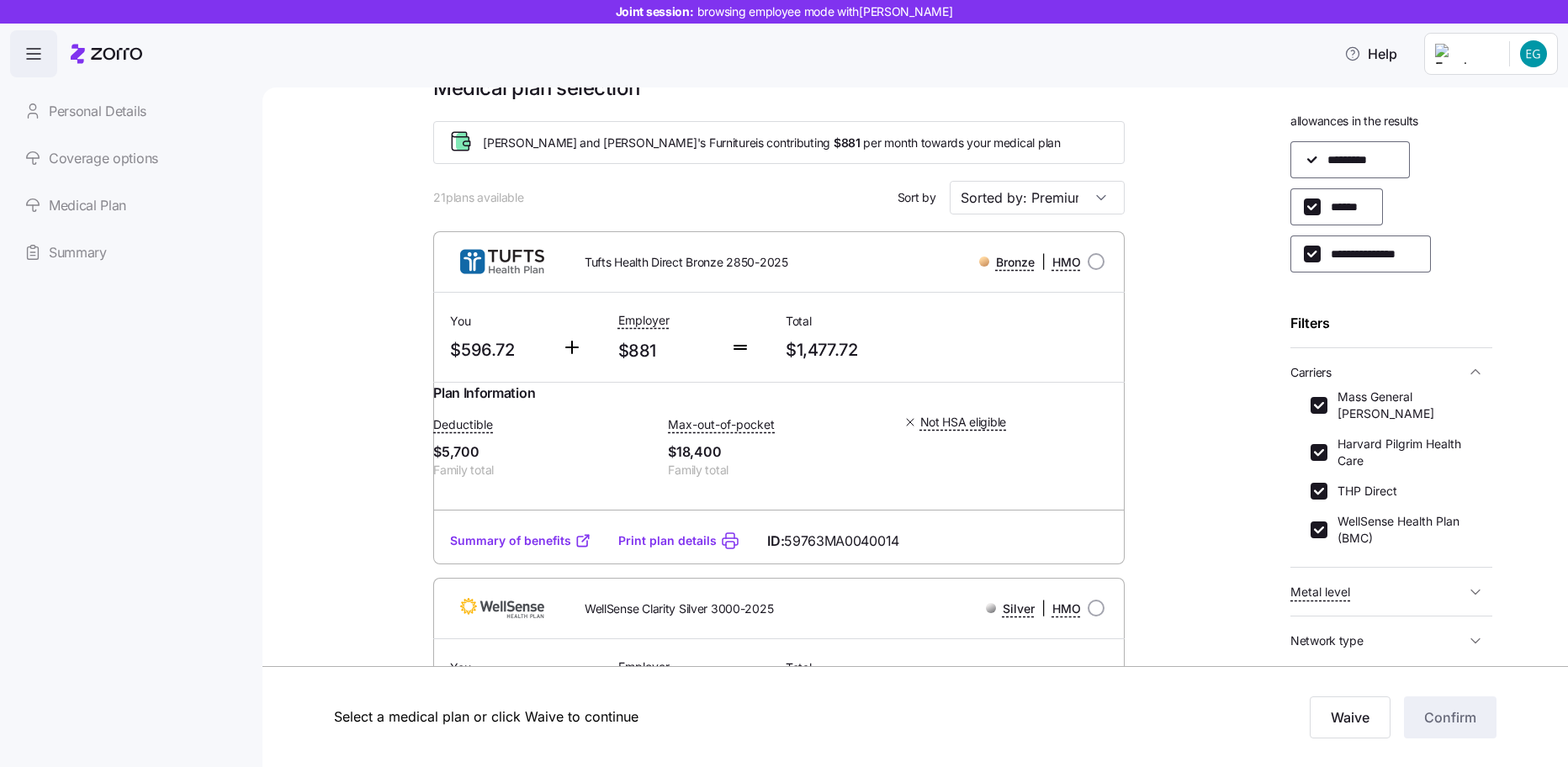
scroll to position [41, 0]
click at [1319, 397] on input "Mass General Brigham" at bounding box center [1318, 404] width 16 height 16
checkbox input "false"
click at [1321, 482] on input "THP Direct" at bounding box center [1318, 489] width 16 height 16
checkbox input "false"
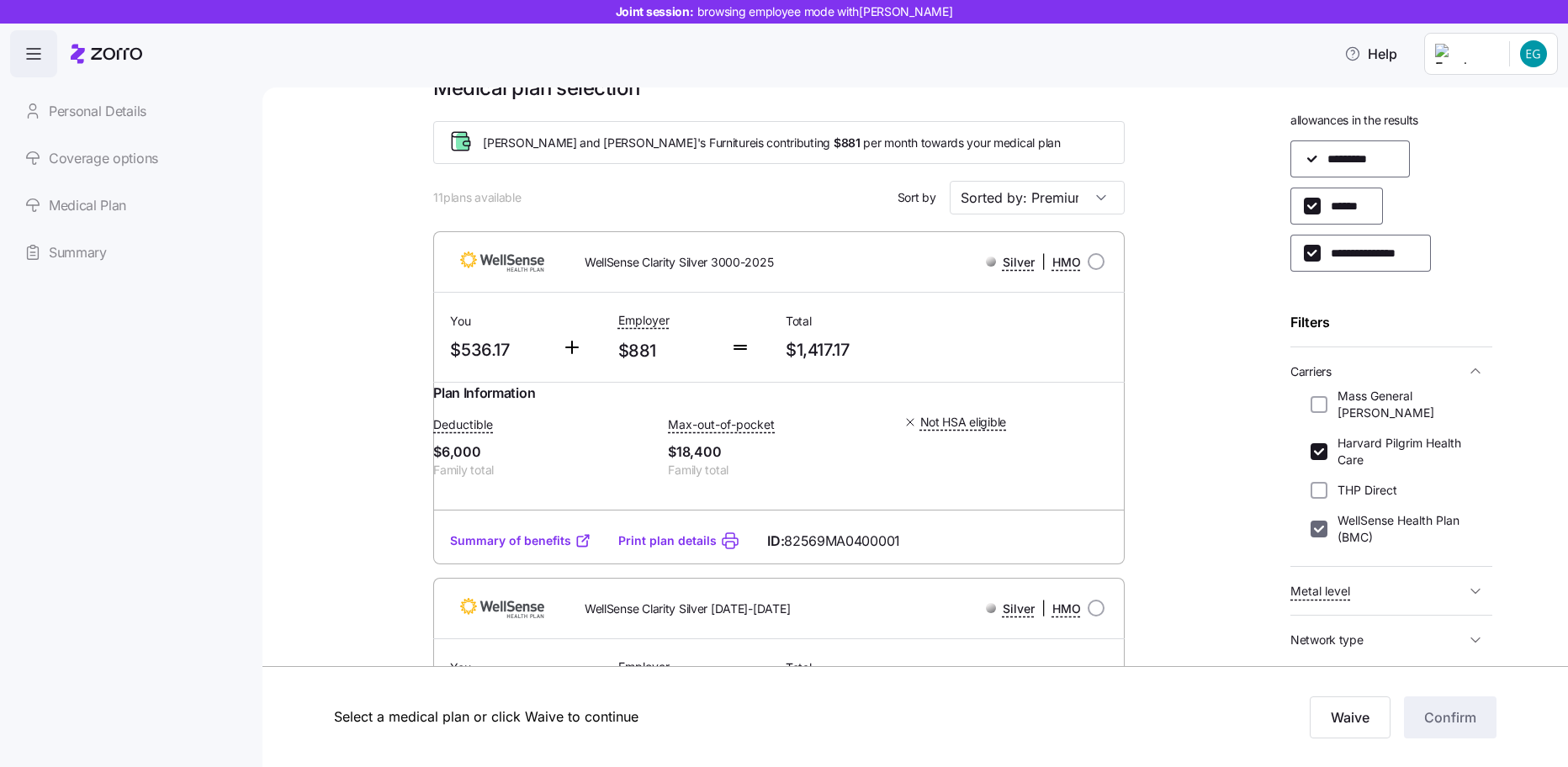
click at [1321, 520] on input "WellSense Health Plan (BMC)" at bounding box center [1318, 528] width 16 height 16
checkbox input "false"
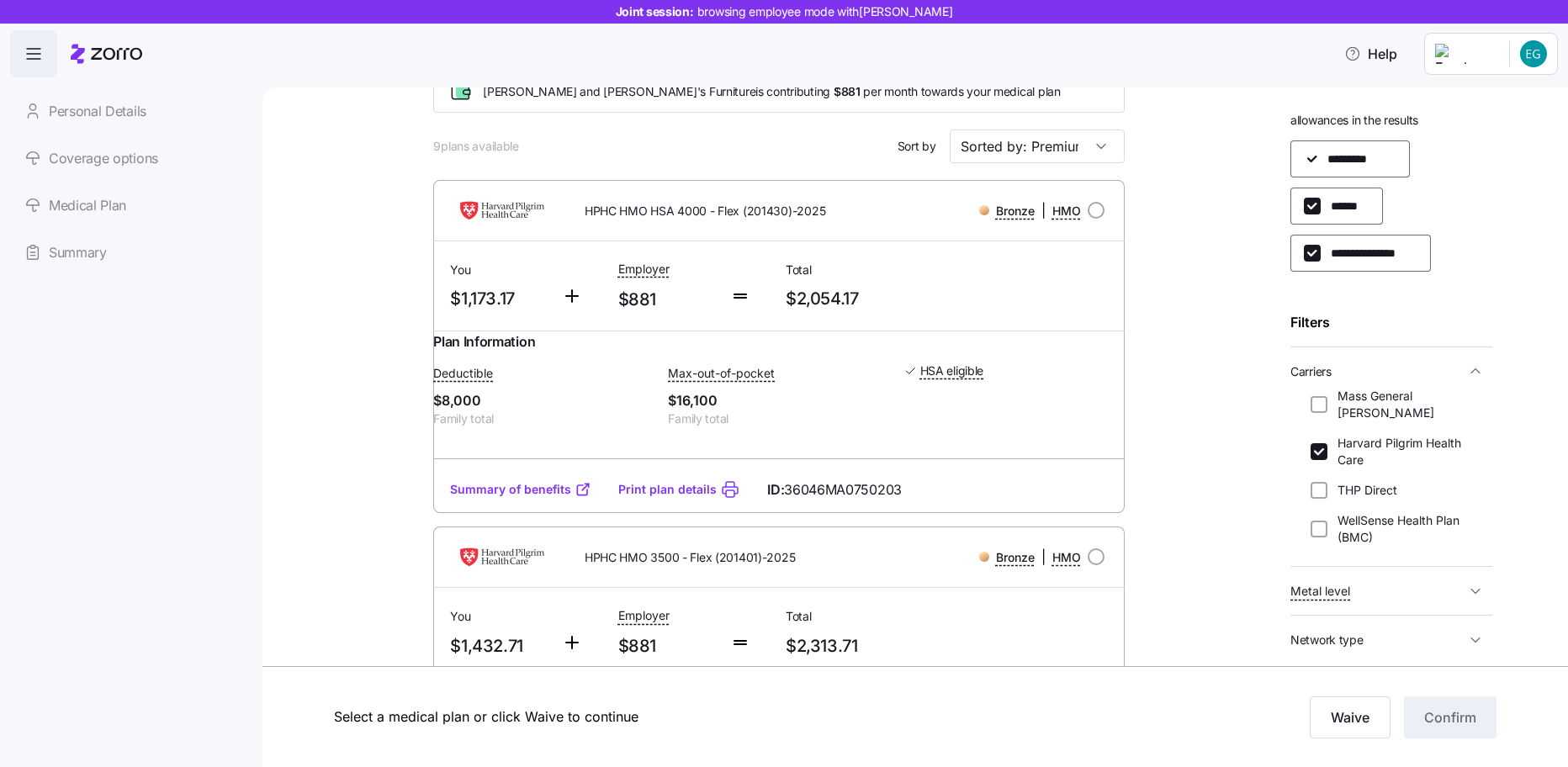
scroll to position [90, 0]
click at [604, 405] on div "Deductible $8,000 Family total" at bounding box center [544, 397] width 222 height 66
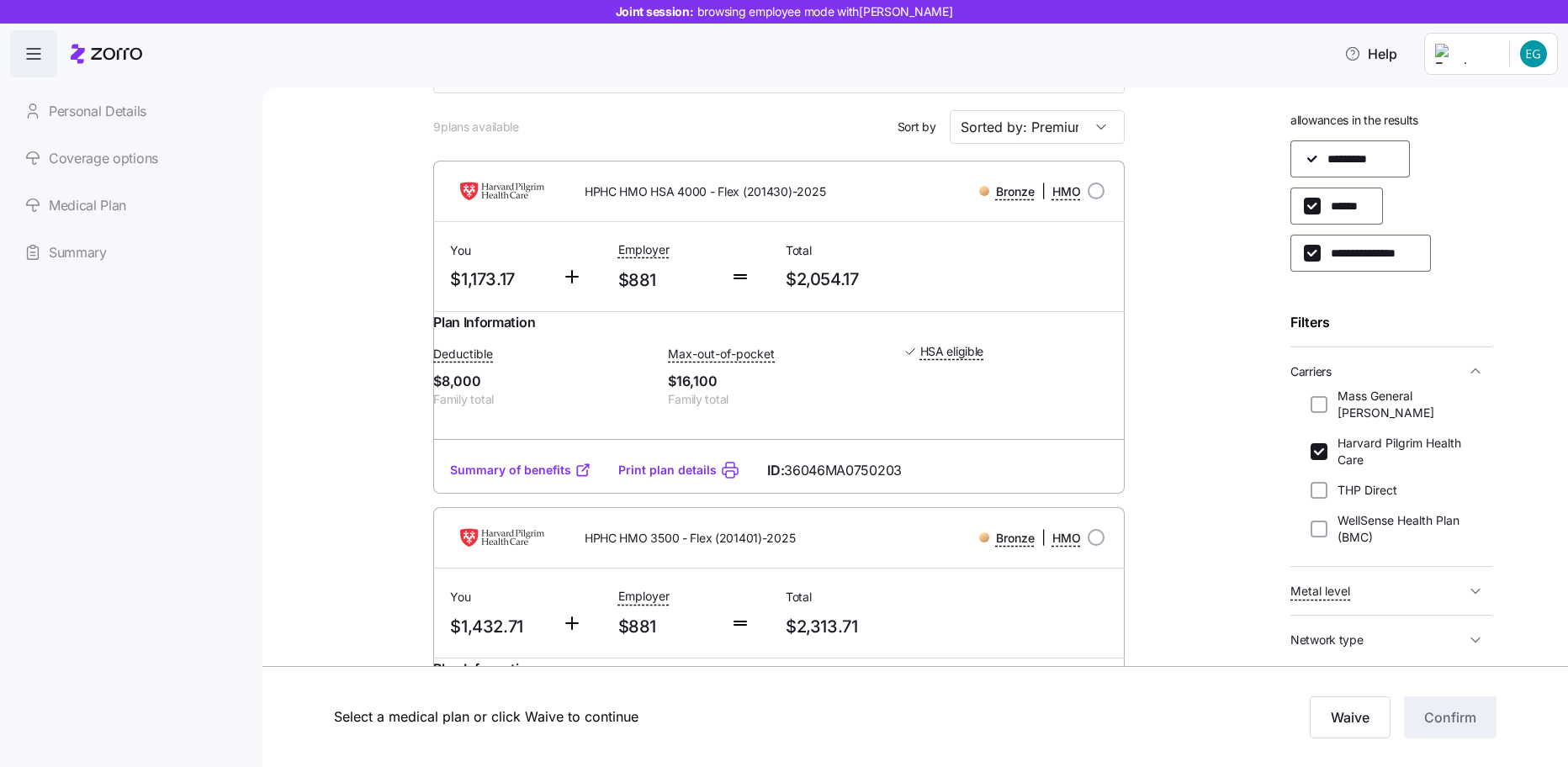
scroll to position [104, 0]
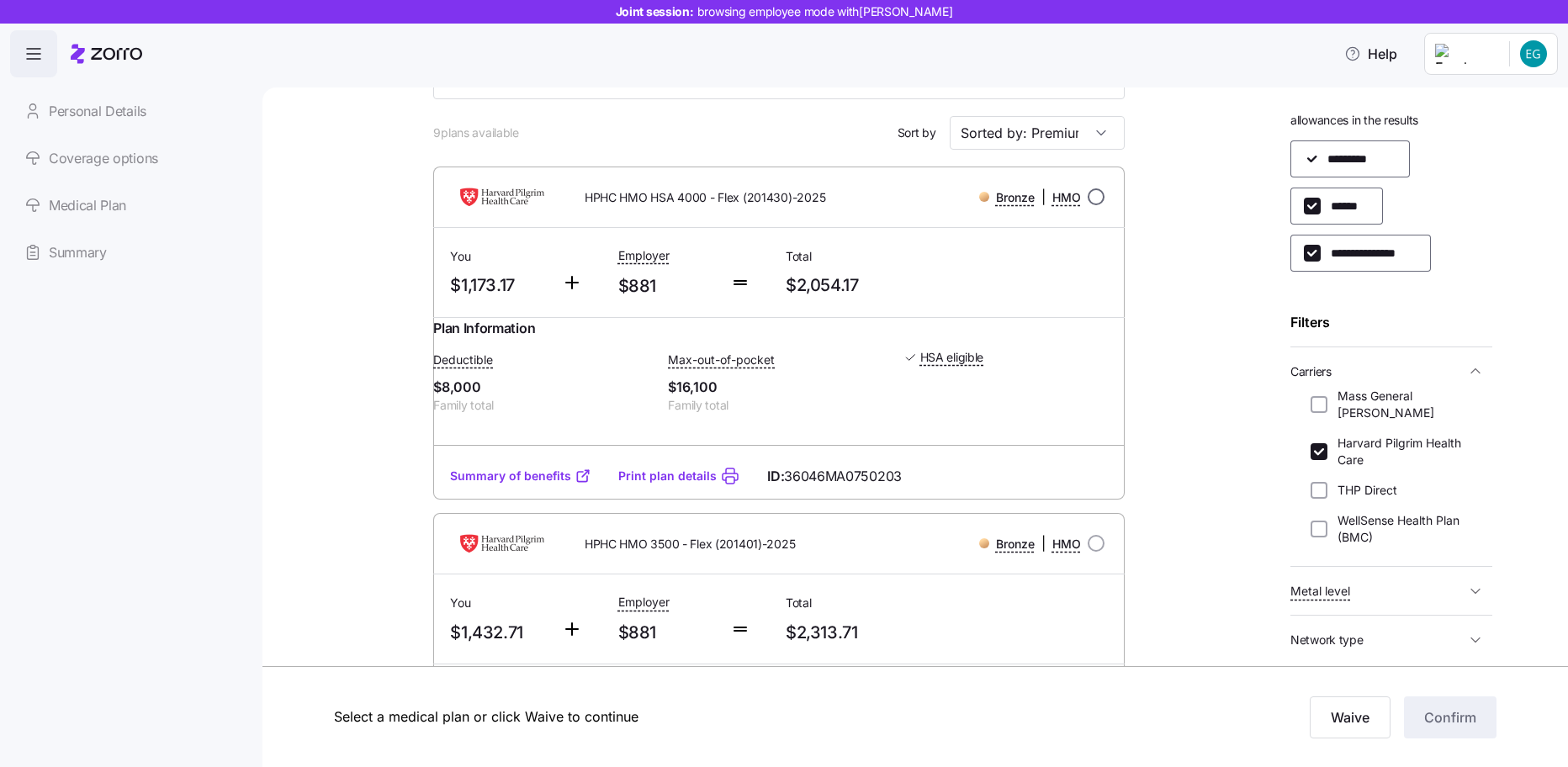
click at [1100, 200] on input "radio" at bounding box center [1095, 196] width 16 height 16
radio input "true"
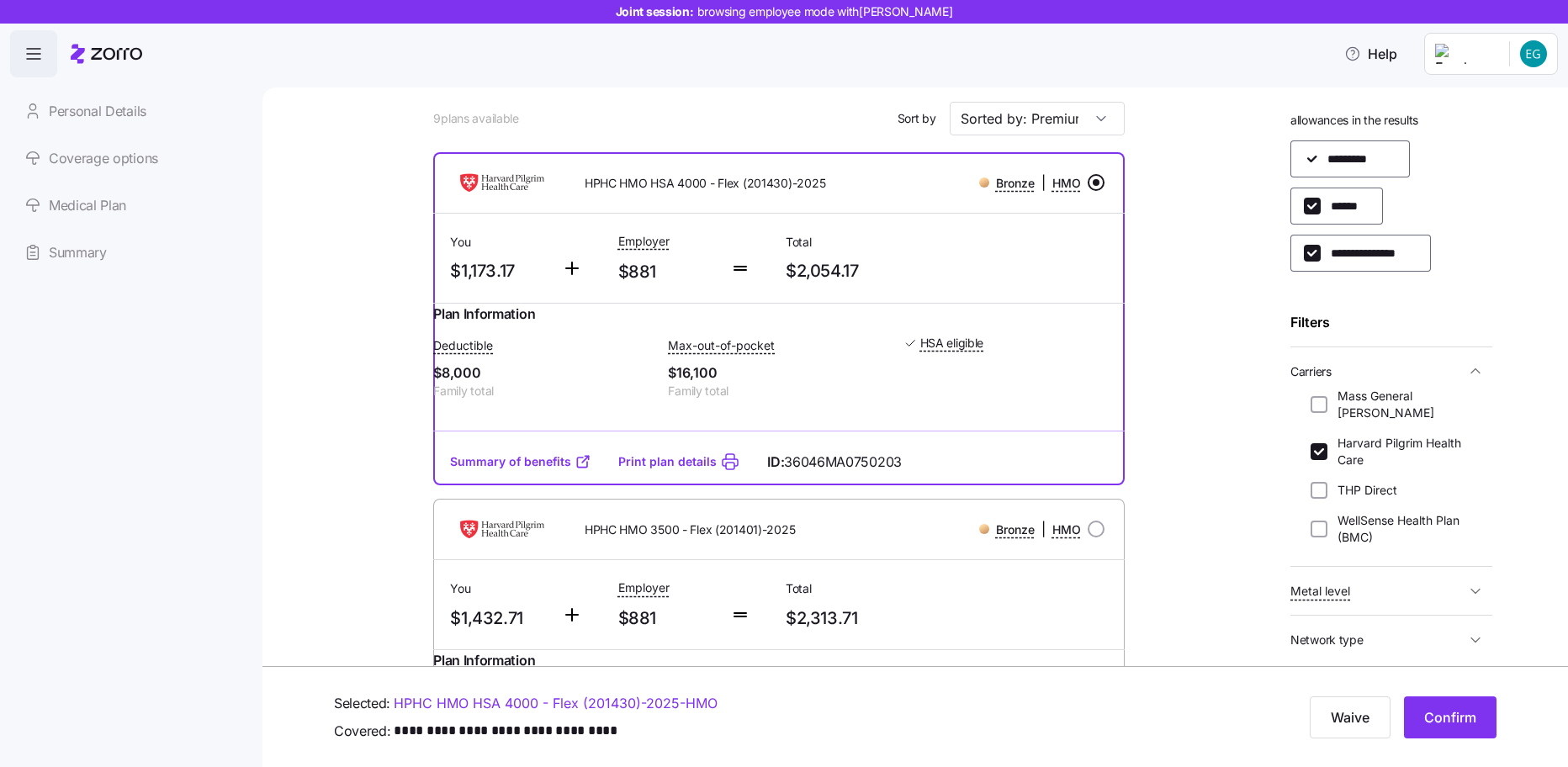
scroll to position [120, 0]
click at [521, 468] on link "Summary of benefits" at bounding box center [520, 459] width 141 height 16
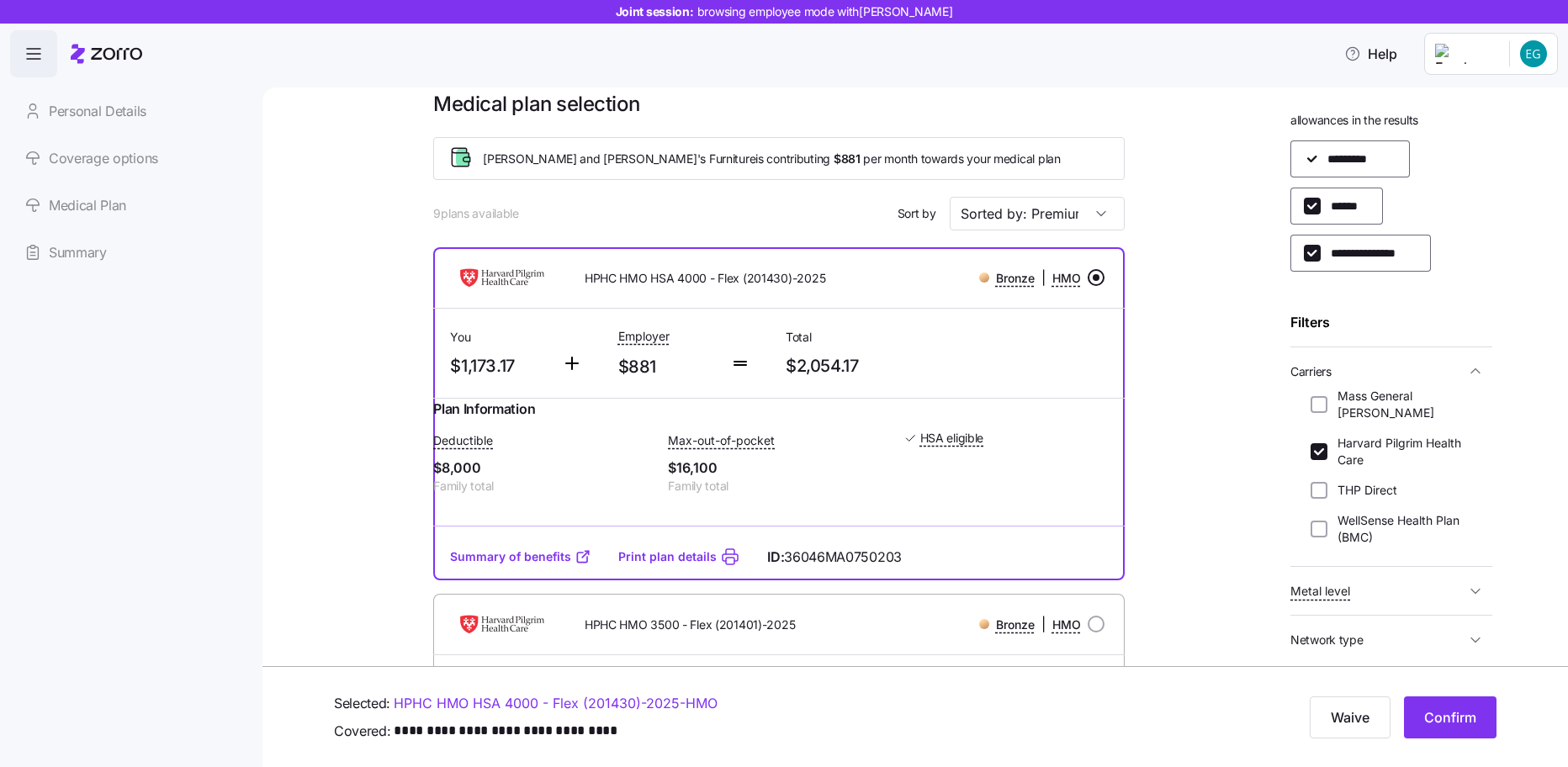
scroll to position [27, 0]
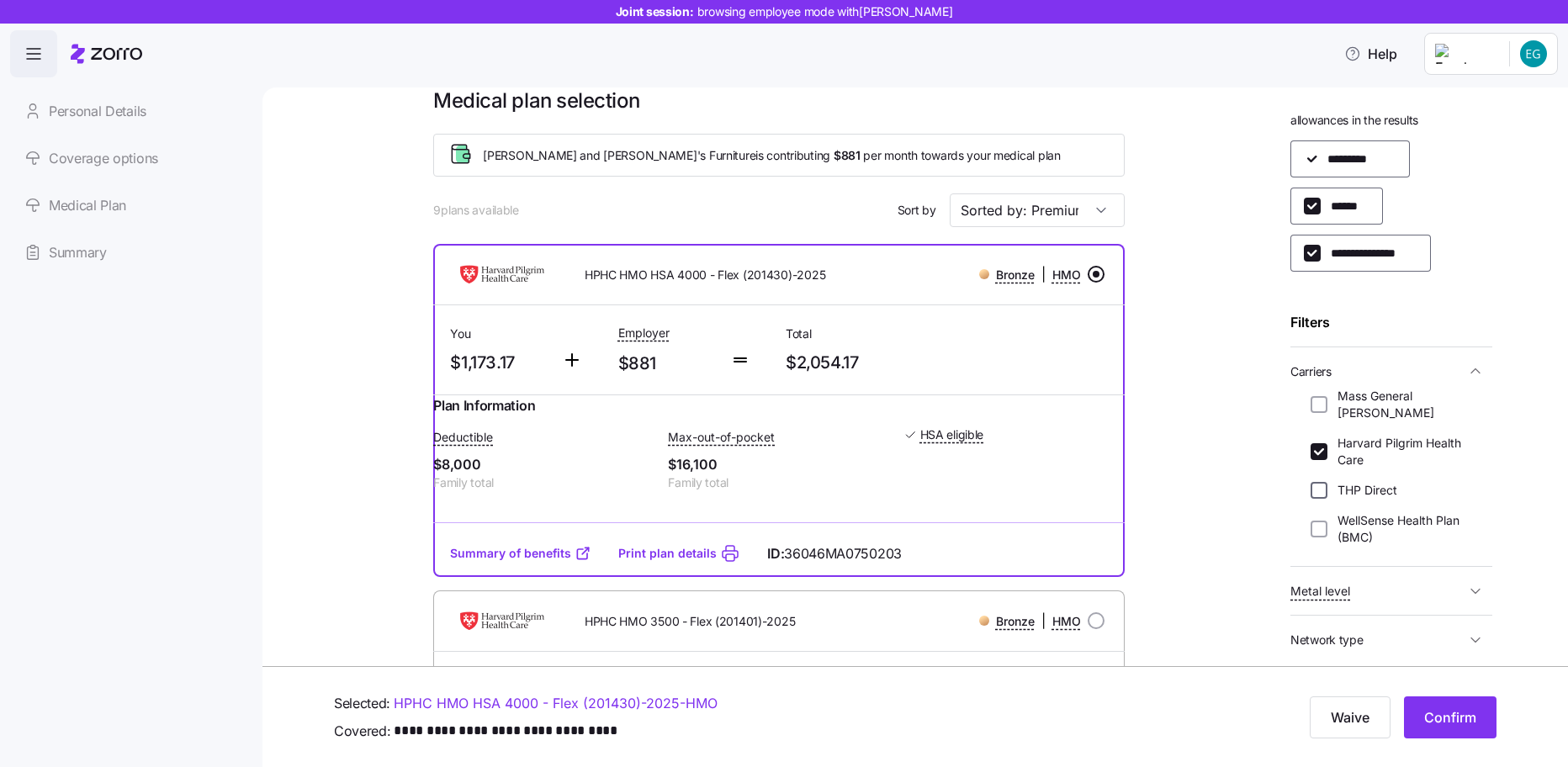
click at [1318, 482] on input "THP Direct" at bounding box center [1318, 489] width 16 height 16
checkbox input "true"
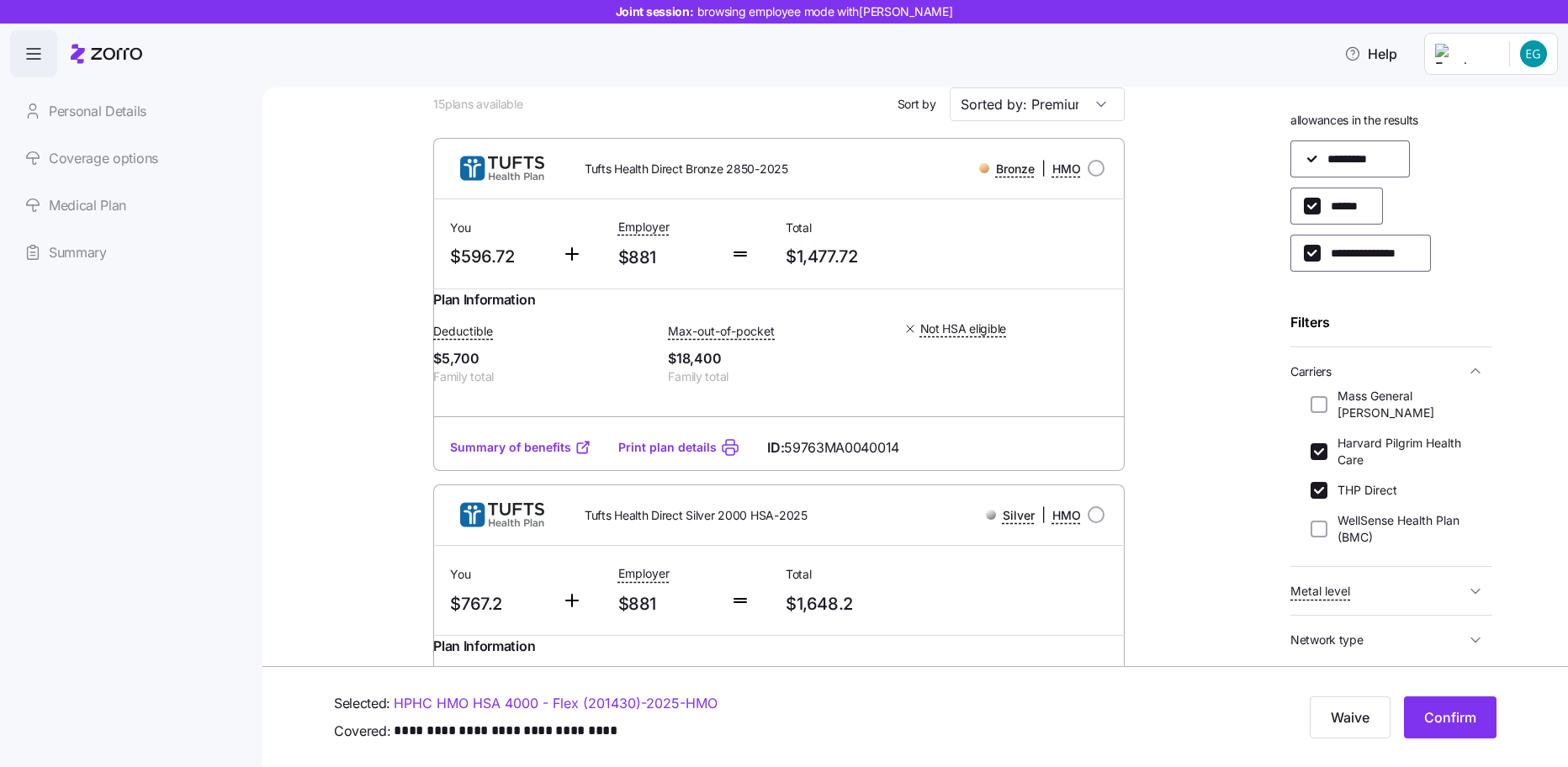
scroll to position [158, 0]
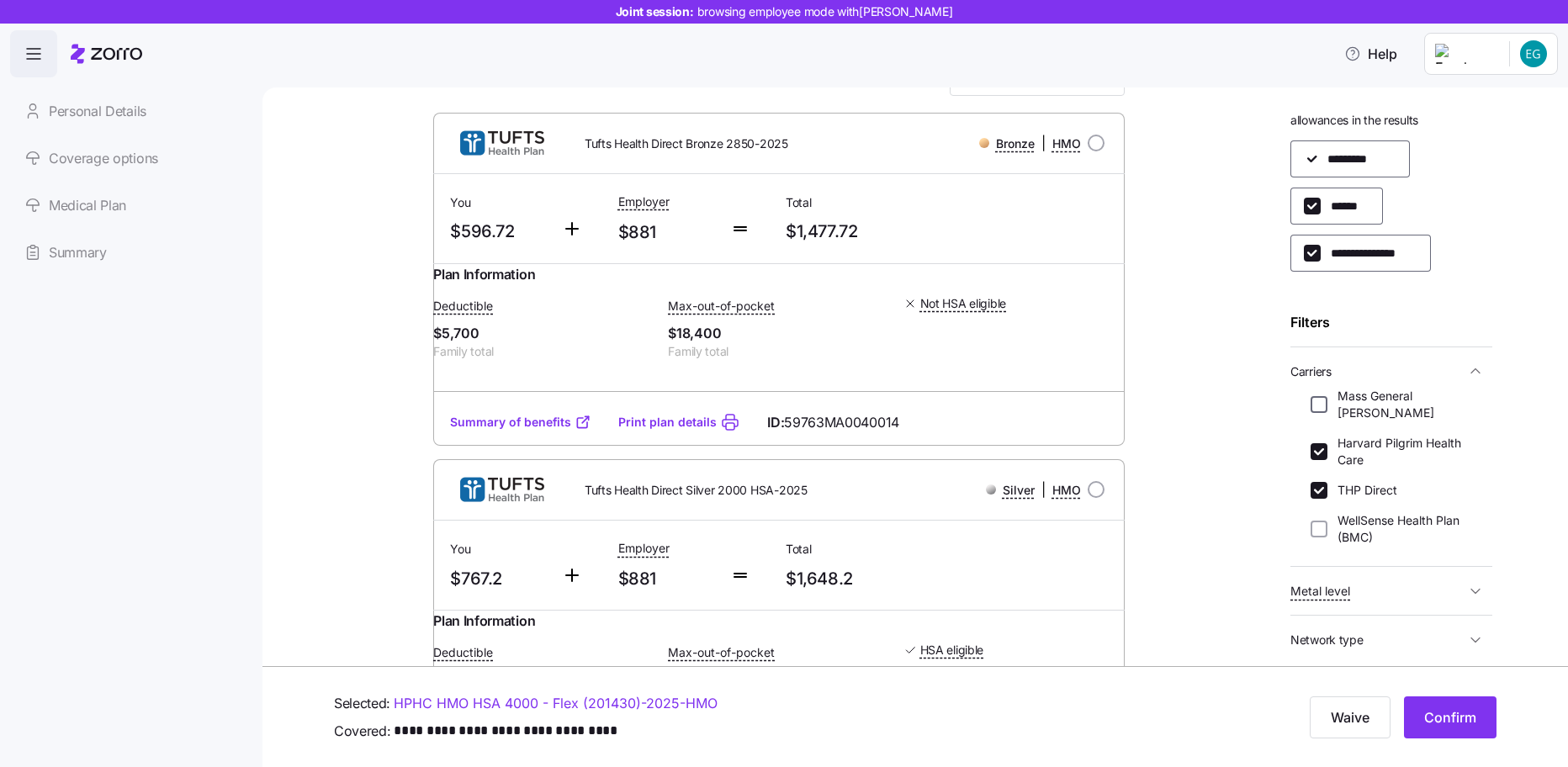
click at [1318, 397] on input "Mass General Brigham" at bounding box center [1318, 404] width 16 height 16
checkbox input "true"
click at [1317, 520] on input "WellSense Health Plan (BMC)" at bounding box center [1318, 528] width 16 height 16
checkbox input "true"
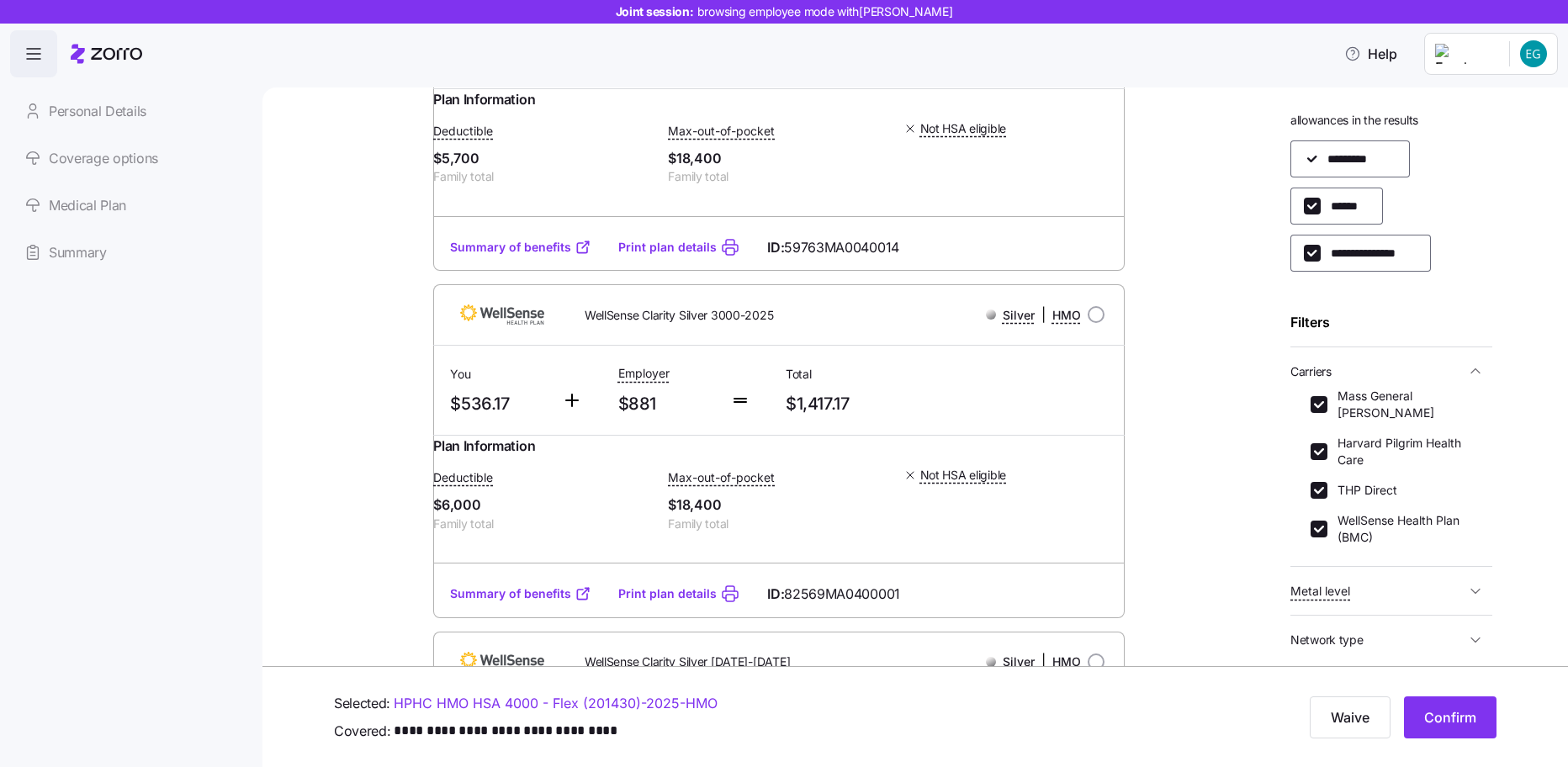
scroll to position [41, 0]
